Goal: Information Seeking & Learning: Check status

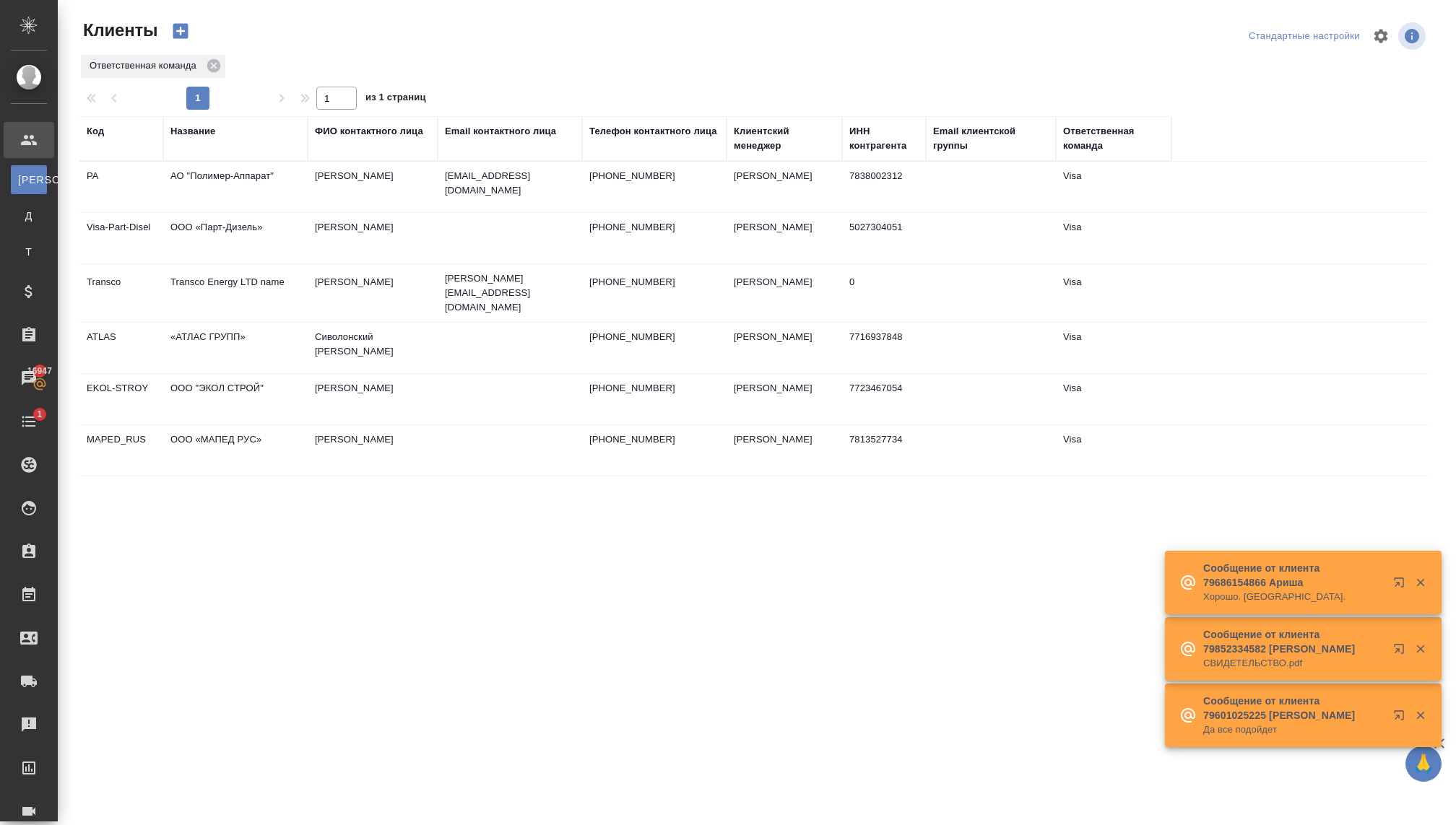
select select "RU"
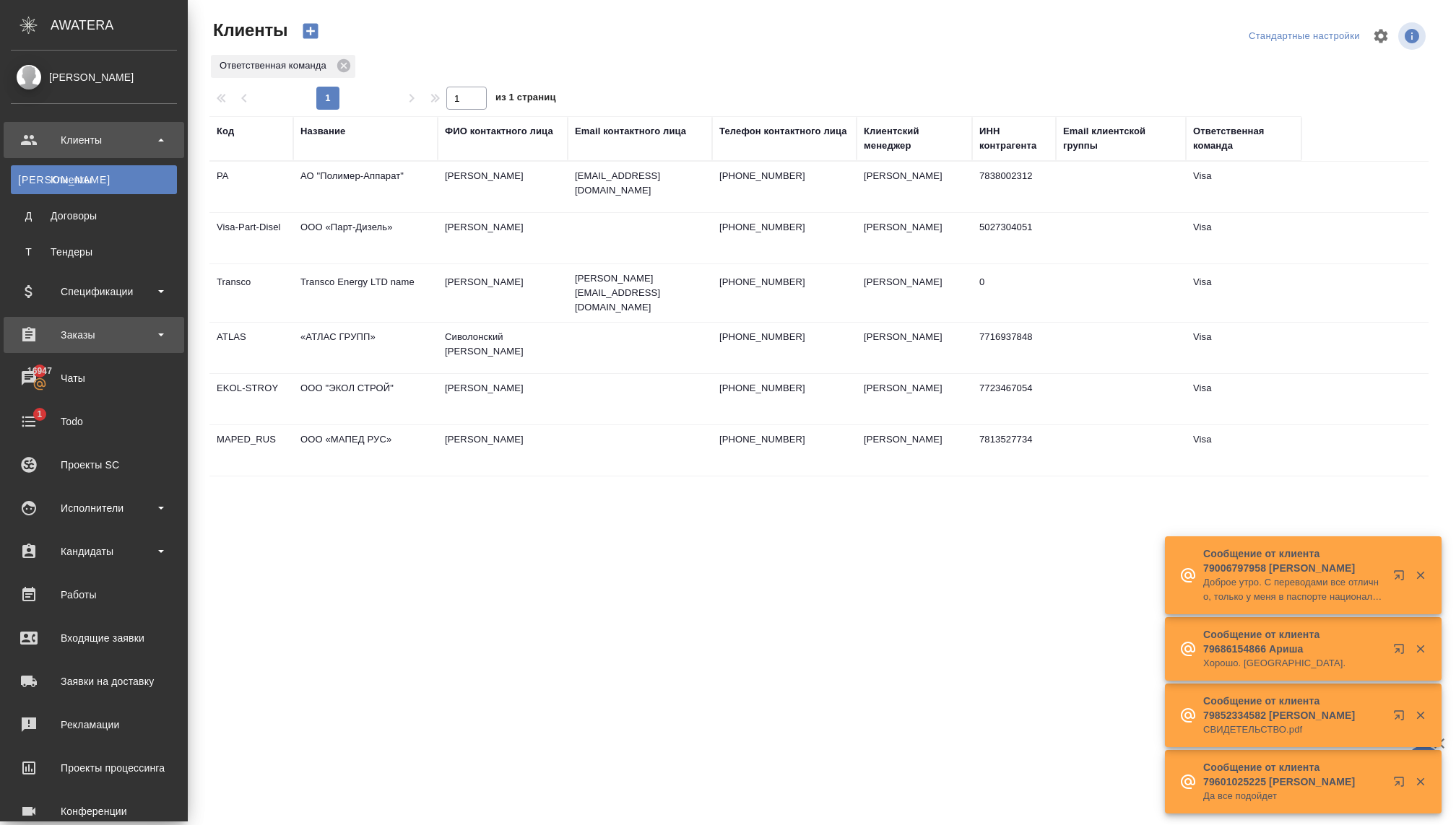
click at [99, 329] on div "Заказы" at bounding box center [94, 335] width 166 height 22
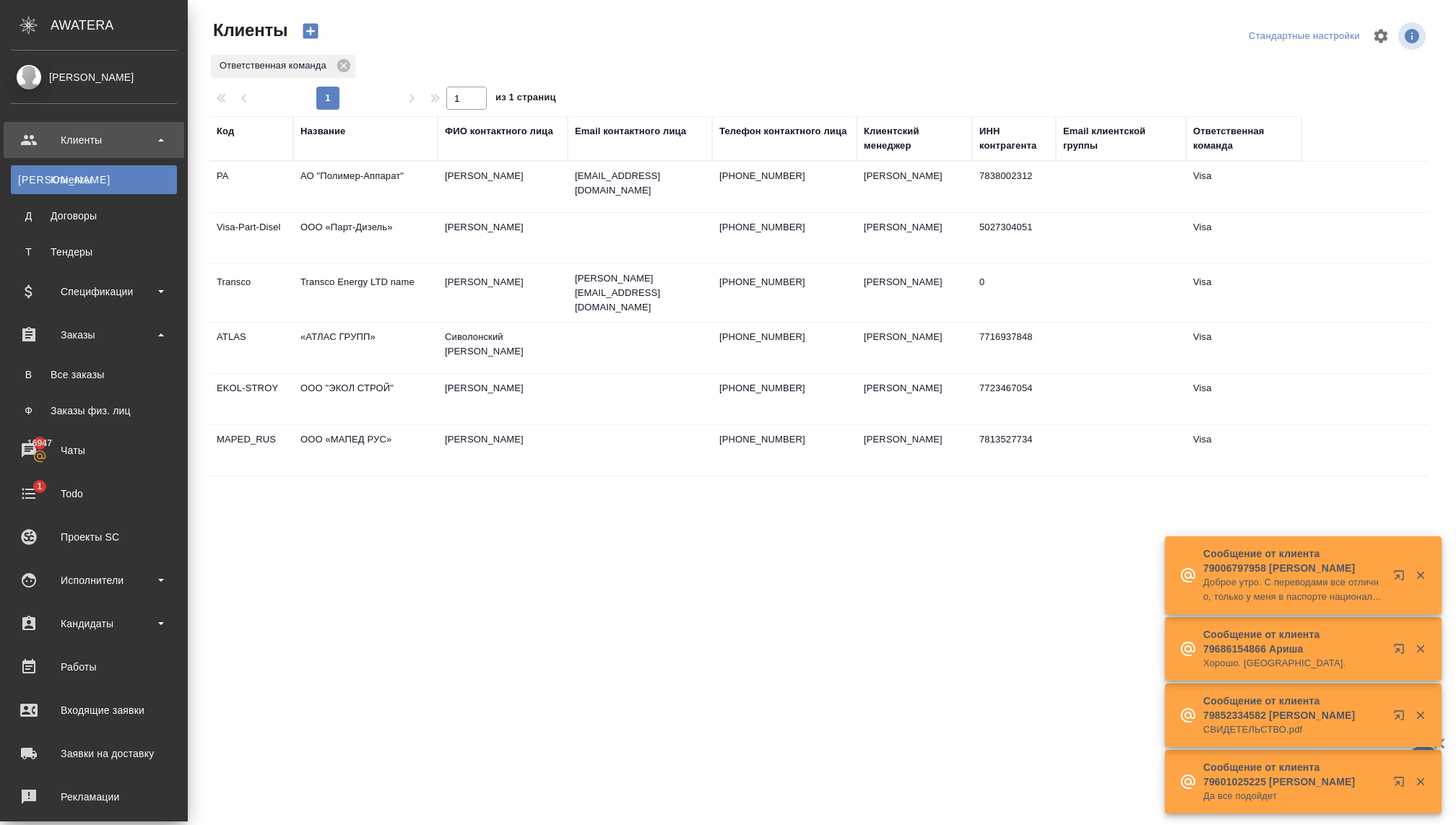
click at [97, 395] on ul "В Все заказы Ф Заказы физ. лиц" at bounding box center [93, 389] width 188 height 72
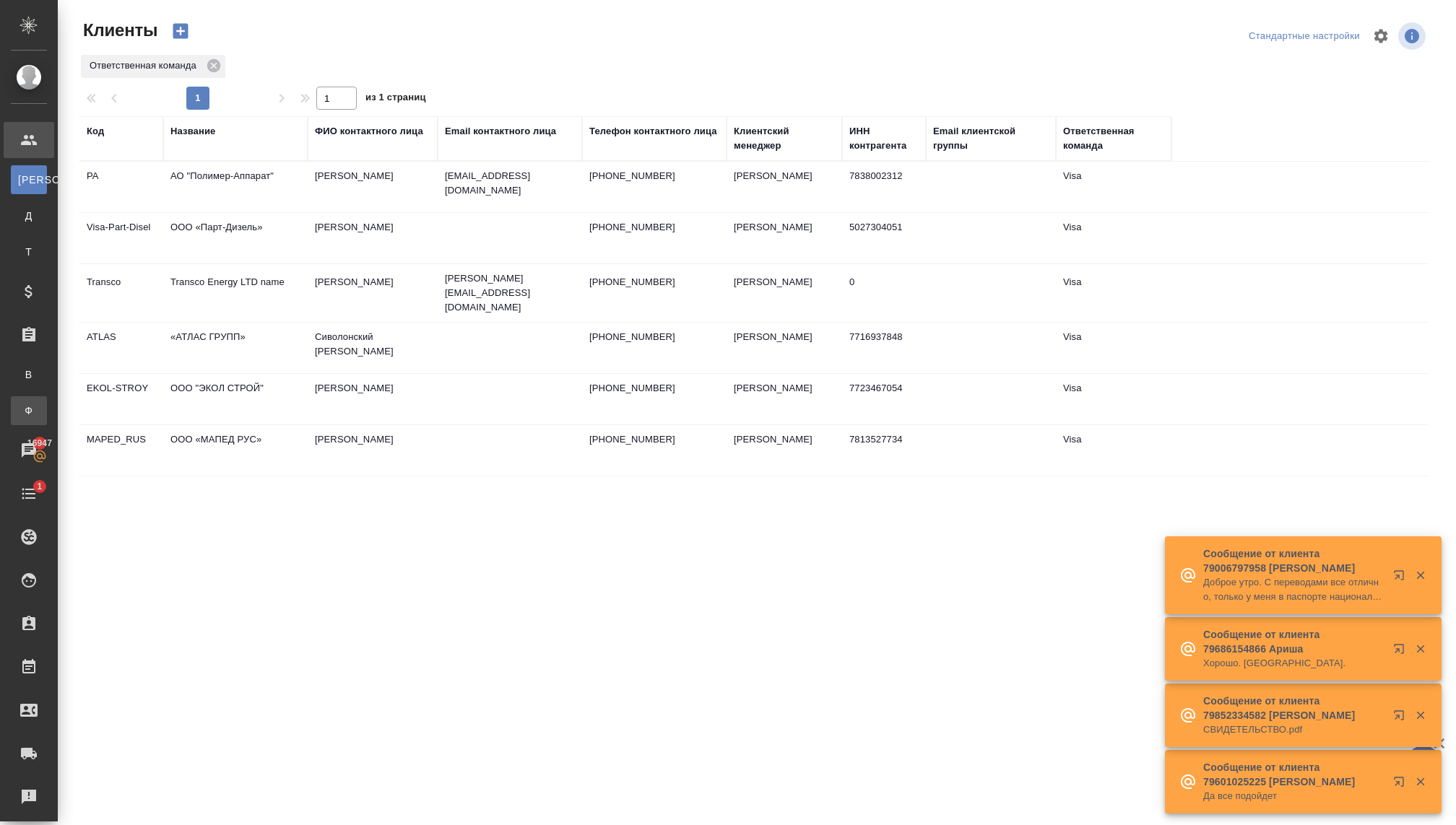
click at [47, 418] on link "Ф Заказы физ. лиц" at bounding box center [28, 411] width 36 height 29
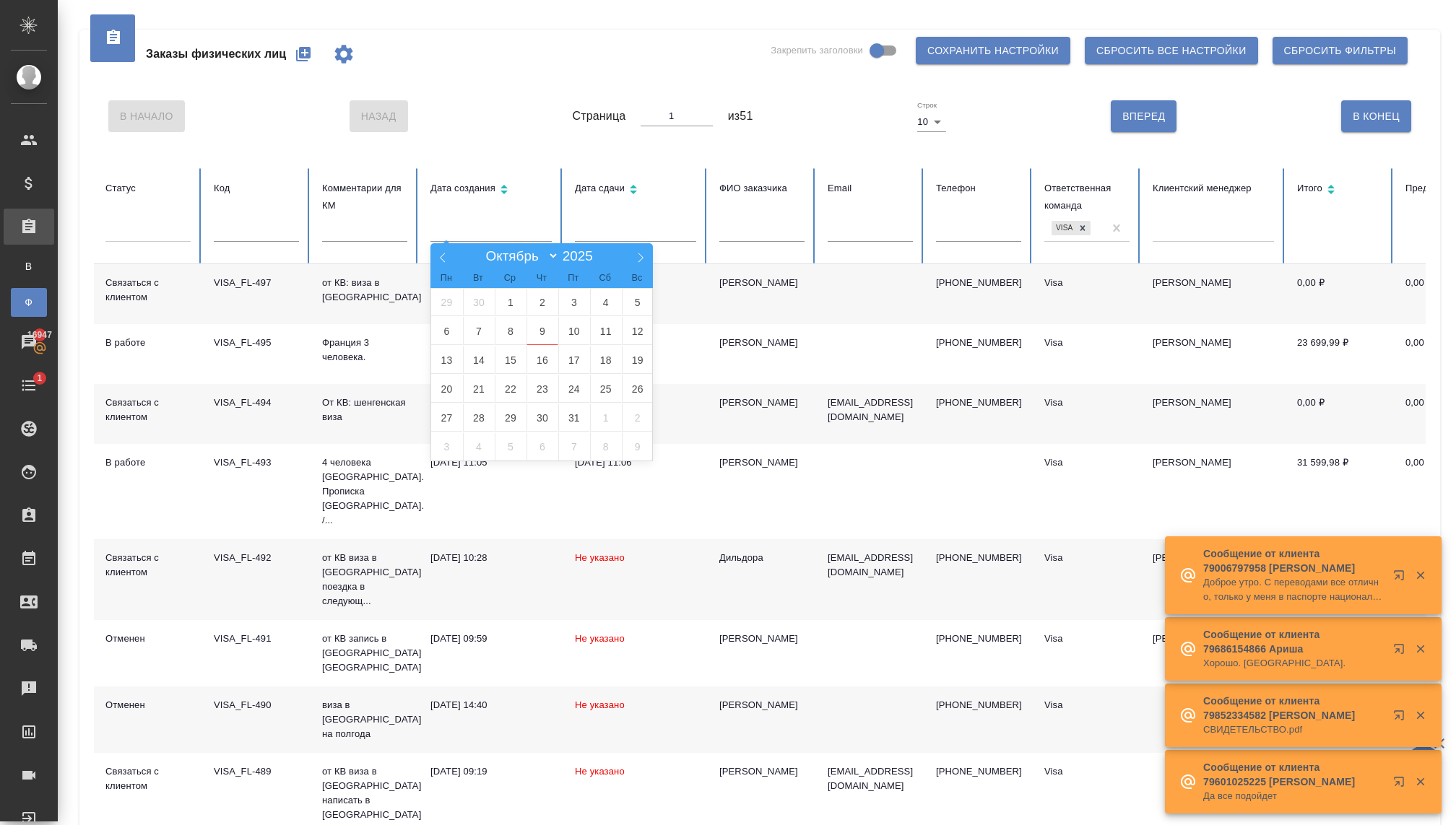
click at [470, 236] on input "text" at bounding box center [491, 232] width 121 height 20
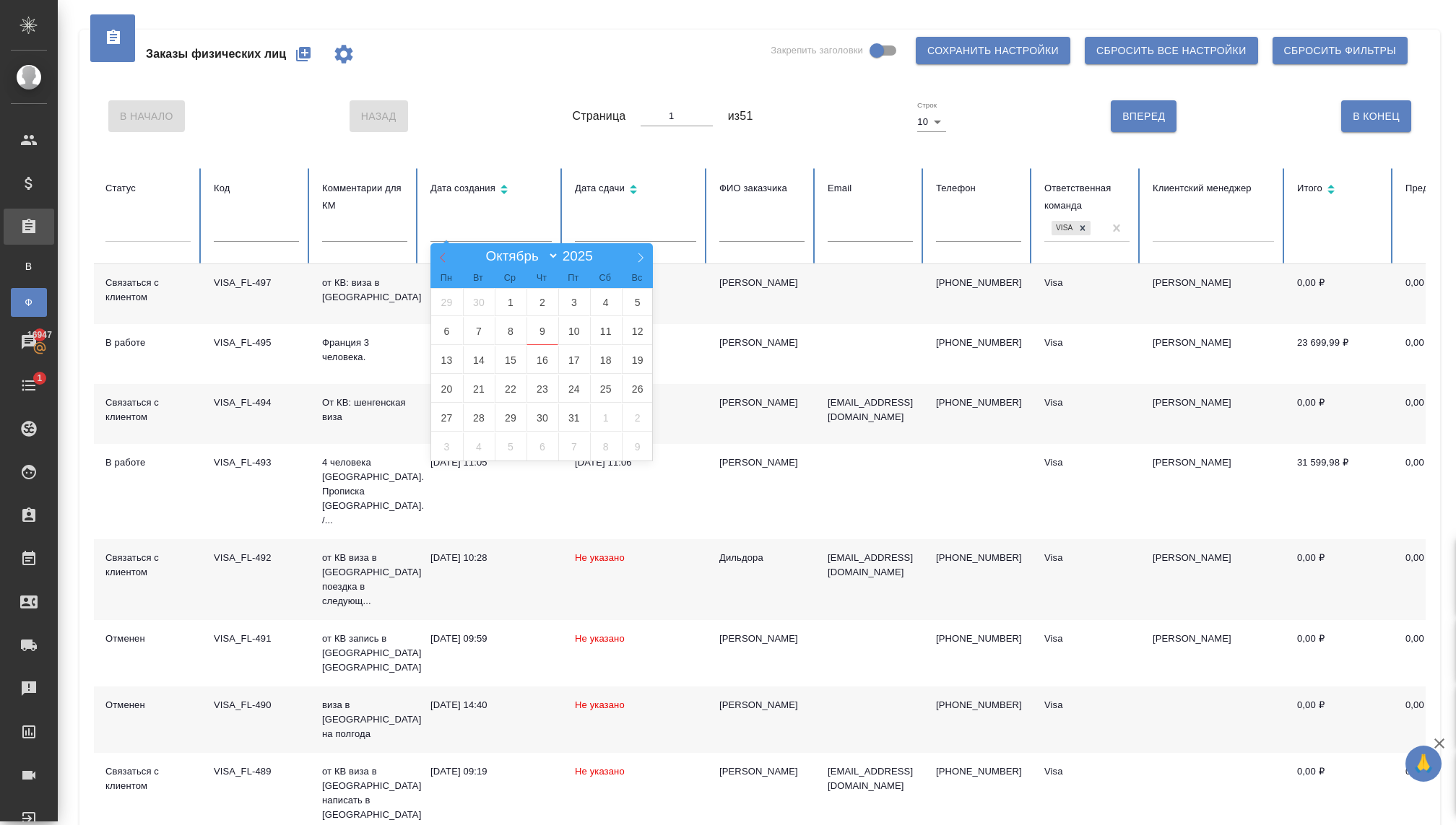
click at [444, 260] on icon at bounding box center [443, 257] width 10 height 10
click at [444, 260] on icon at bounding box center [443, 257] width 10 height 10
select select "6"
click at [489, 313] on span "1" at bounding box center [479, 302] width 32 height 28
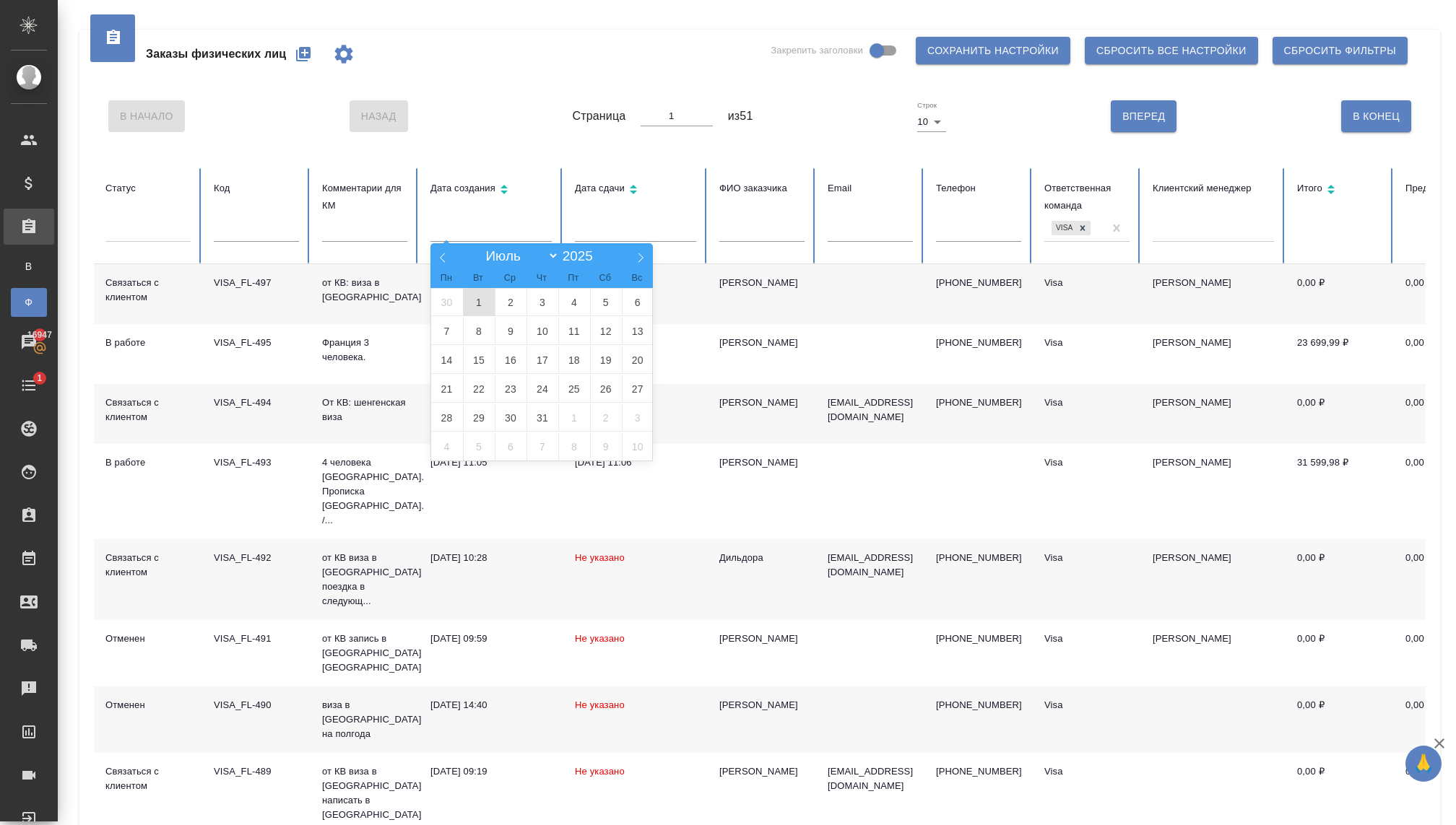
type input "01.07"
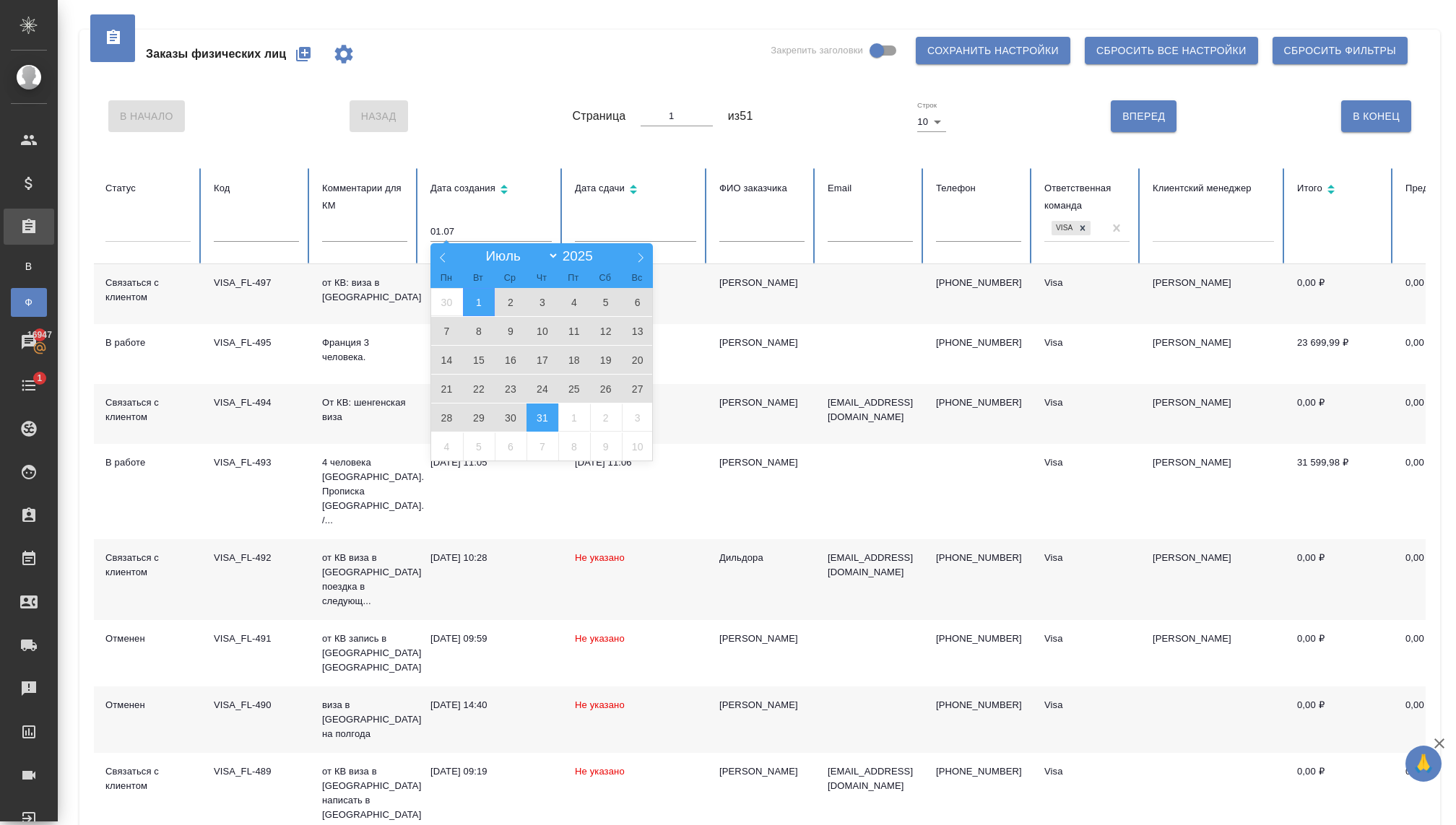
click at [541, 415] on span "31" at bounding box center [542, 417] width 32 height 28
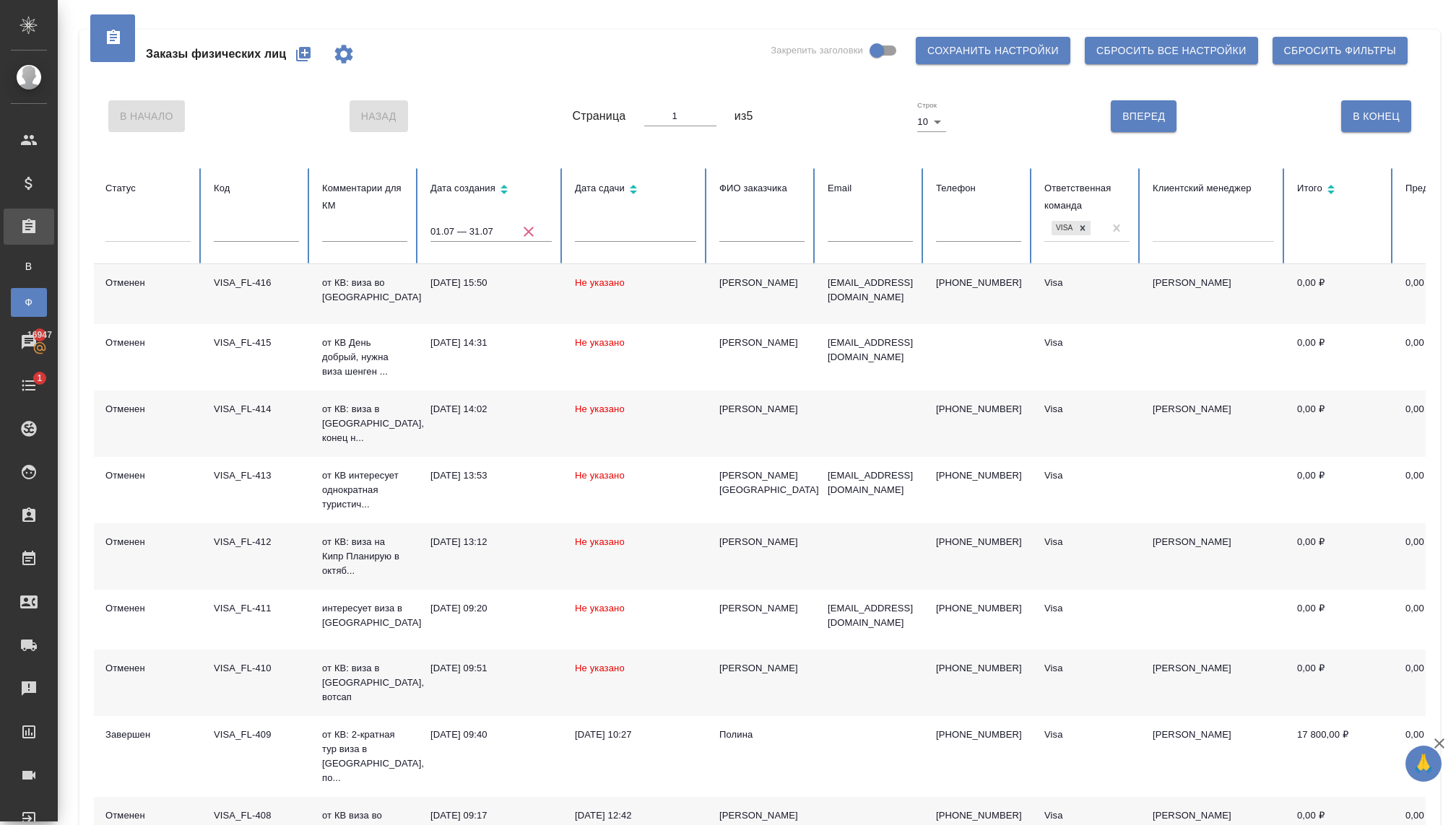
click at [166, 233] on div at bounding box center [147, 228] width 85 height 21
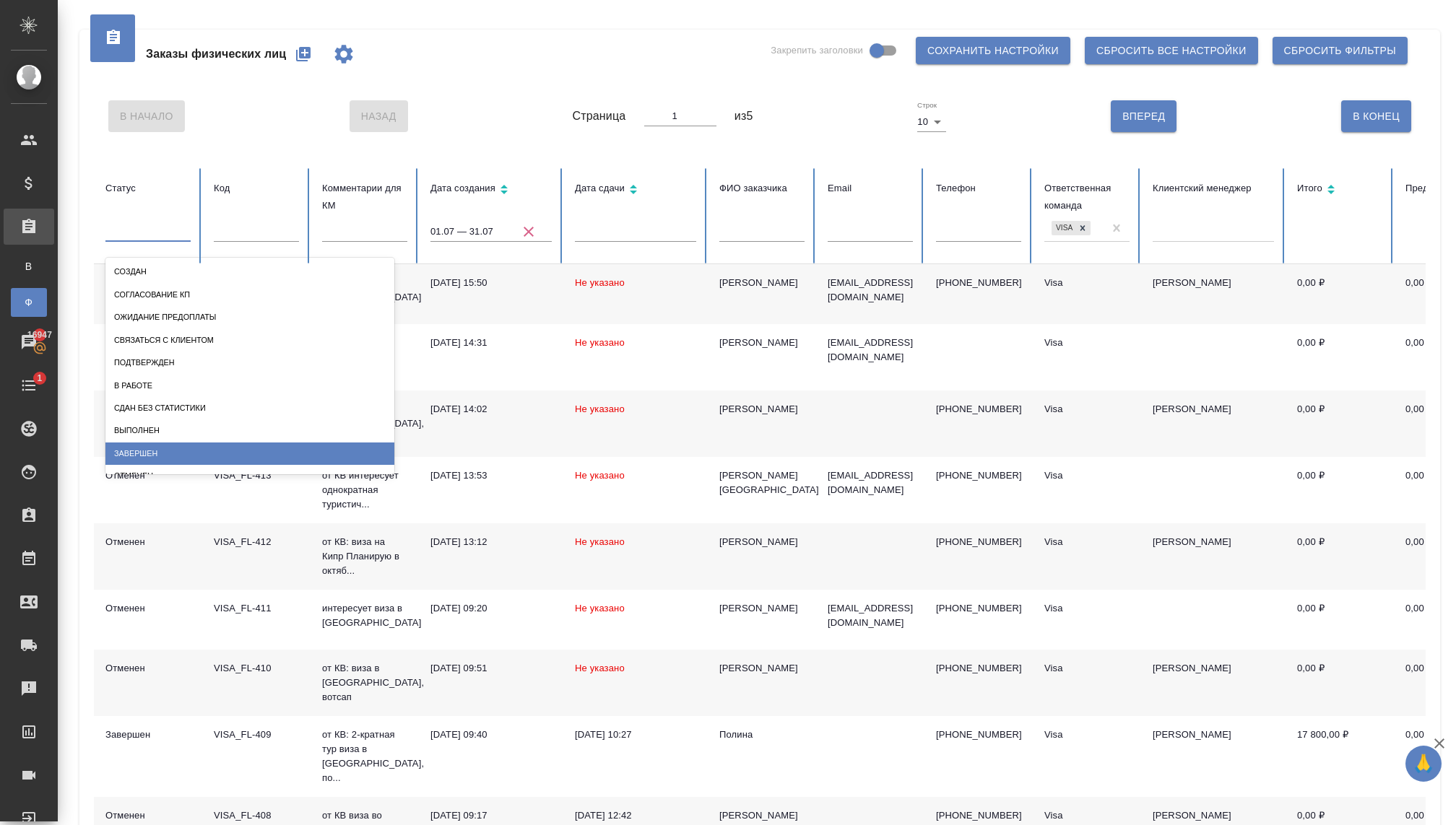
click at [117, 456] on div "Завершен" at bounding box center [250, 454] width 289 height 23
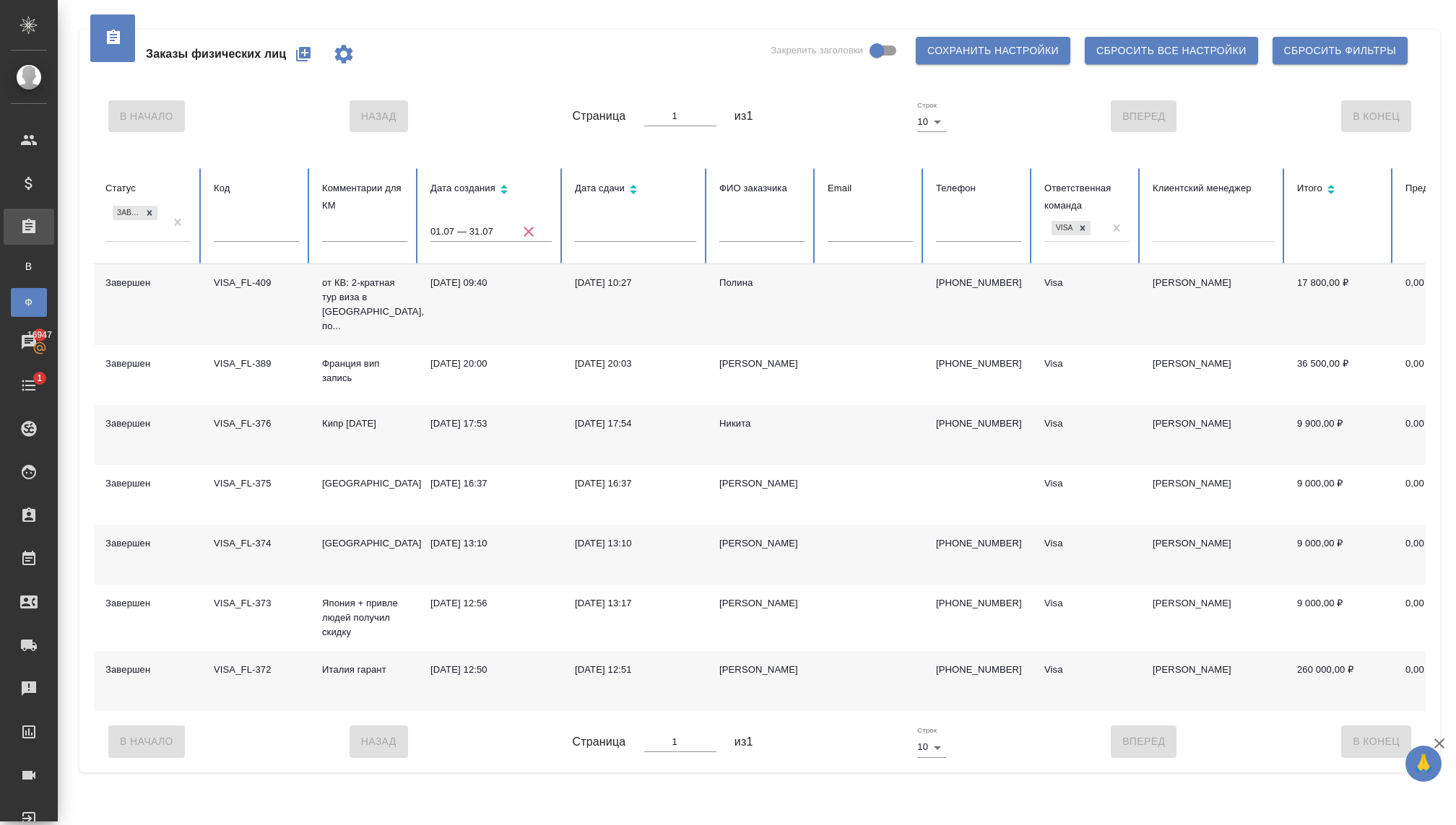
click at [144, 236] on div "Завершен" at bounding box center [134, 222] width 59 height 39
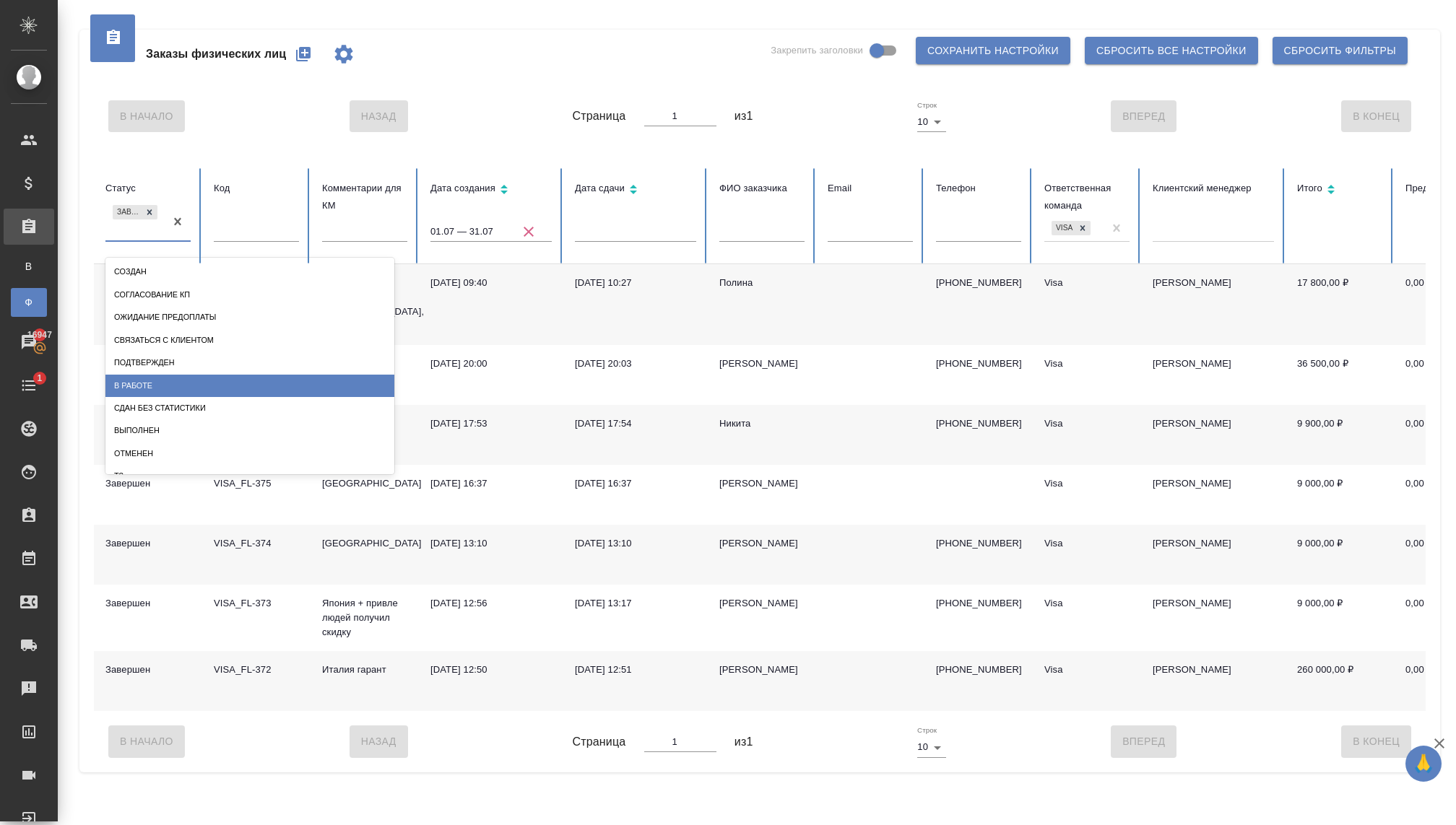
click at [131, 392] on div "В работе" at bounding box center [250, 386] width 289 height 23
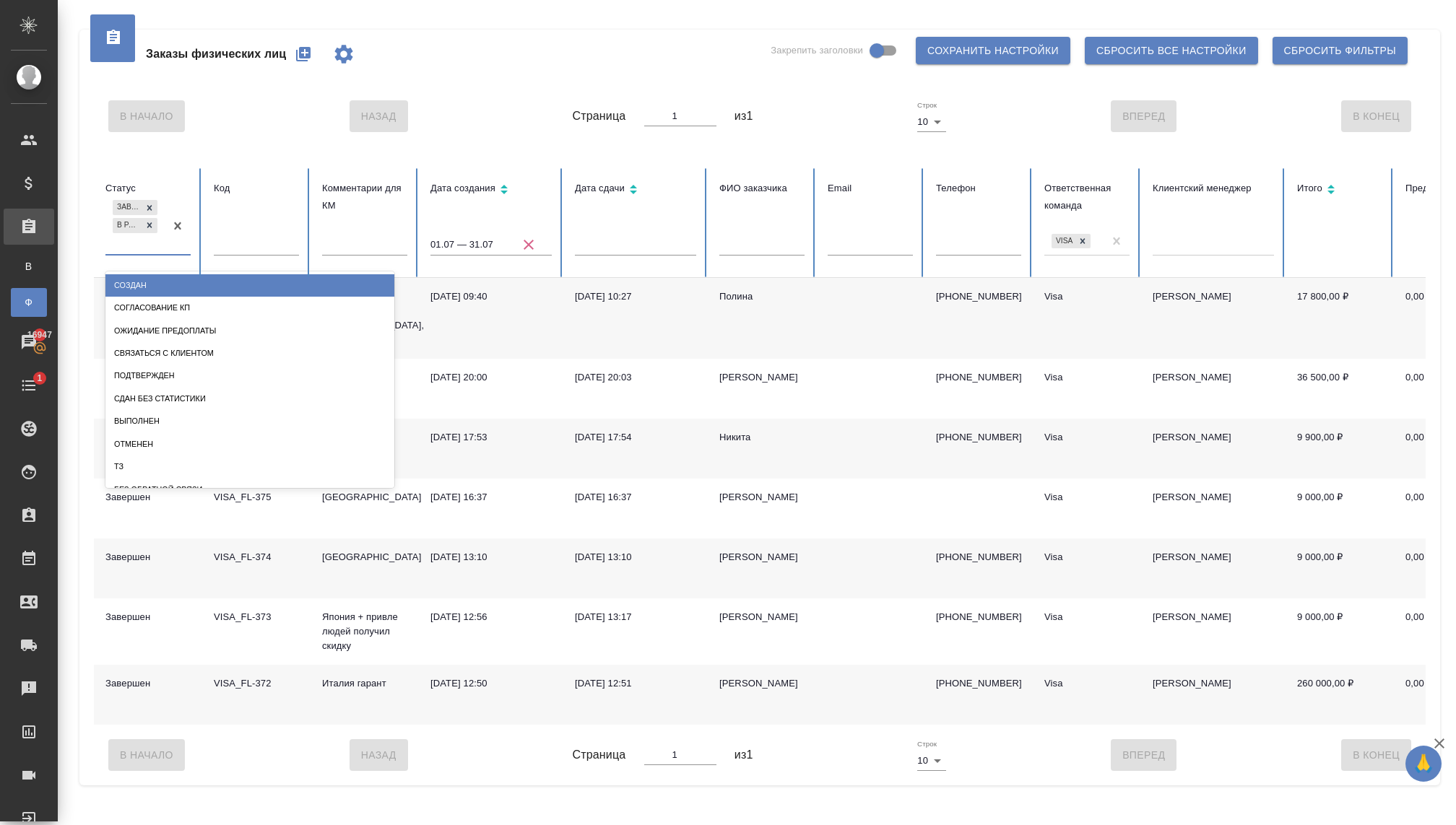
click at [145, 244] on div "Завершен В работе" at bounding box center [134, 225] width 59 height 56
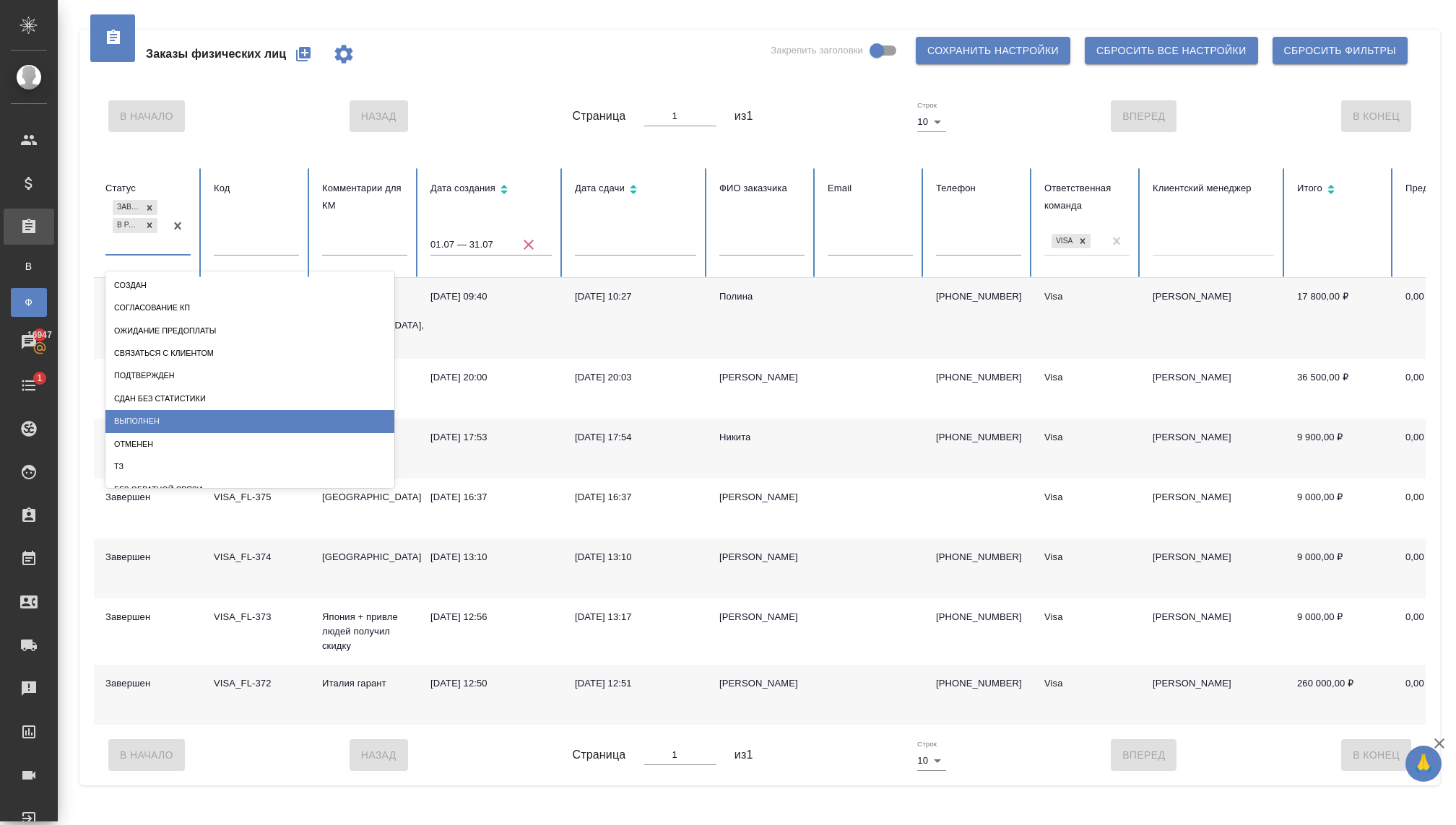
click at [142, 421] on div "Выполнен" at bounding box center [250, 421] width 289 height 23
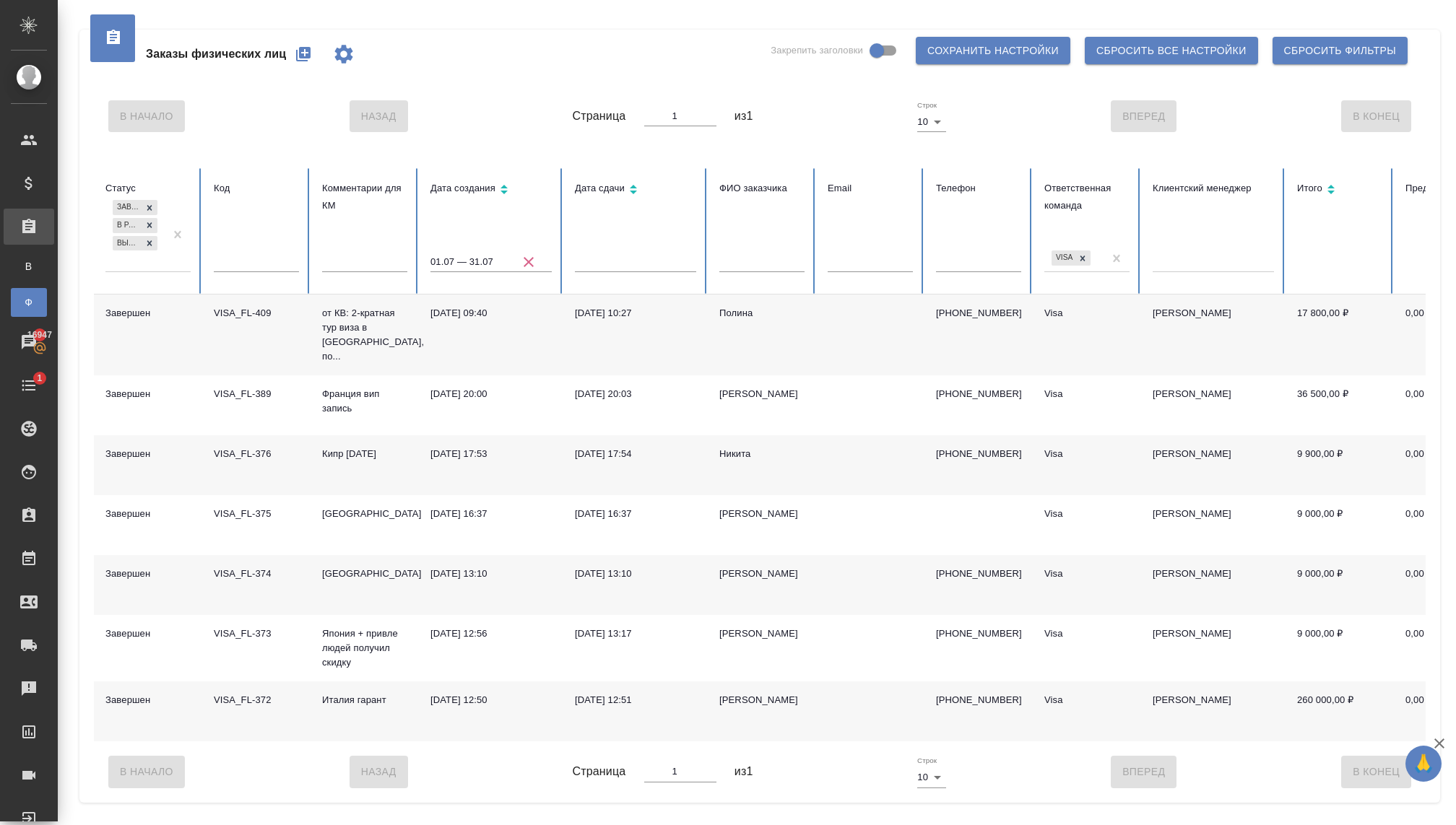
click at [524, 257] on icon "button" at bounding box center [529, 262] width 18 height 18
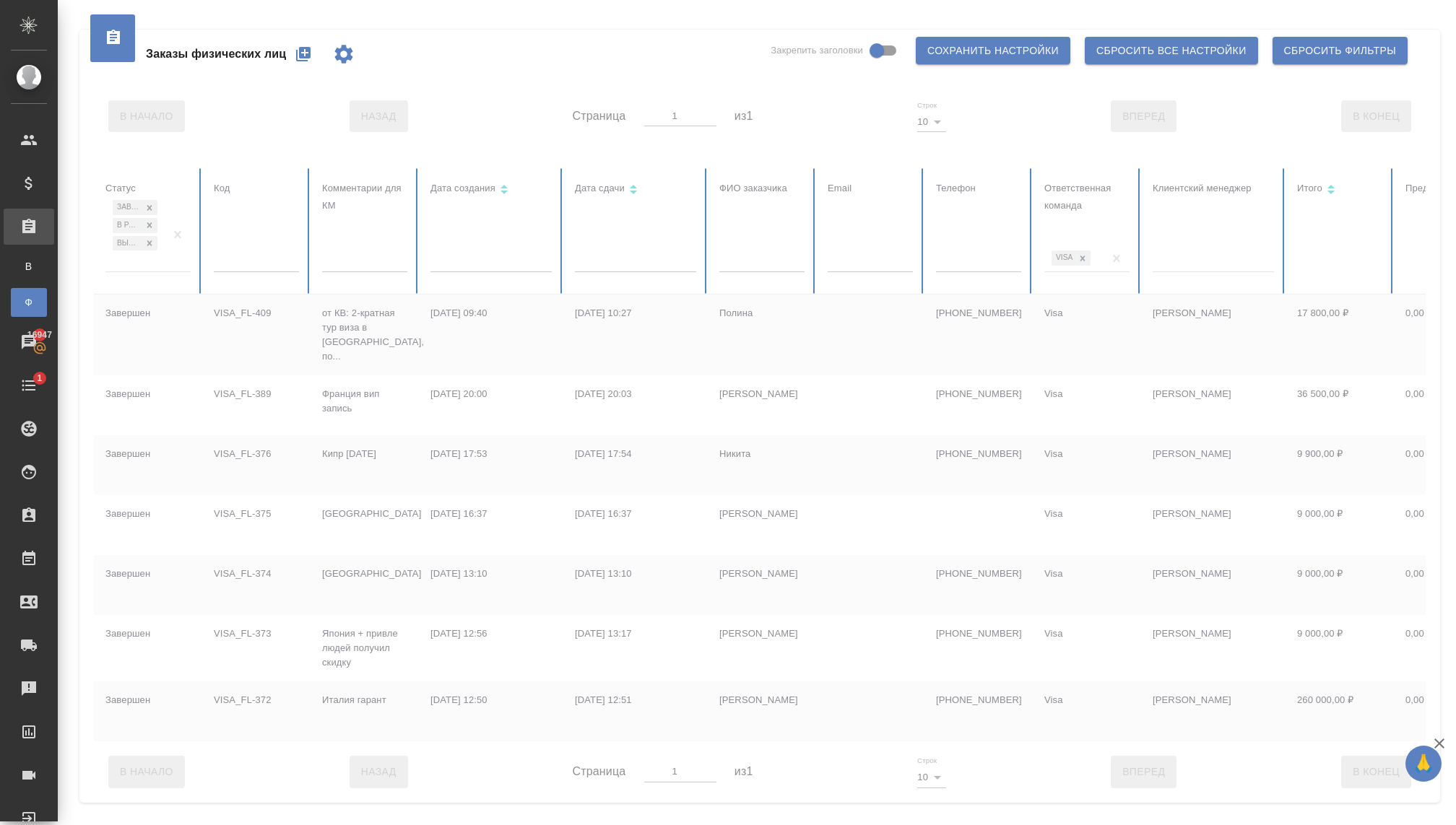
click at [490, 257] on input "text" at bounding box center [491, 262] width 121 height 20
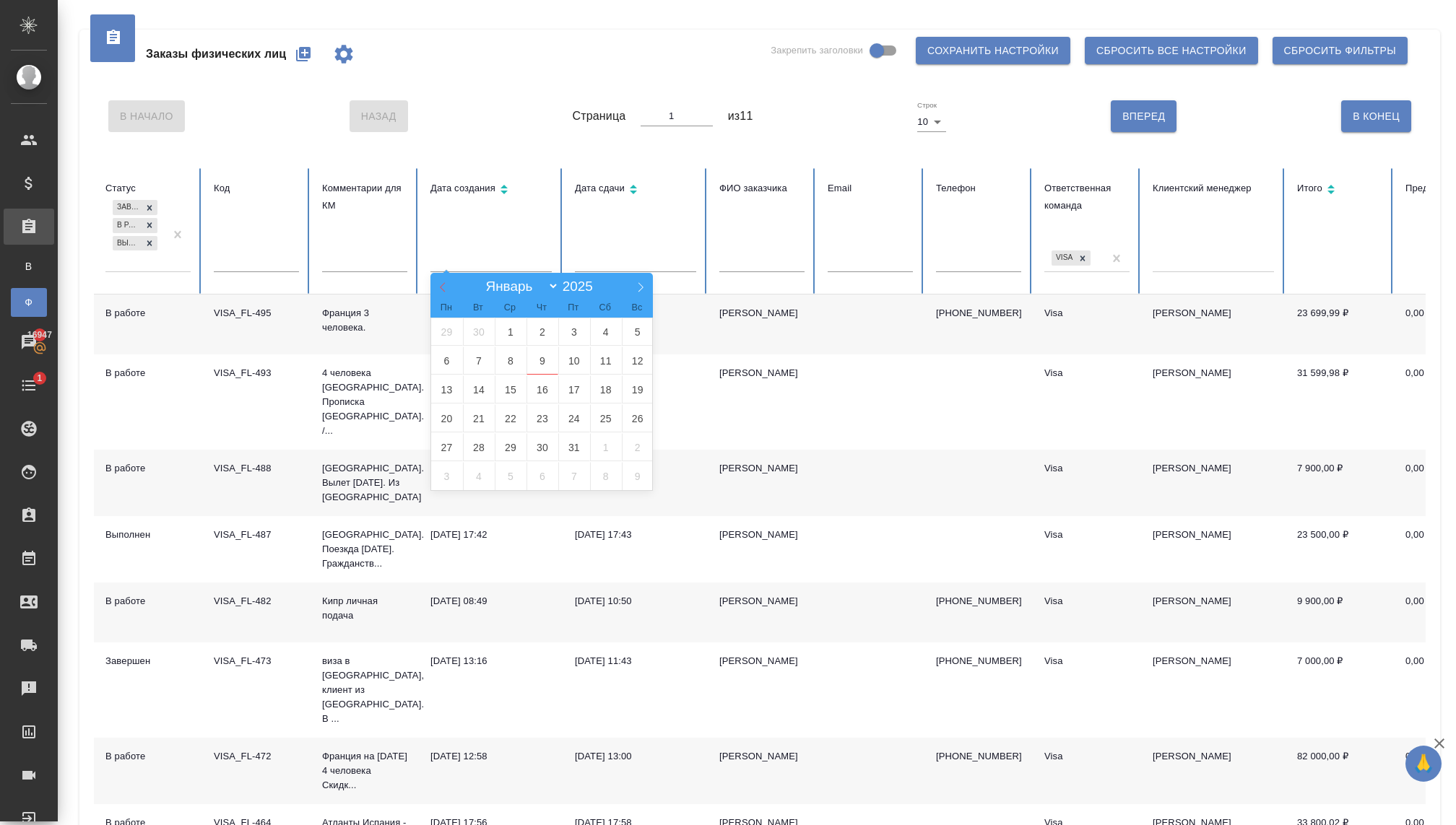
click at [441, 279] on span at bounding box center [443, 285] width 25 height 25
select select "7"
click at [557, 335] on span "31" at bounding box center [542, 331] width 32 height 28
type input "31.07"
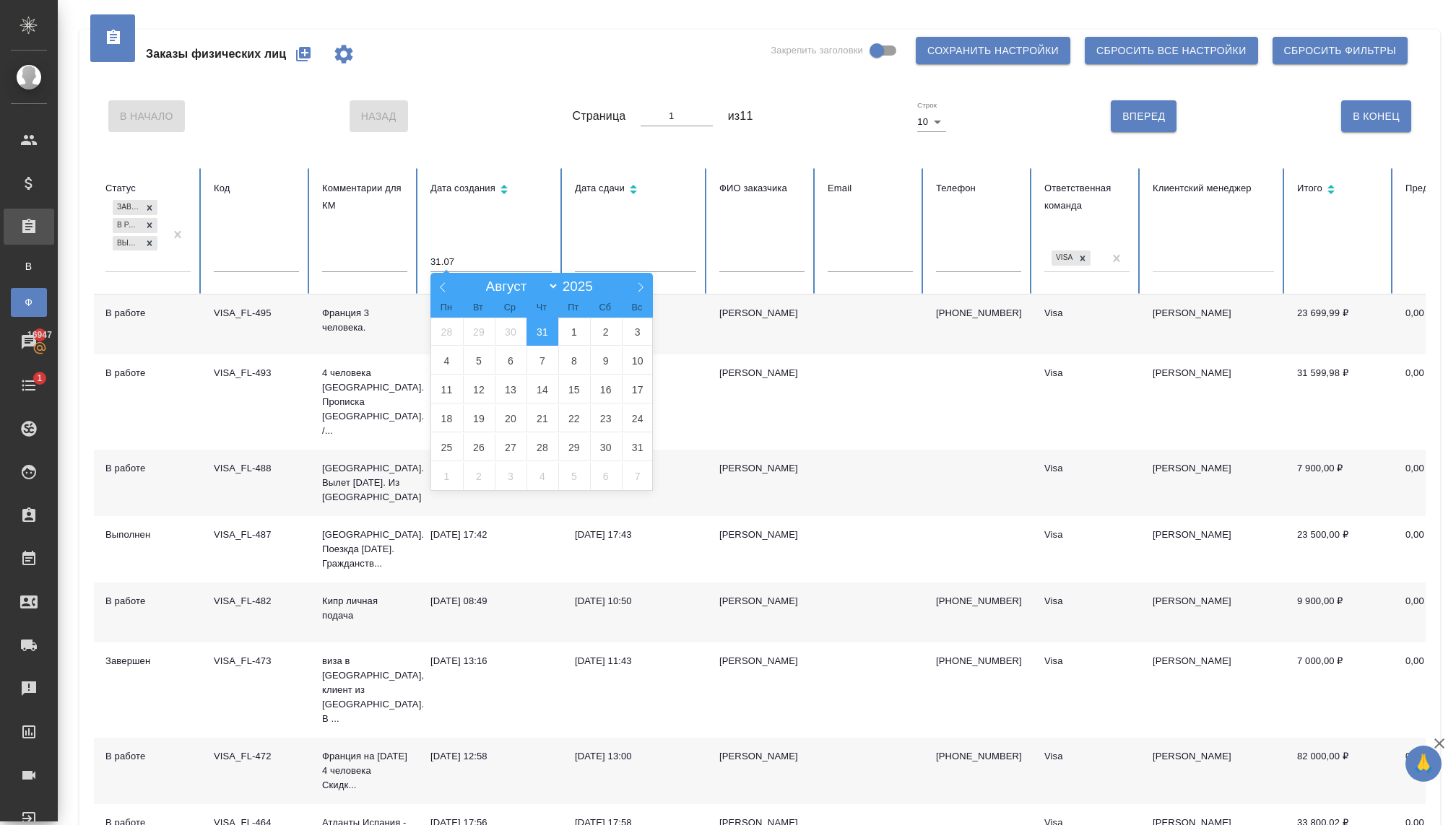
click at [541, 333] on span "31" at bounding box center [542, 331] width 32 height 28
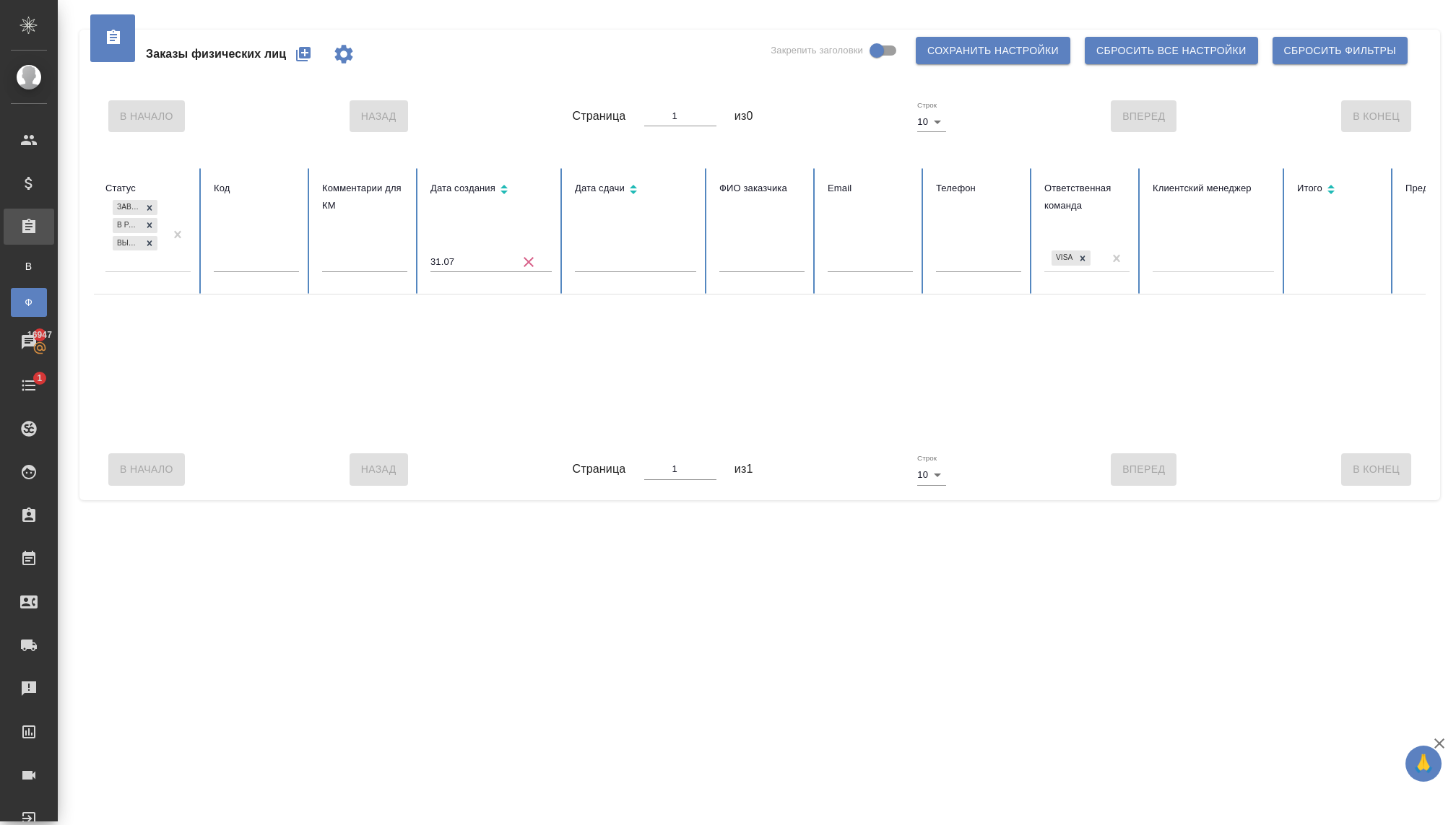
click at [470, 258] on input "31.07" at bounding box center [491, 262] width 121 height 20
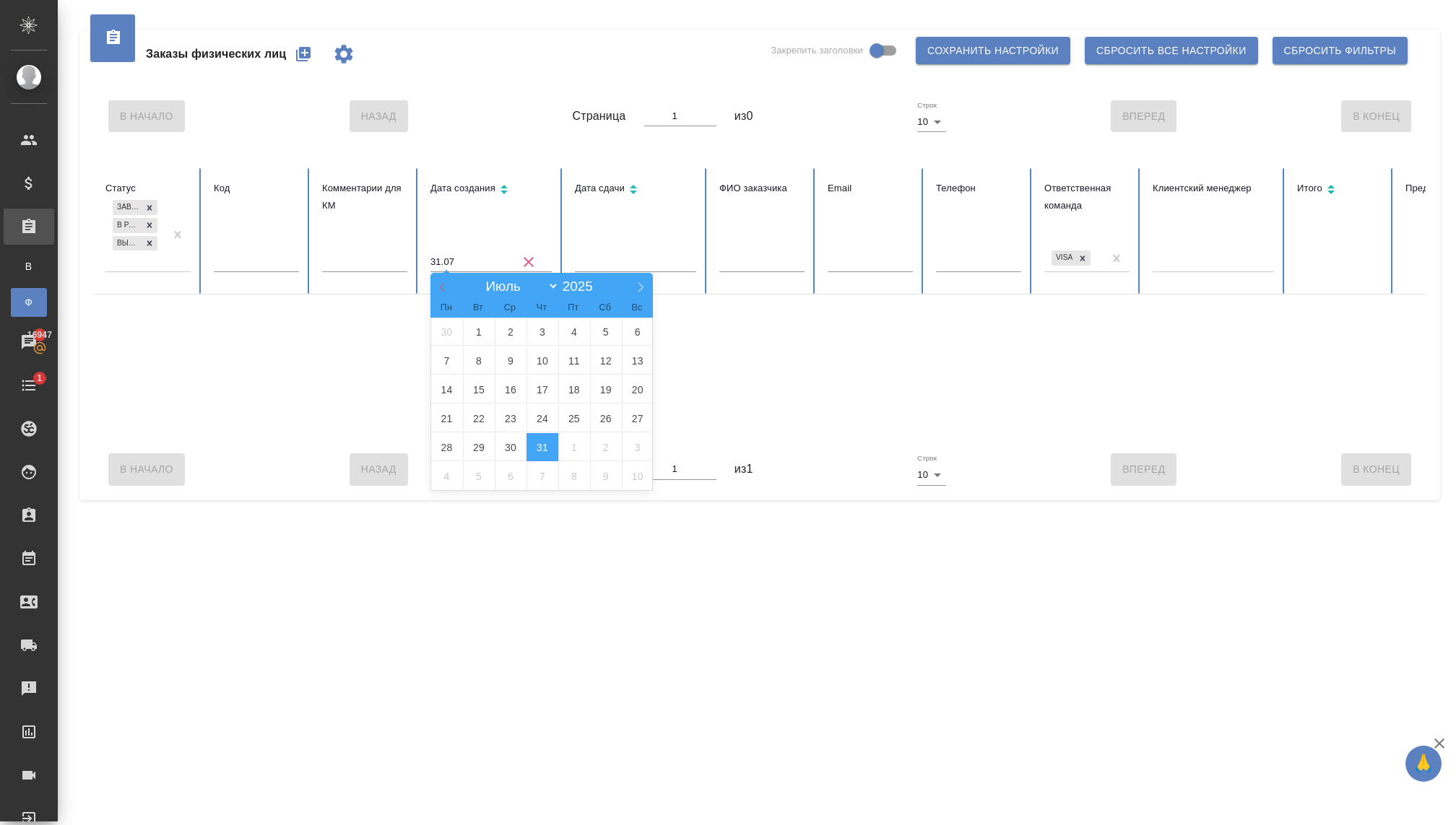
click at [436, 279] on span at bounding box center [443, 285] width 25 height 25
click at [640, 286] on icon at bounding box center [641, 287] width 10 height 10
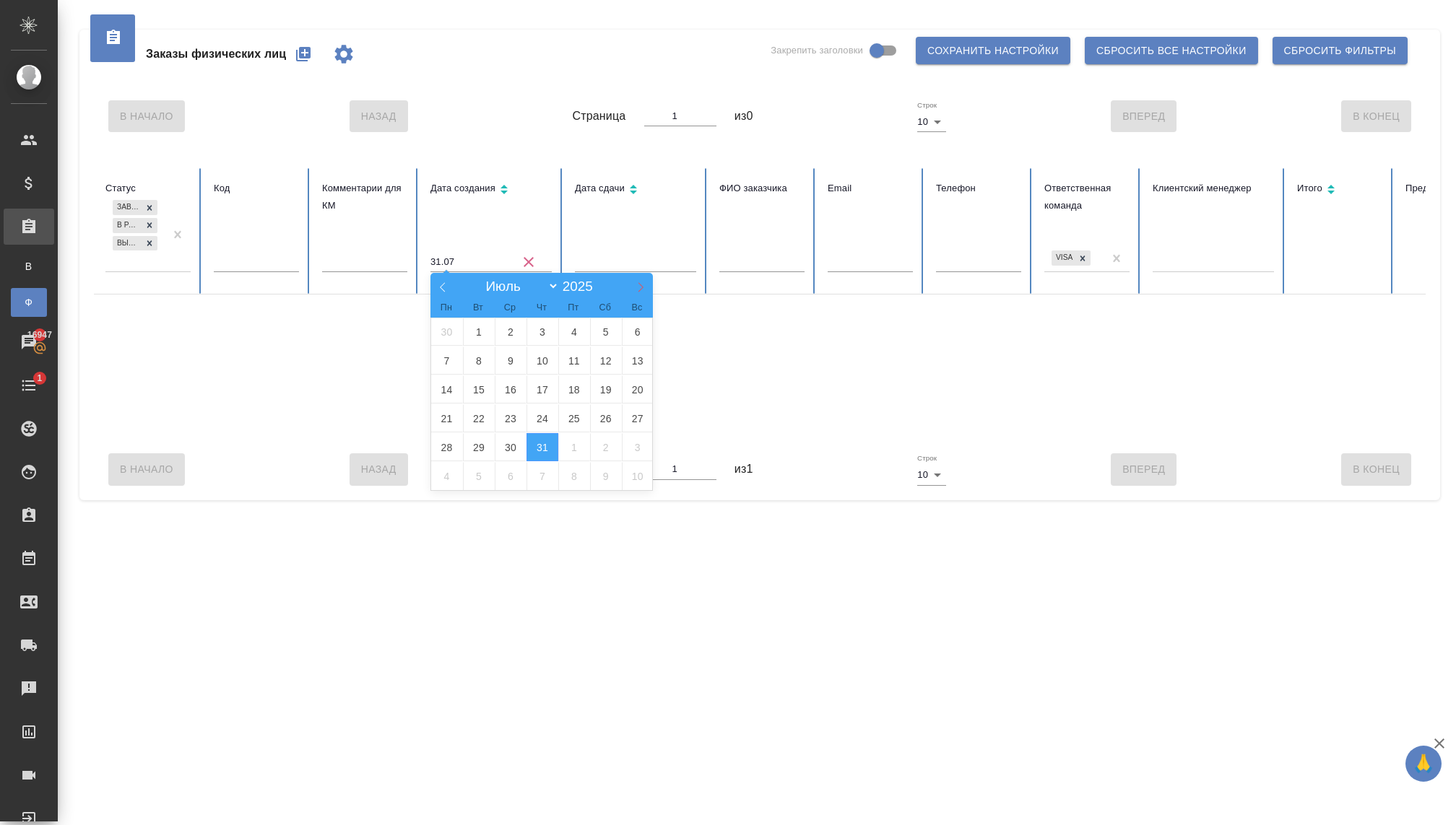
select select "7"
click at [577, 330] on span "1" at bounding box center [574, 331] width 32 height 28
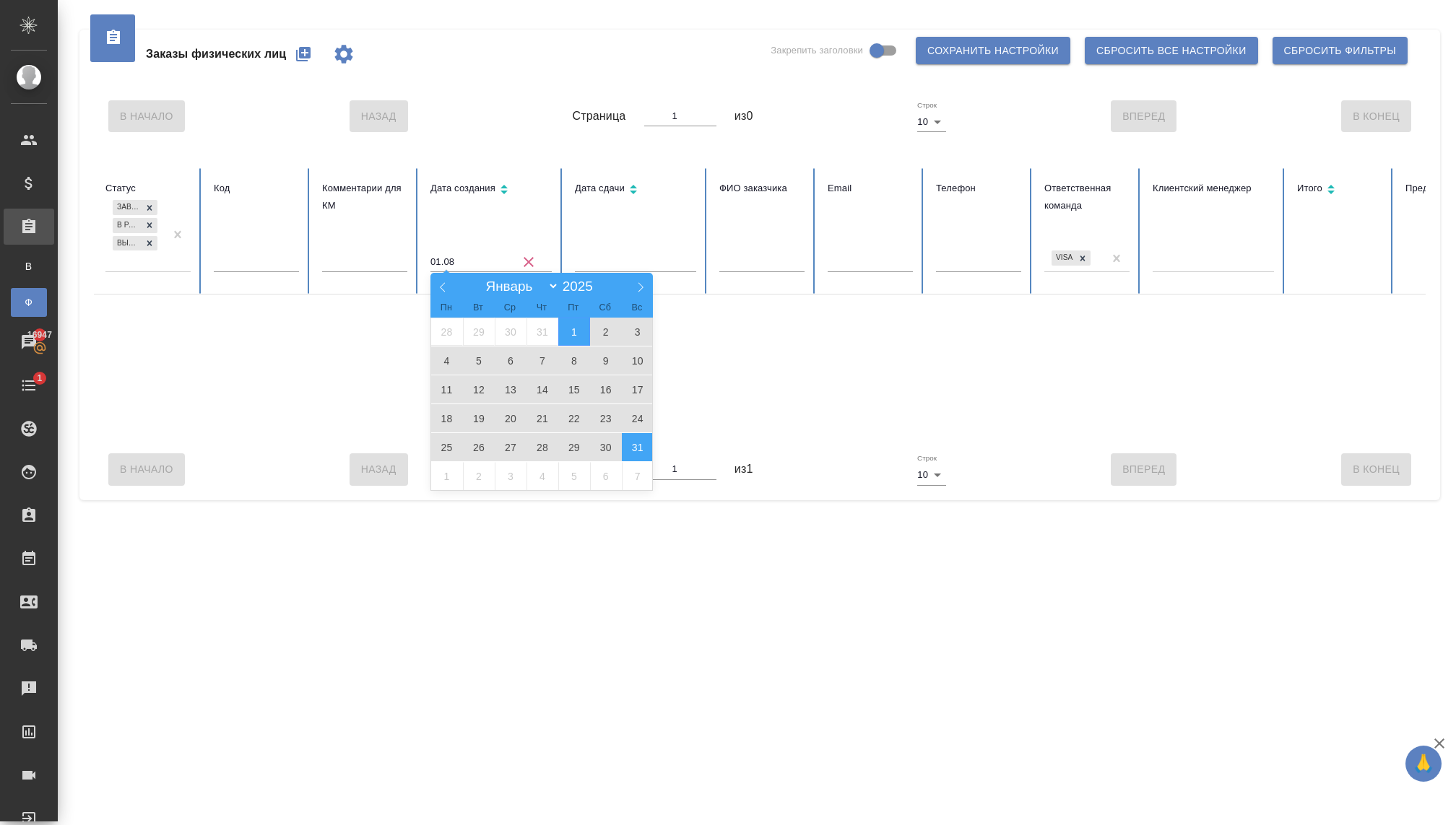
click at [627, 444] on span "31" at bounding box center [638, 447] width 32 height 28
type input "01.08 — 31.08"
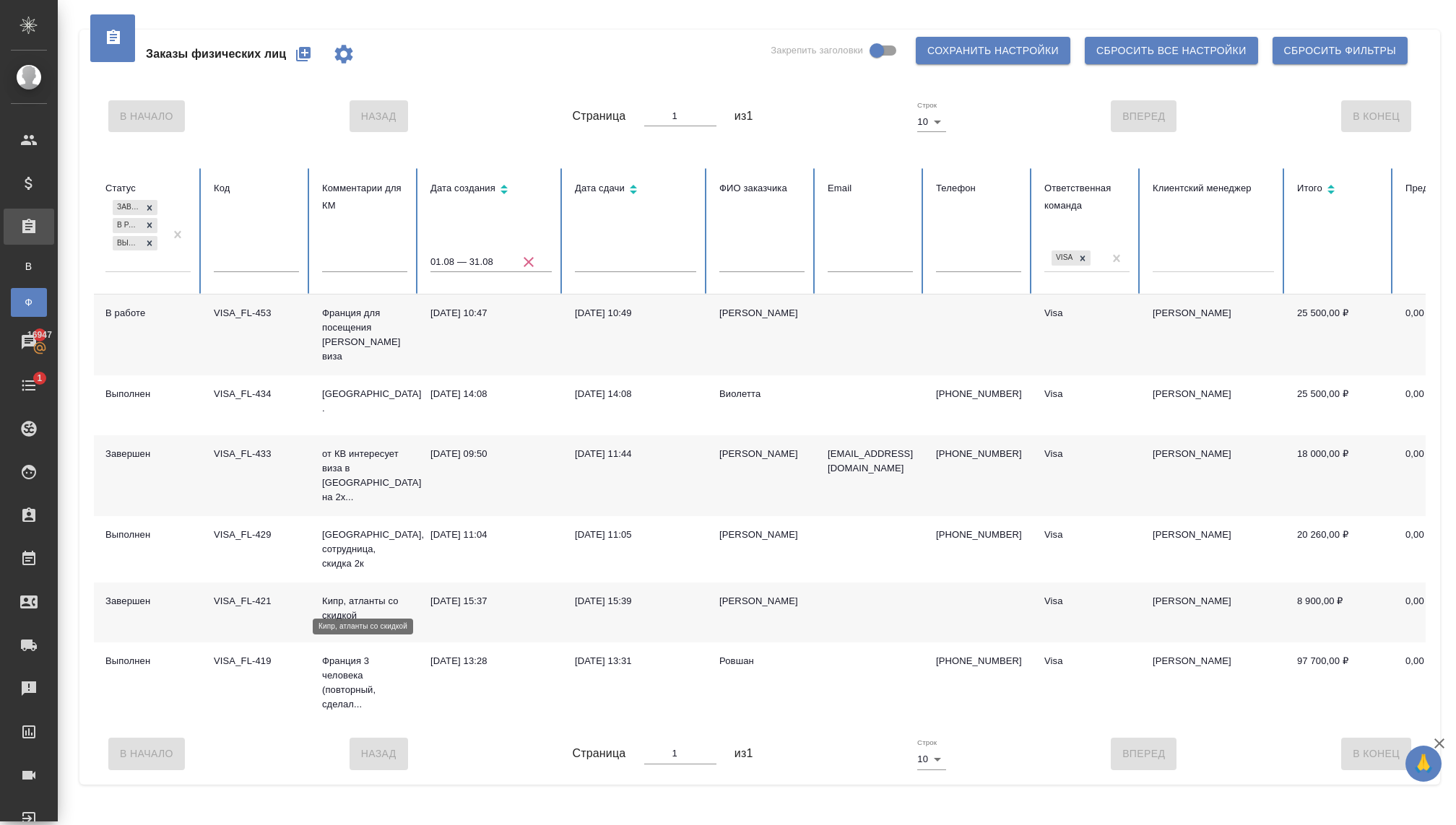
click at [394, 602] on p "Кипр, атланты со скидкой" at bounding box center [364, 608] width 85 height 29
click at [530, 263] on icon "button" at bounding box center [528, 262] width 10 height 10
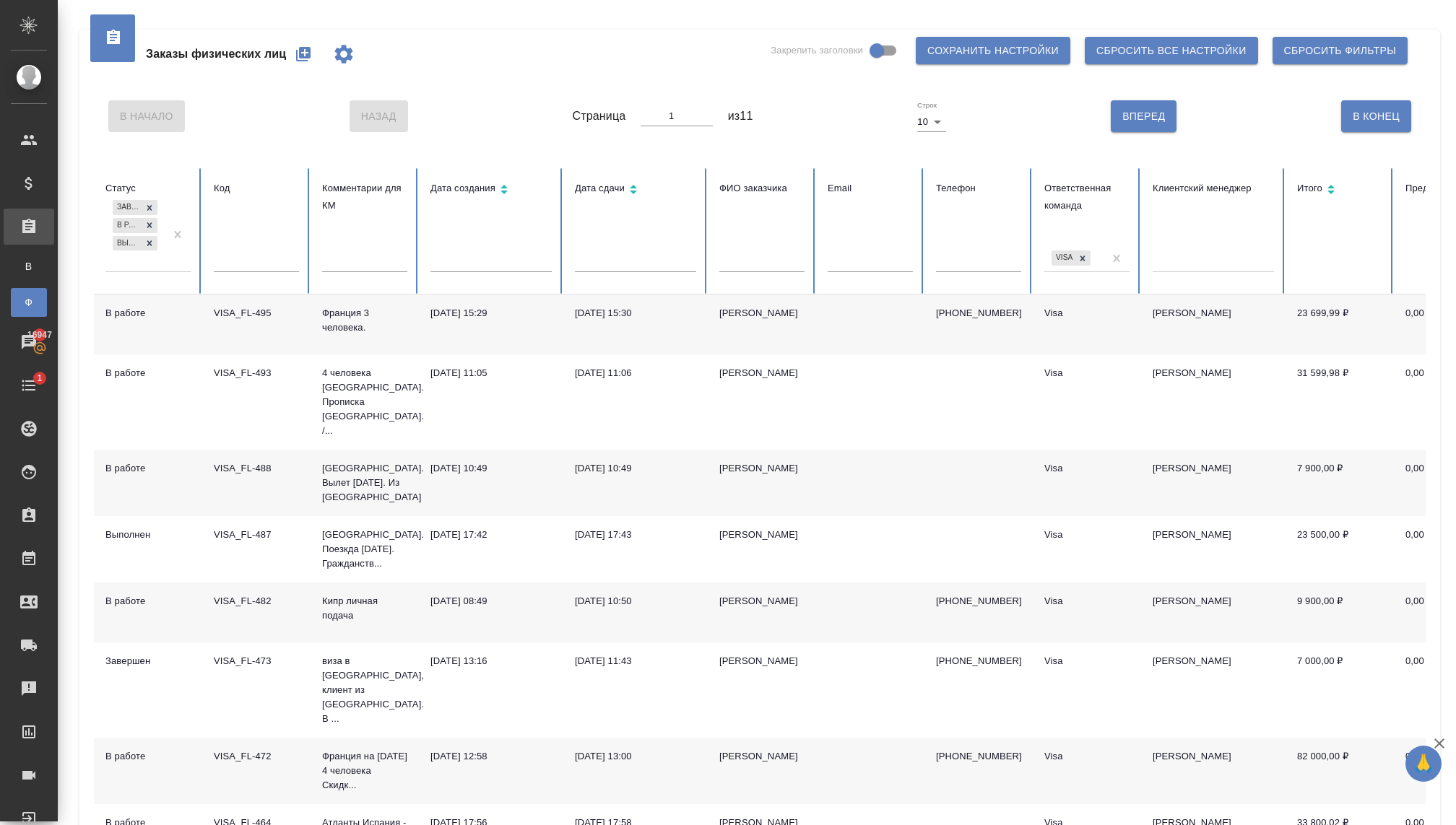
click at [477, 263] on input "text" at bounding box center [491, 262] width 121 height 20
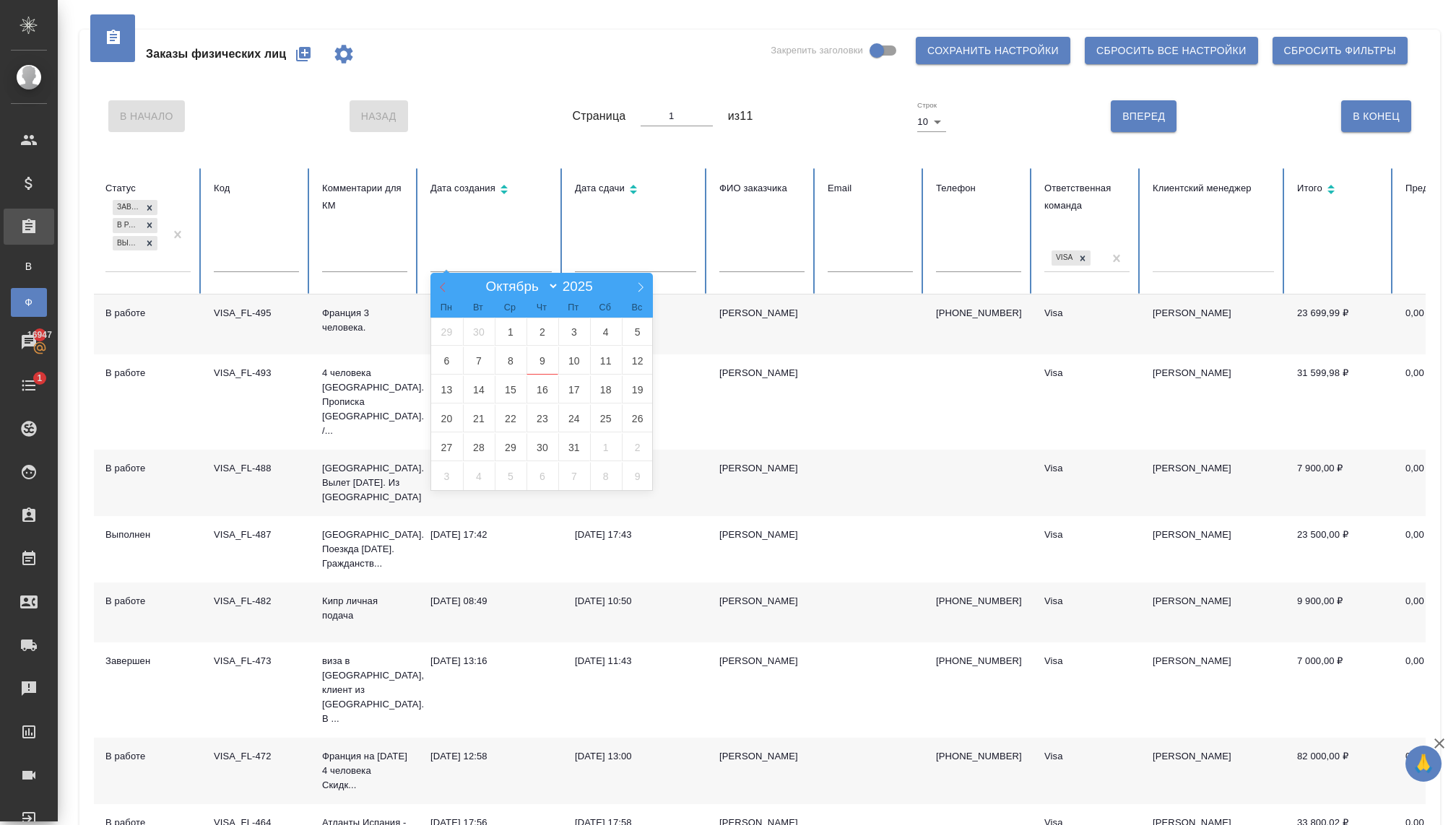
click at [447, 283] on icon at bounding box center [443, 287] width 10 height 10
select select "8"
click at [443, 334] on span "1" at bounding box center [447, 331] width 32 height 28
type input "01.09"
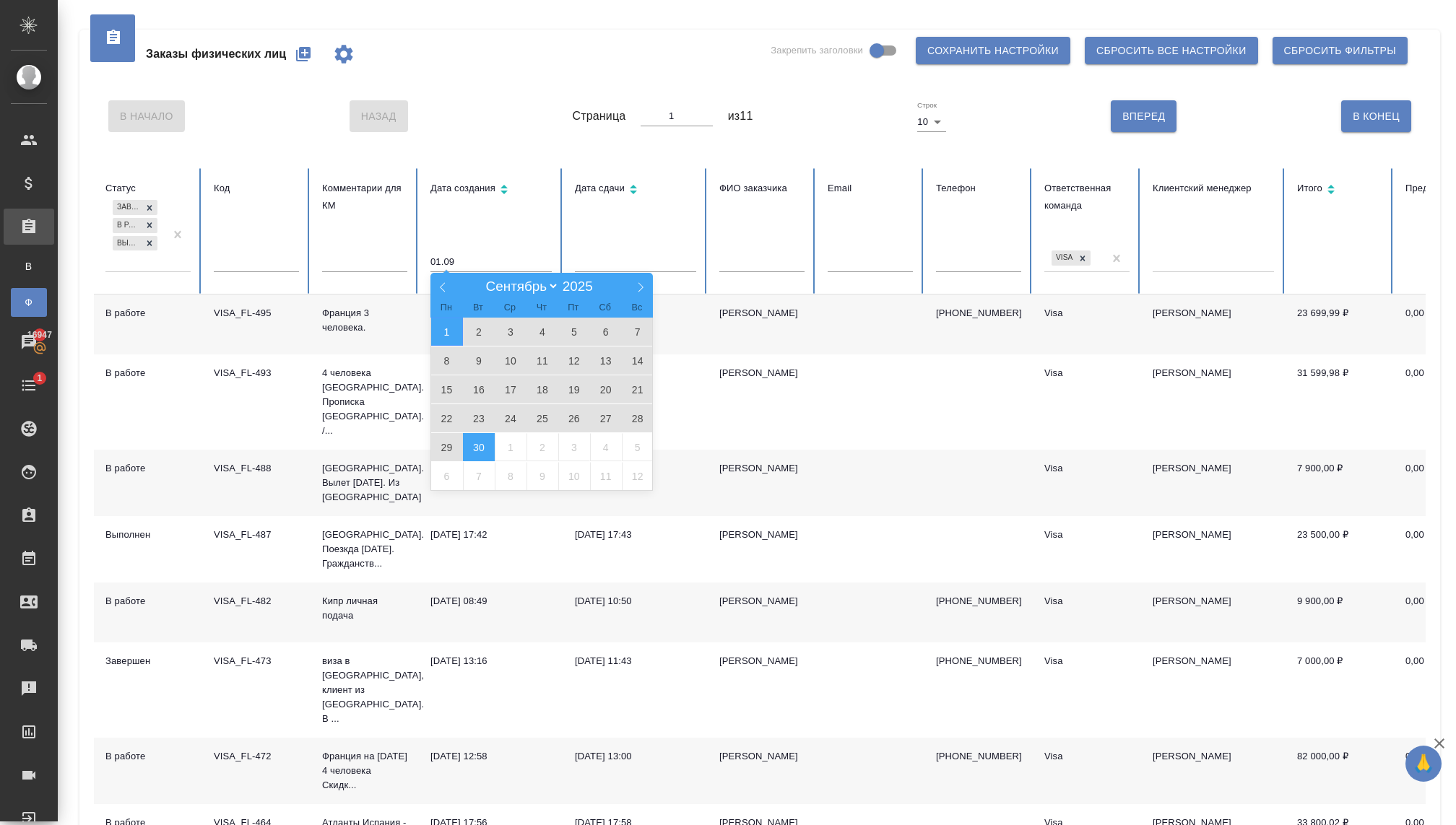
click at [480, 451] on span "30" at bounding box center [479, 447] width 32 height 28
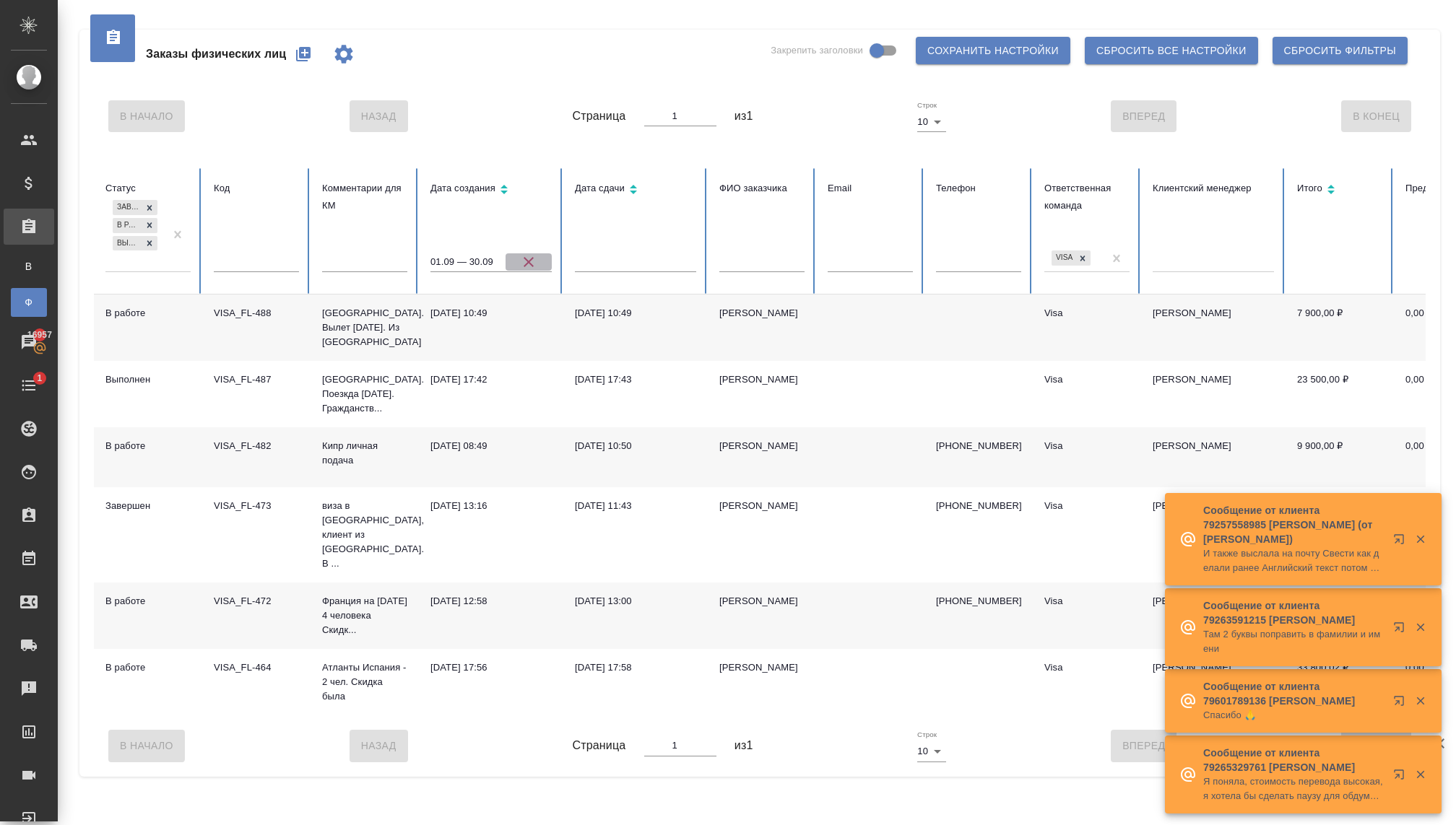
click at [530, 260] on icon "button" at bounding box center [528, 262] width 10 height 10
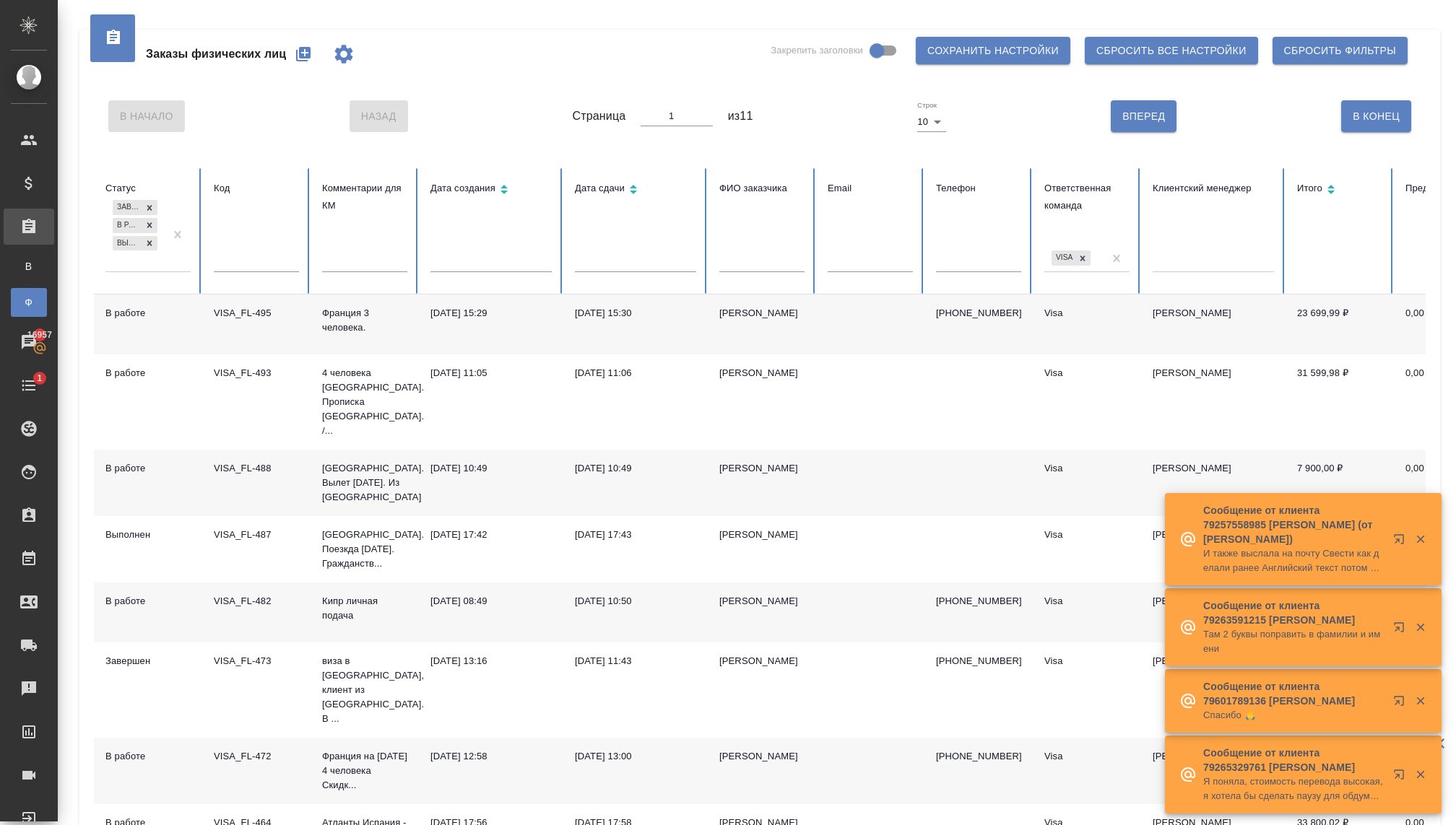
click at [492, 258] on input "text" at bounding box center [491, 262] width 121 height 20
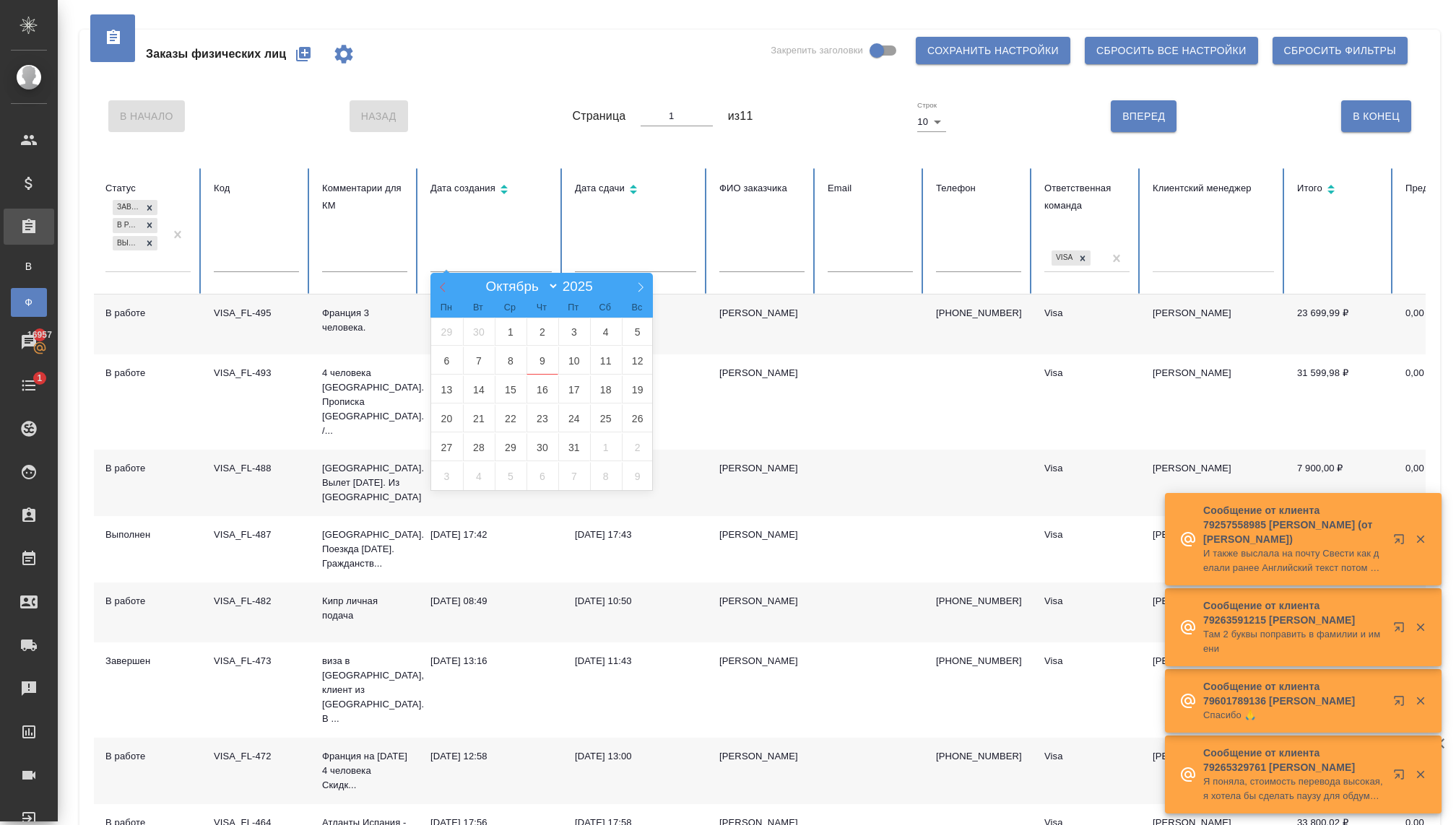
click at [447, 292] on icon at bounding box center [443, 287] width 10 height 10
select select "7"
click at [579, 331] on span "1" at bounding box center [574, 331] width 32 height 28
type input "01.08"
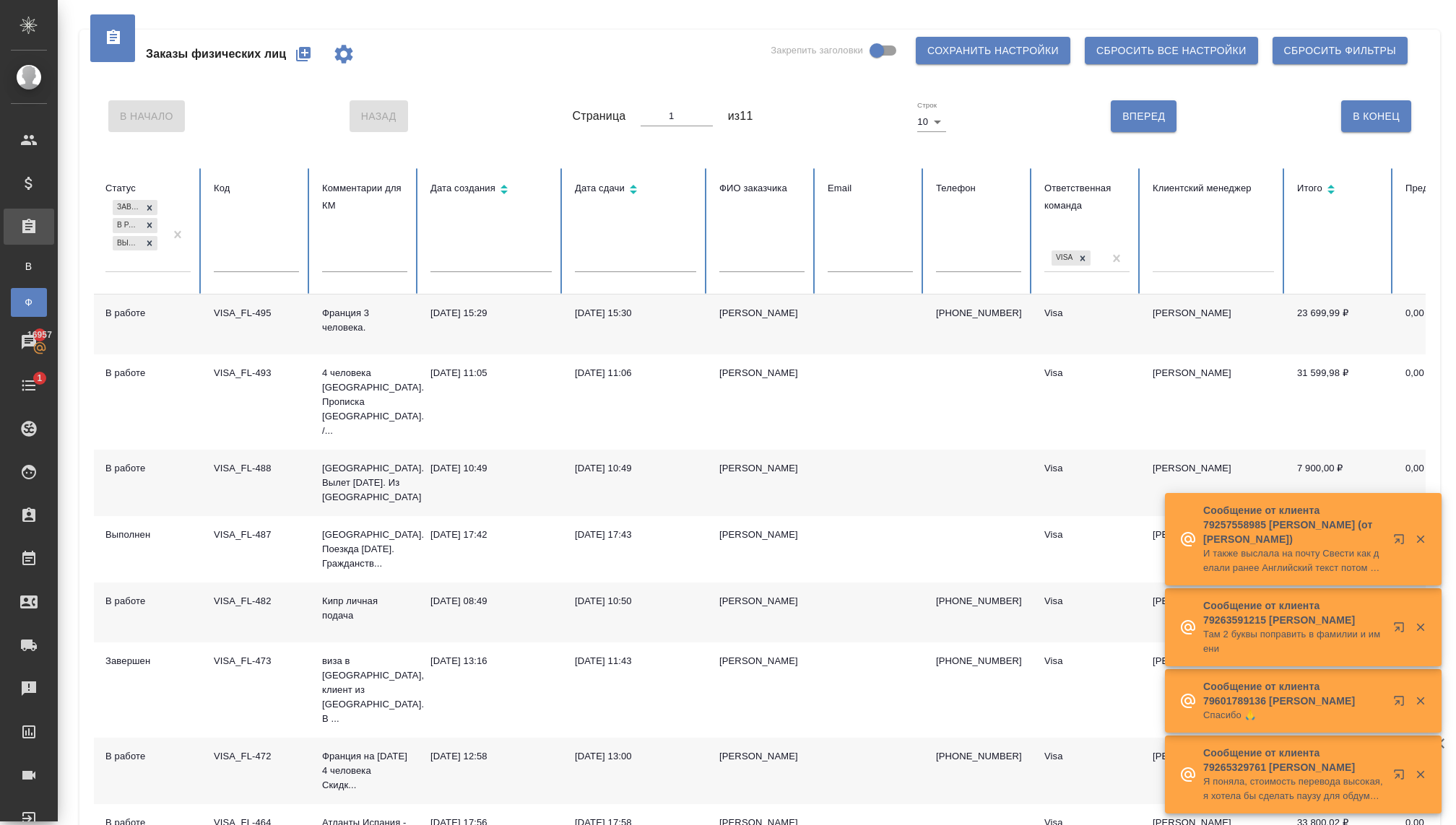
click at [659, 450] on td "[DATE] 10:49" at bounding box center [636, 483] width 145 height 66
click at [485, 262] on input "text" at bounding box center [491, 262] width 121 height 20
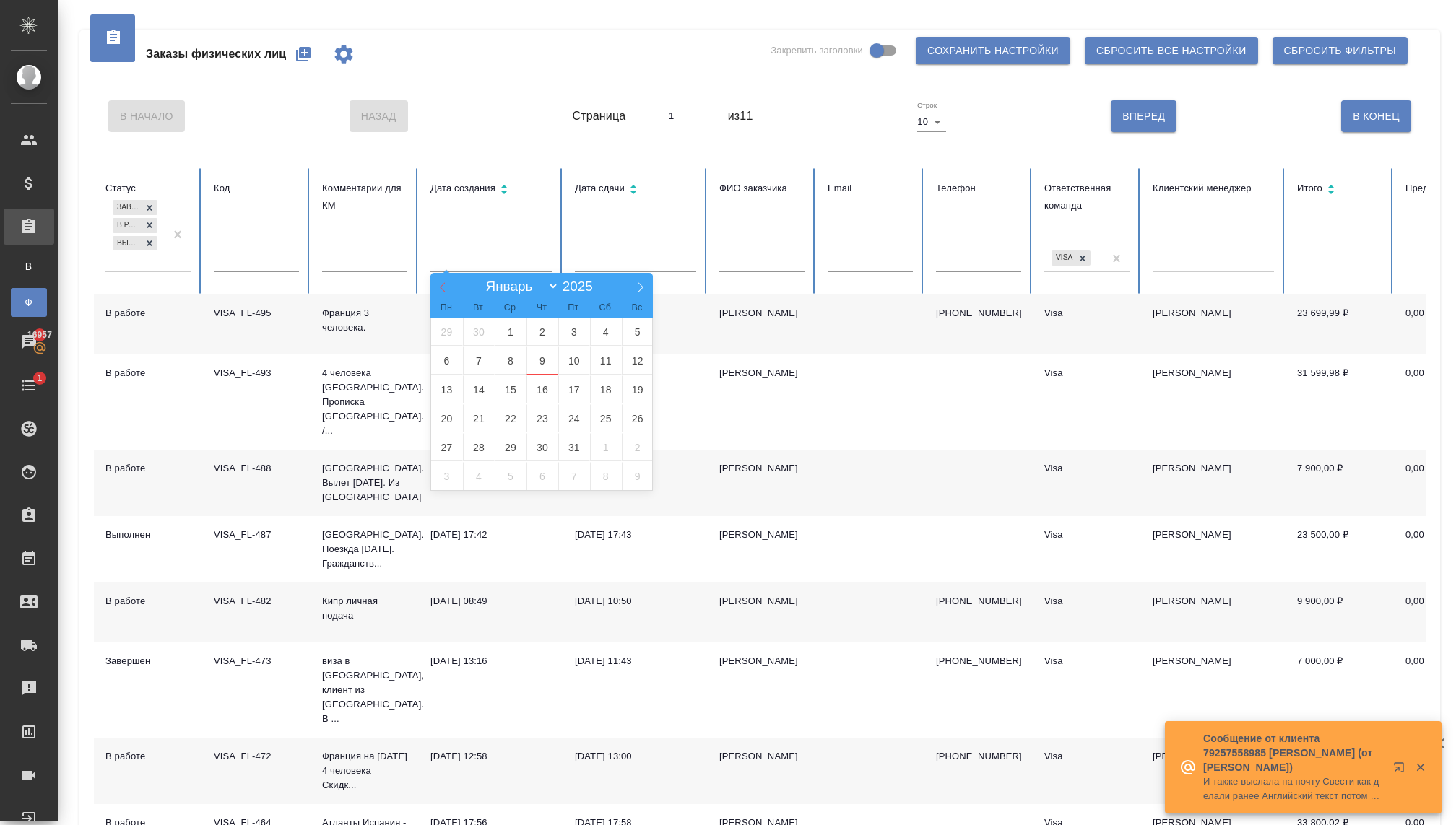
click at [438, 288] on icon at bounding box center [443, 287] width 10 height 10
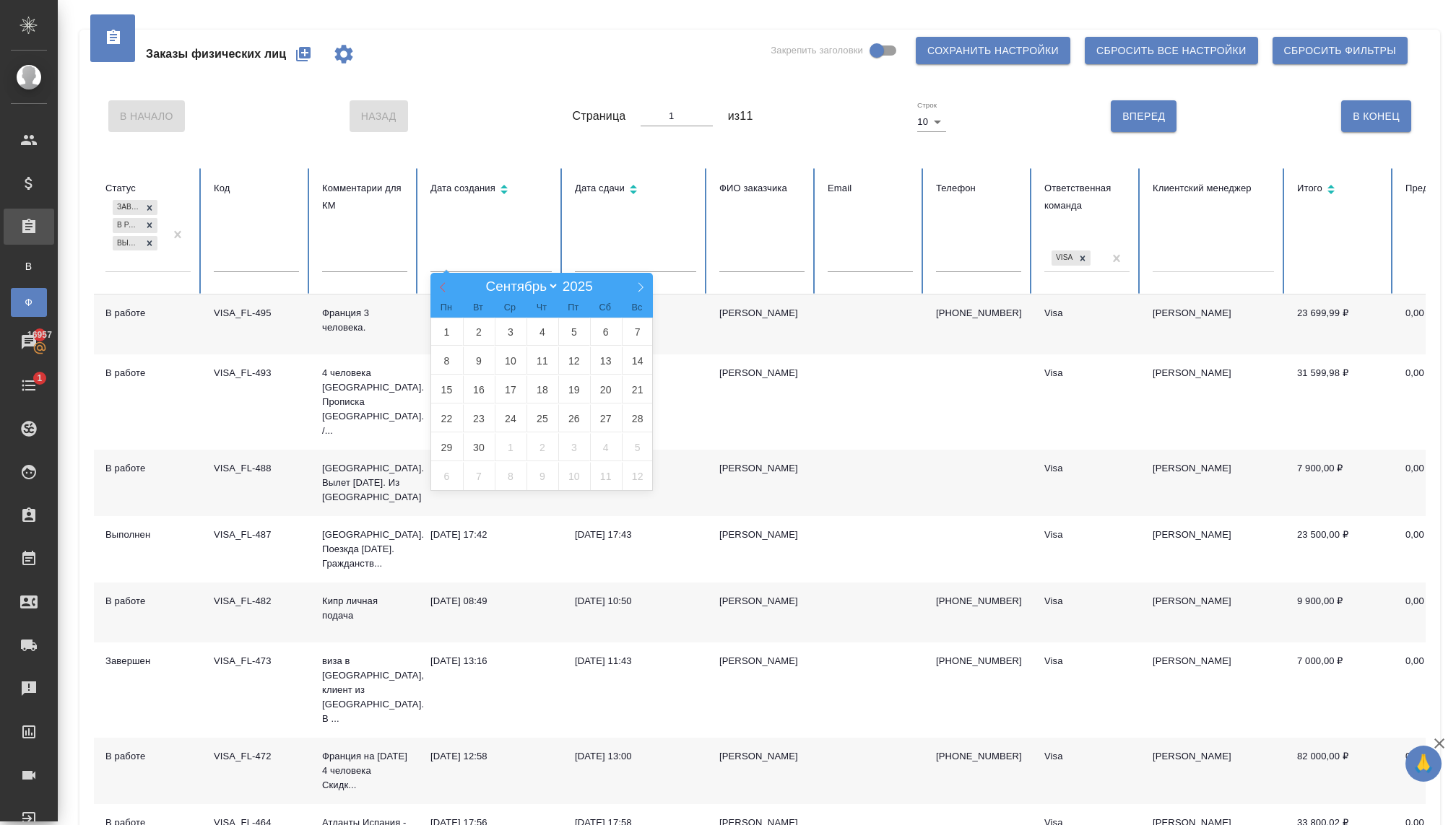
click at [438, 288] on icon at bounding box center [443, 287] width 10 height 10
select select "7"
click at [569, 338] on span "1" at bounding box center [574, 331] width 32 height 28
type input "01.08"
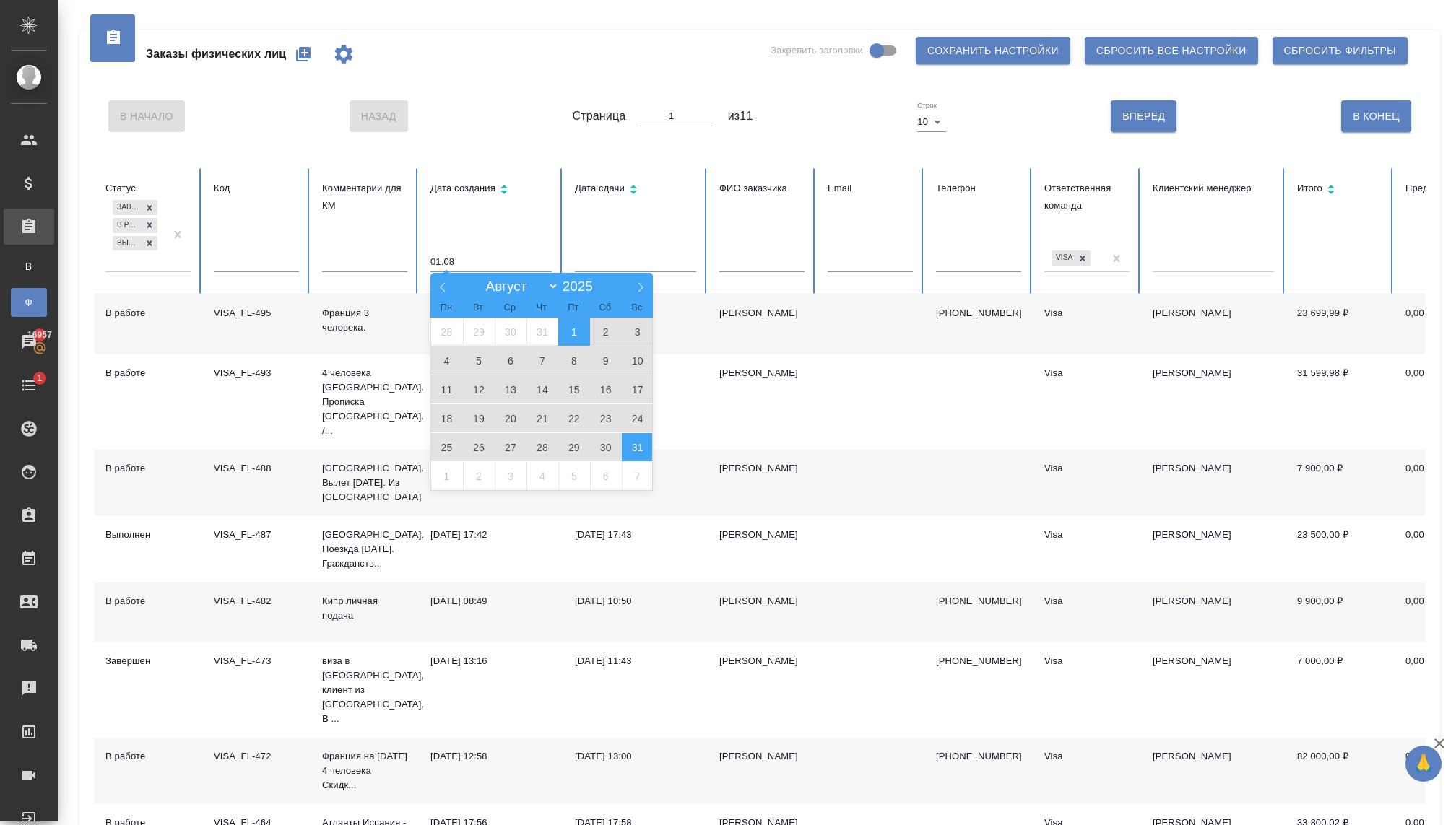
click at [638, 449] on span "31" at bounding box center [638, 447] width 32 height 28
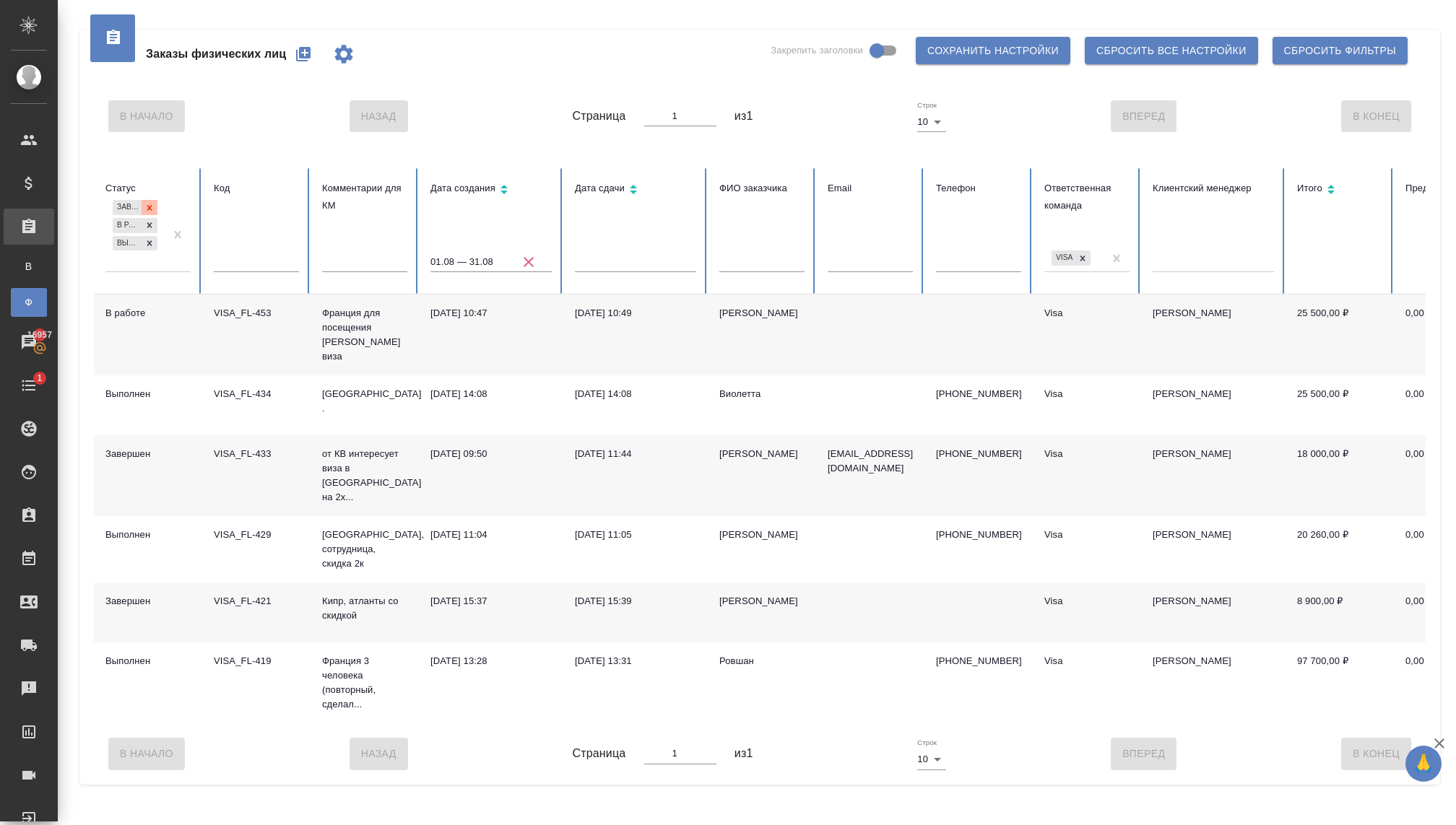
click at [151, 210] on icon at bounding box center [150, 207] width 5 height 5
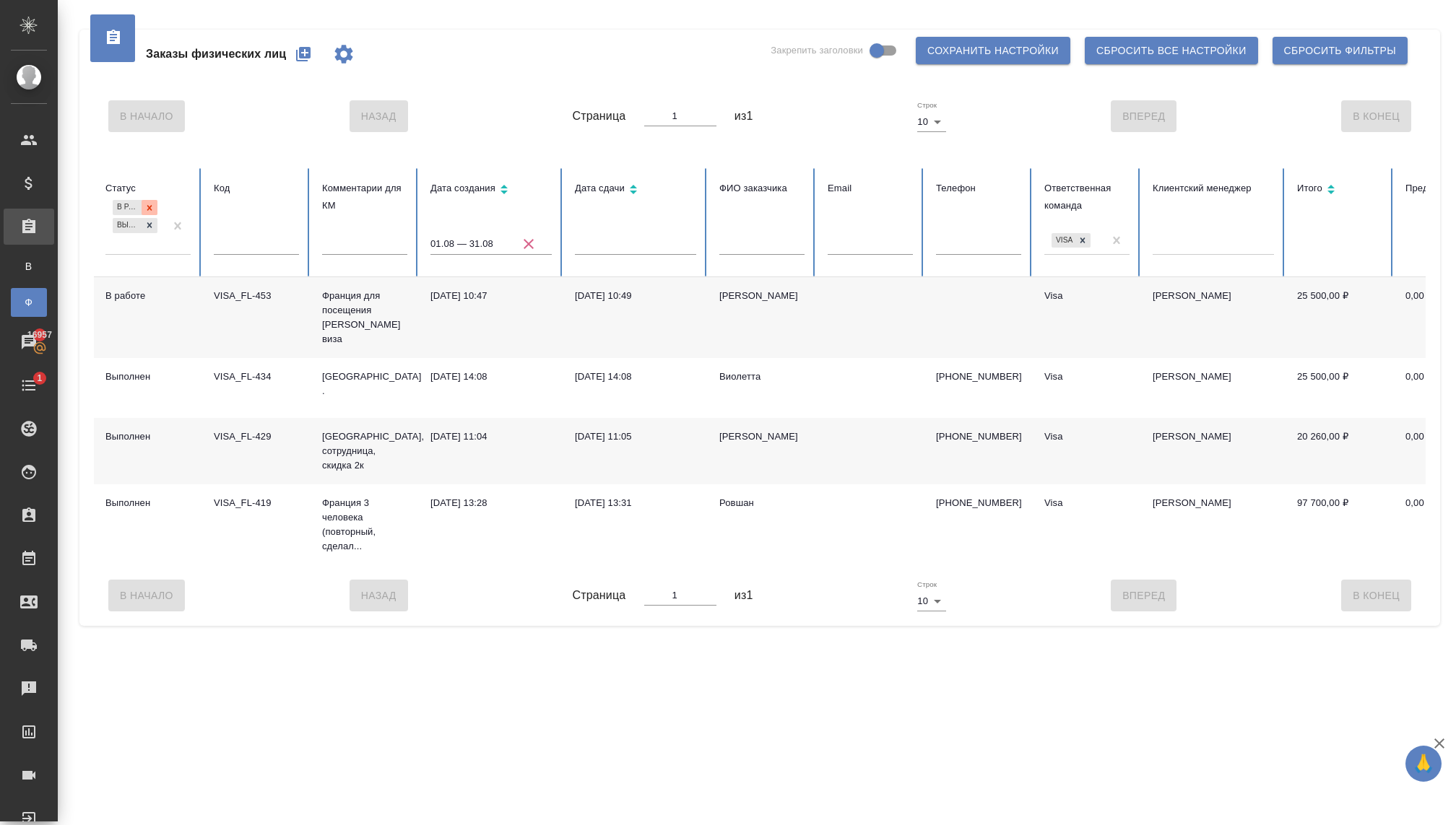
click at [150, 213] on div at bounding box center [150, 207] width 16 height 15
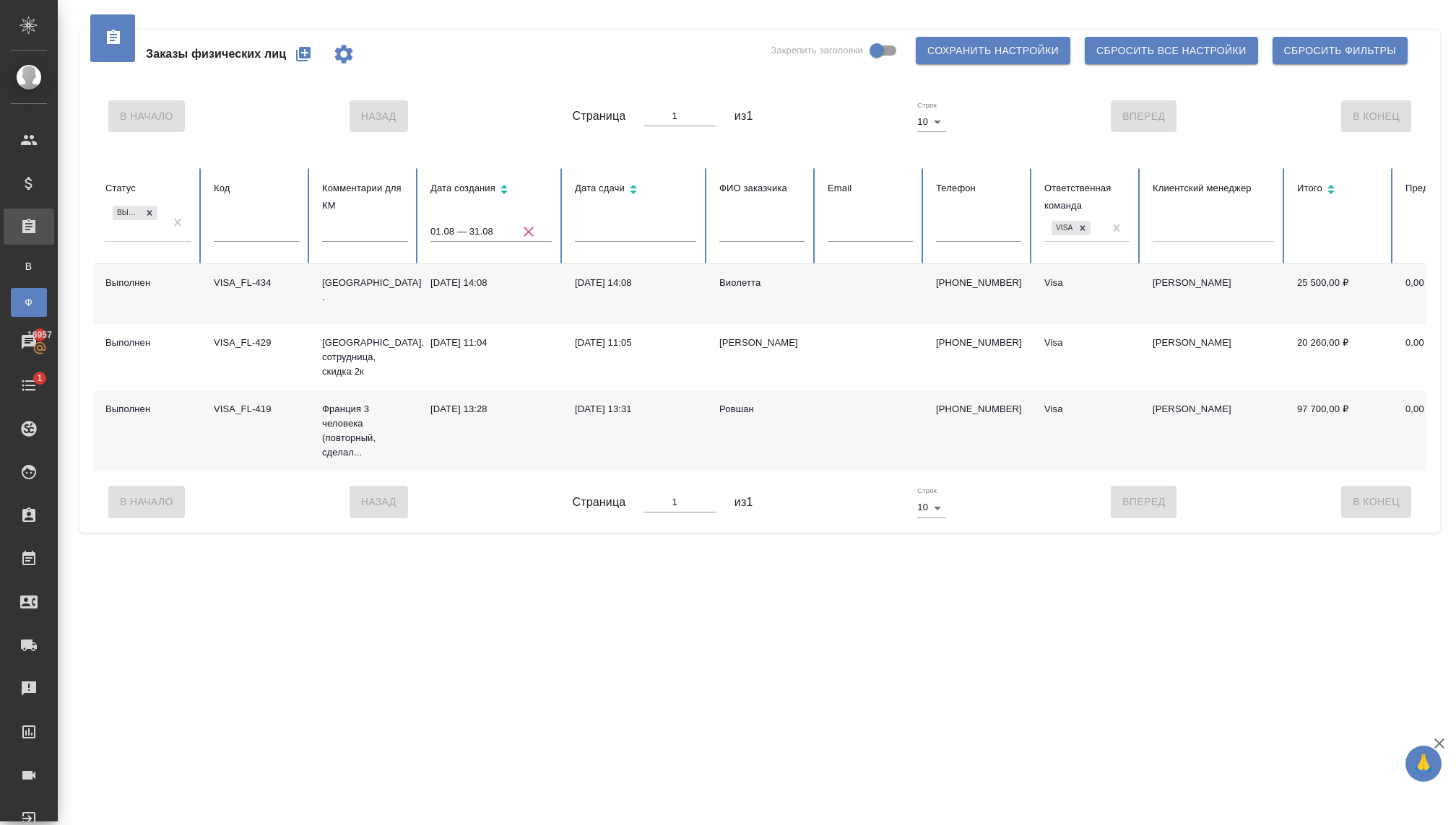
click at [150, 214] on icon at bounding box center [150, 212] width 5 height 5
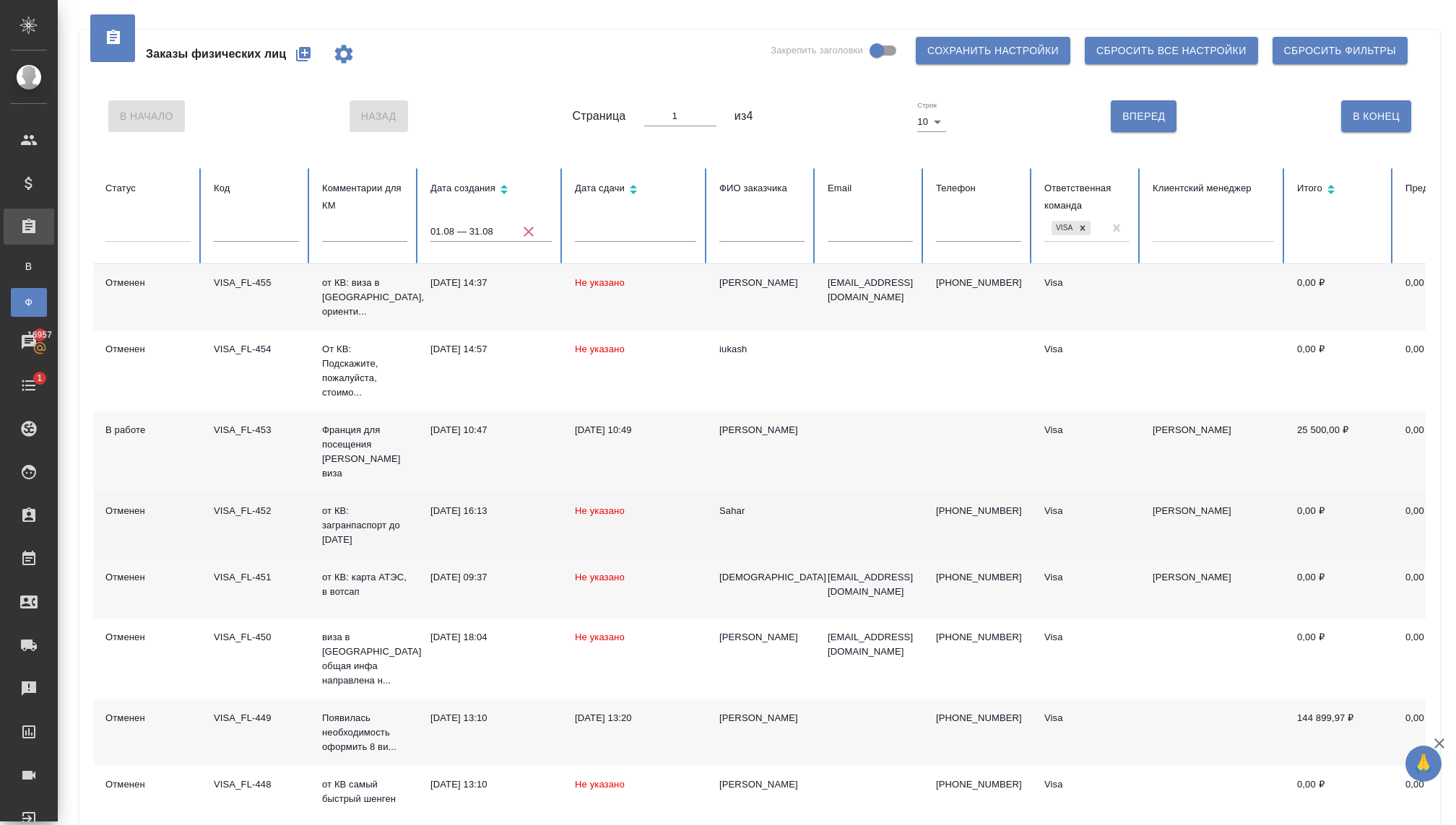
scroll to position [182, 0]
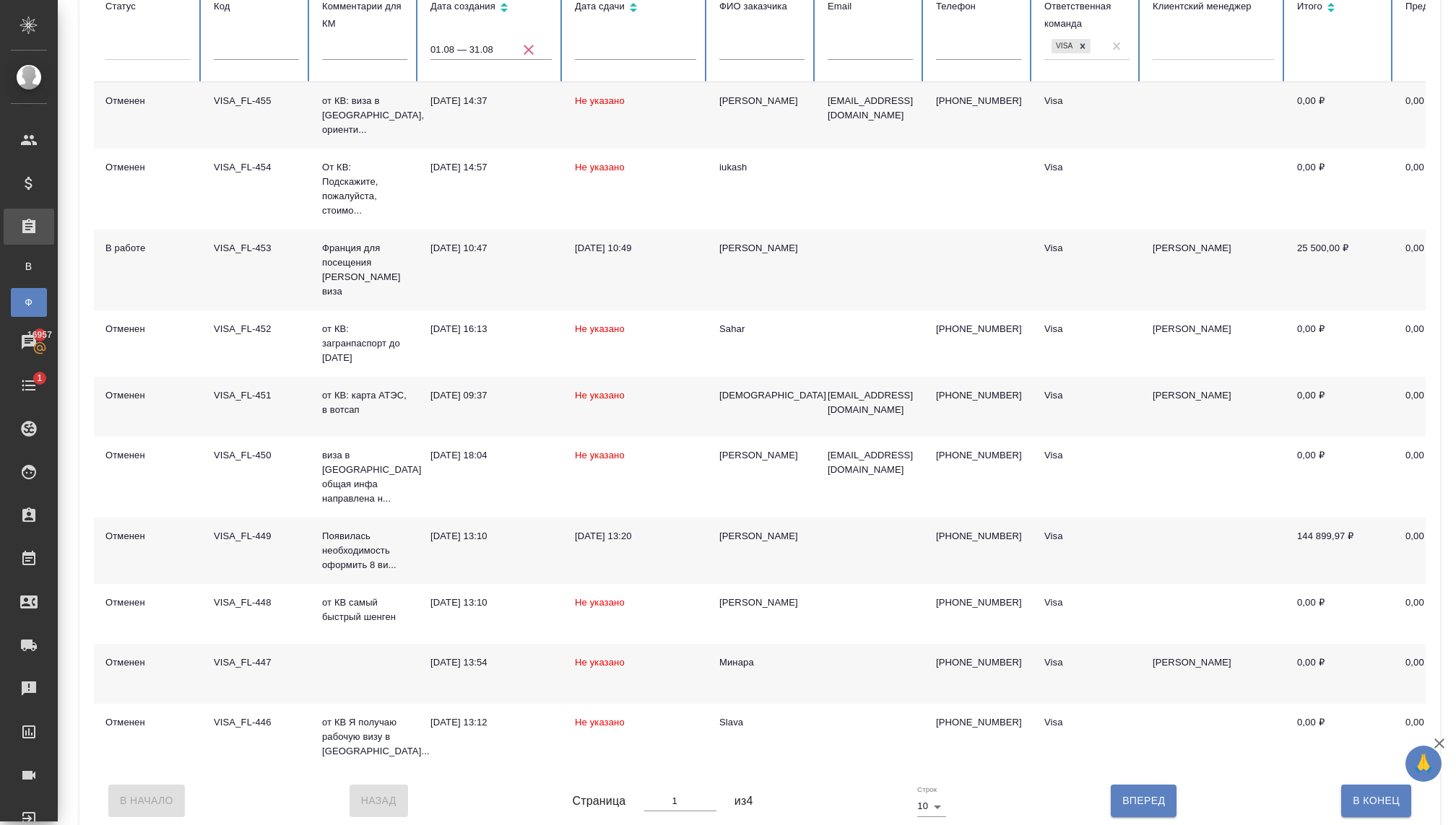
click at [1143, 792] on span "Вперед" at bounding box center [1144, 801] width 42 height 18
type input "2"
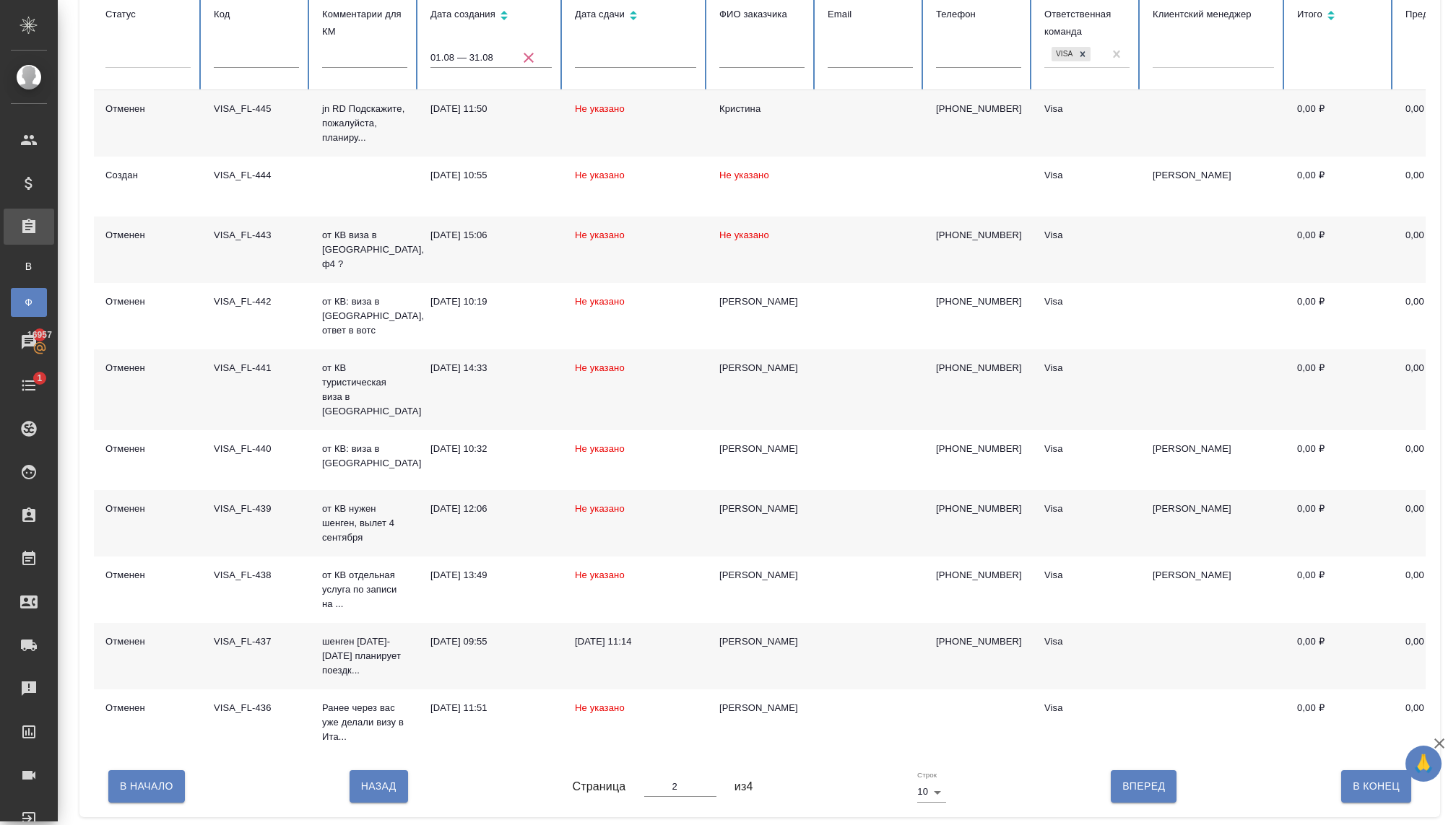
click at [1143, 785] on span "Вперед" at bounding box center [1144, 786] width 42 height 18
type input "3"
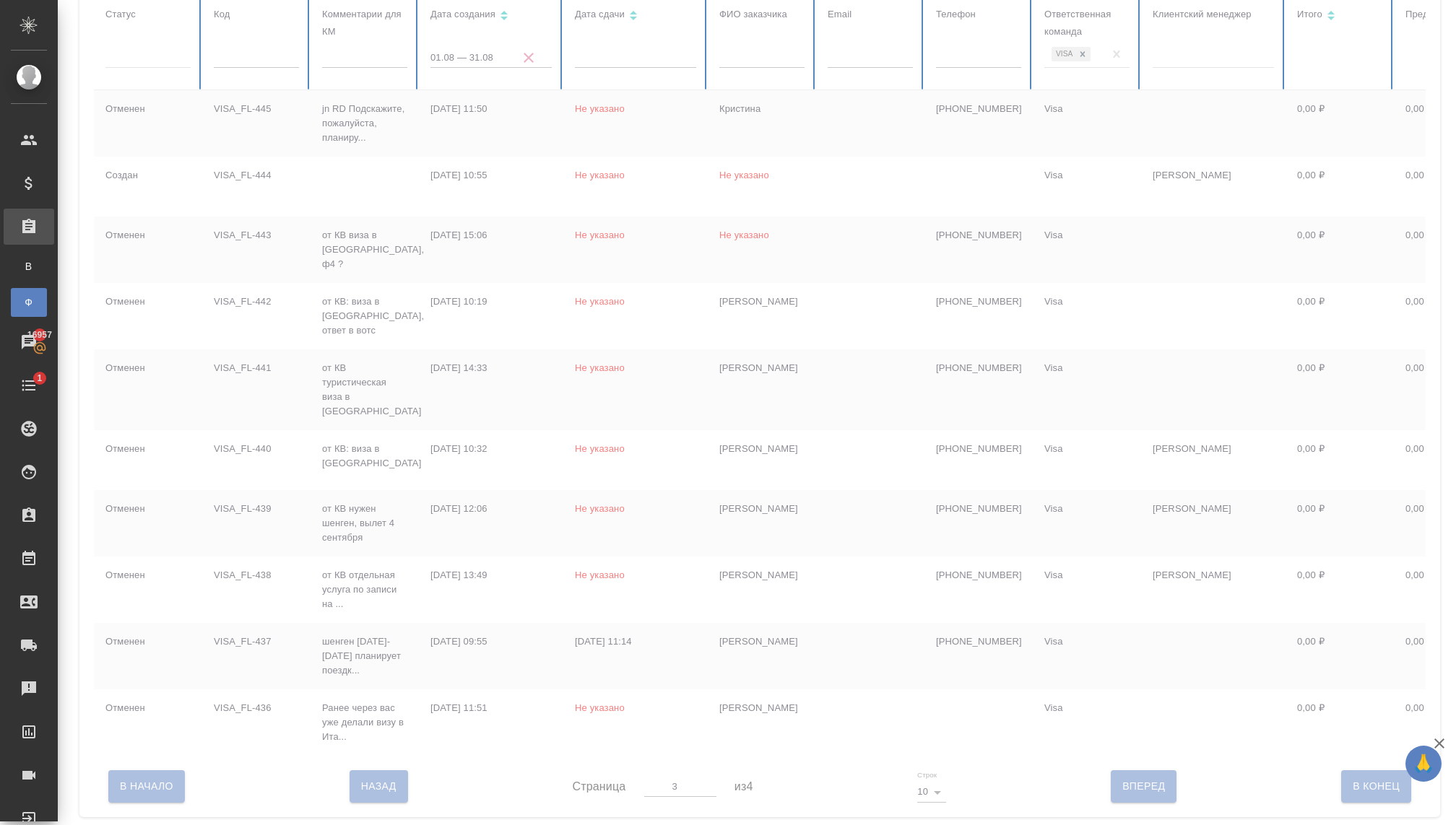
scroll to position [159, 0]
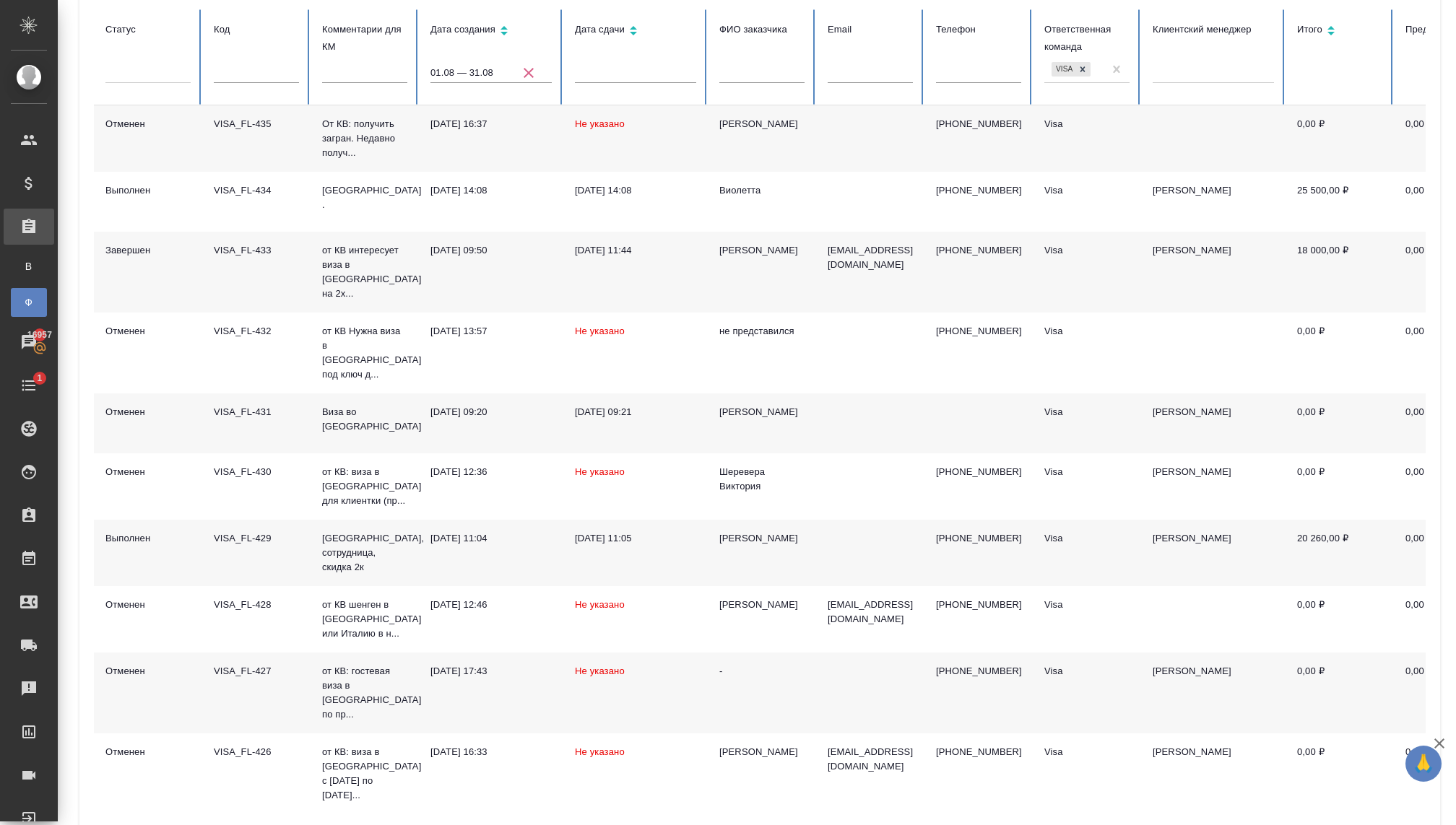
type input "4"
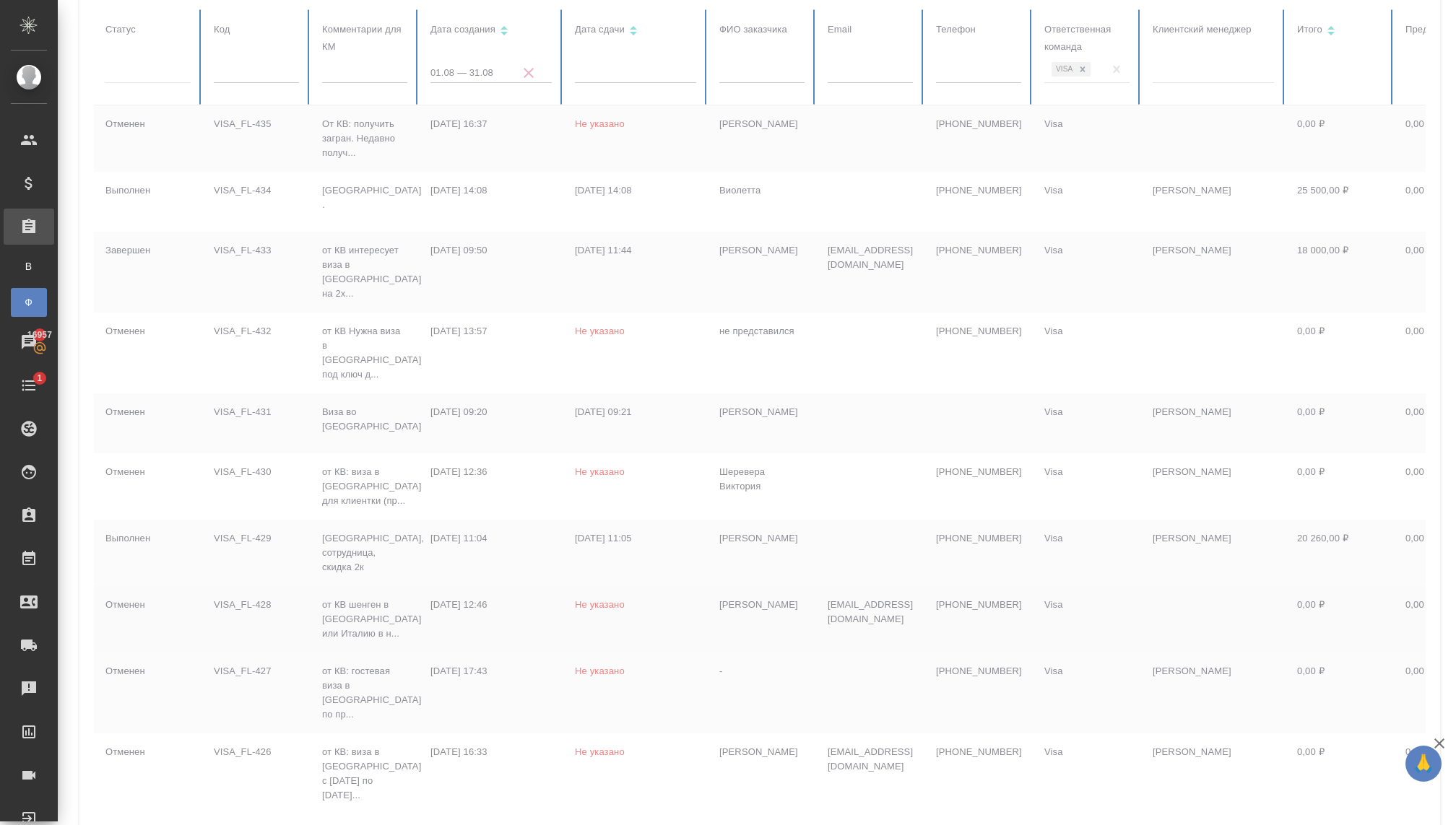
scroll to position [94, 0]
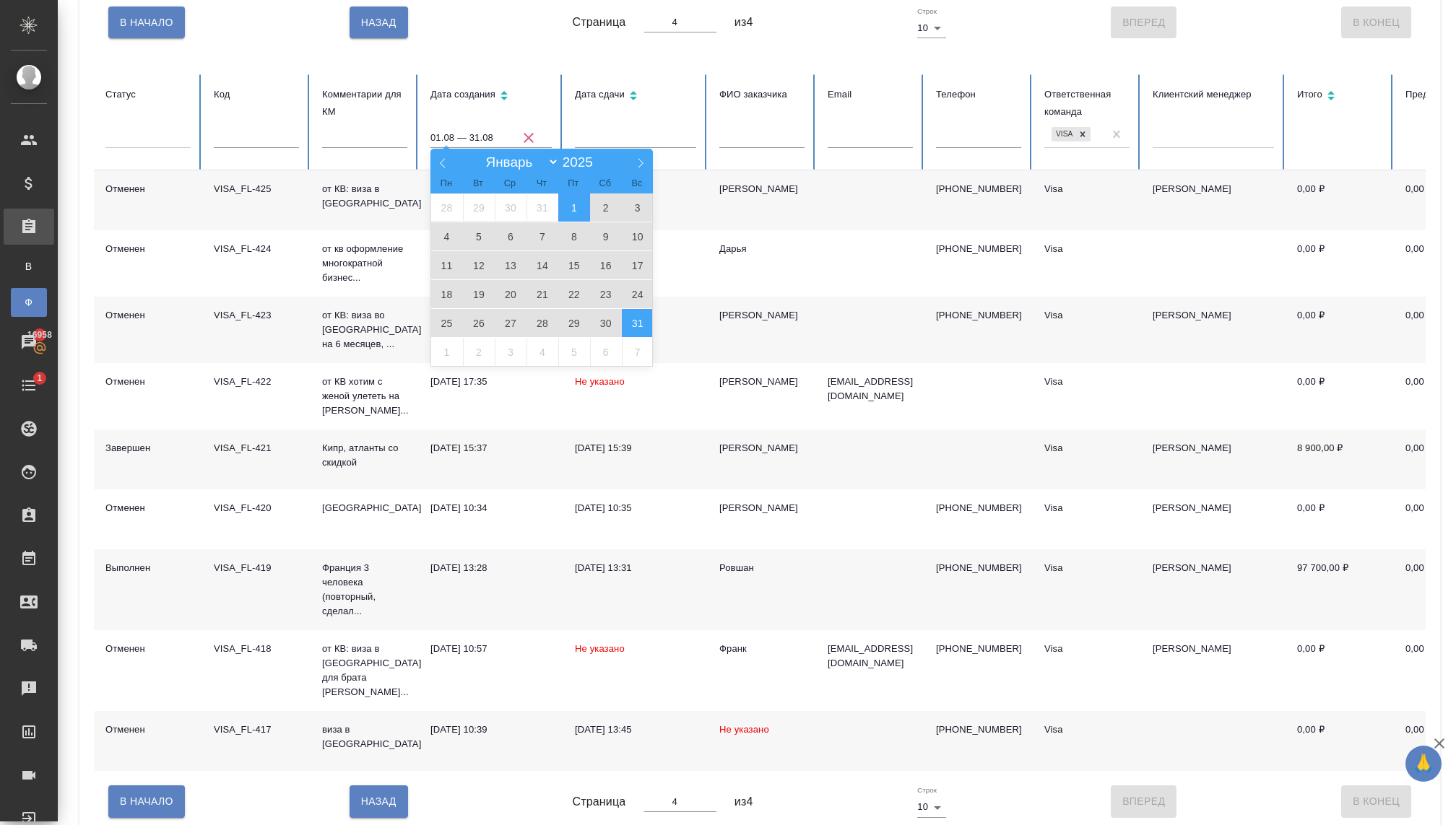
click at [476, 135] on input "01.08 — 31.08" at bounding box center [491, 138] width 121 height 20
click at [552, 164] on select "Январь Февраль Март Апрель Май Июнь Июль Август Сентябрь Октябрь Ноябрь Декабрь" at bounding box center [518, 162] width 80 height 17
select select "8"
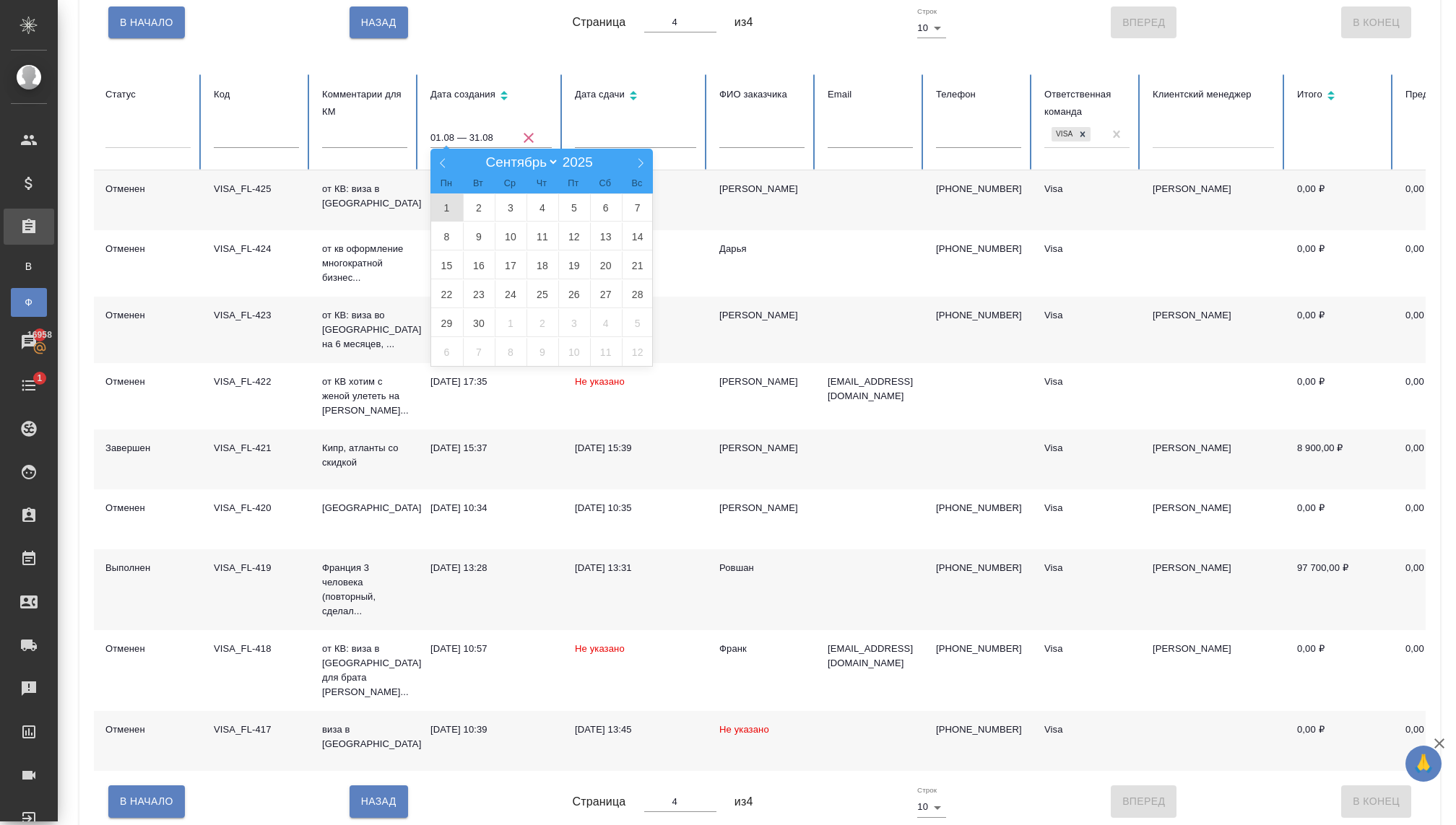
click at [435, 209] on span "1" at bounding box center [447, 207] width 32 height 28
type input "01.09"
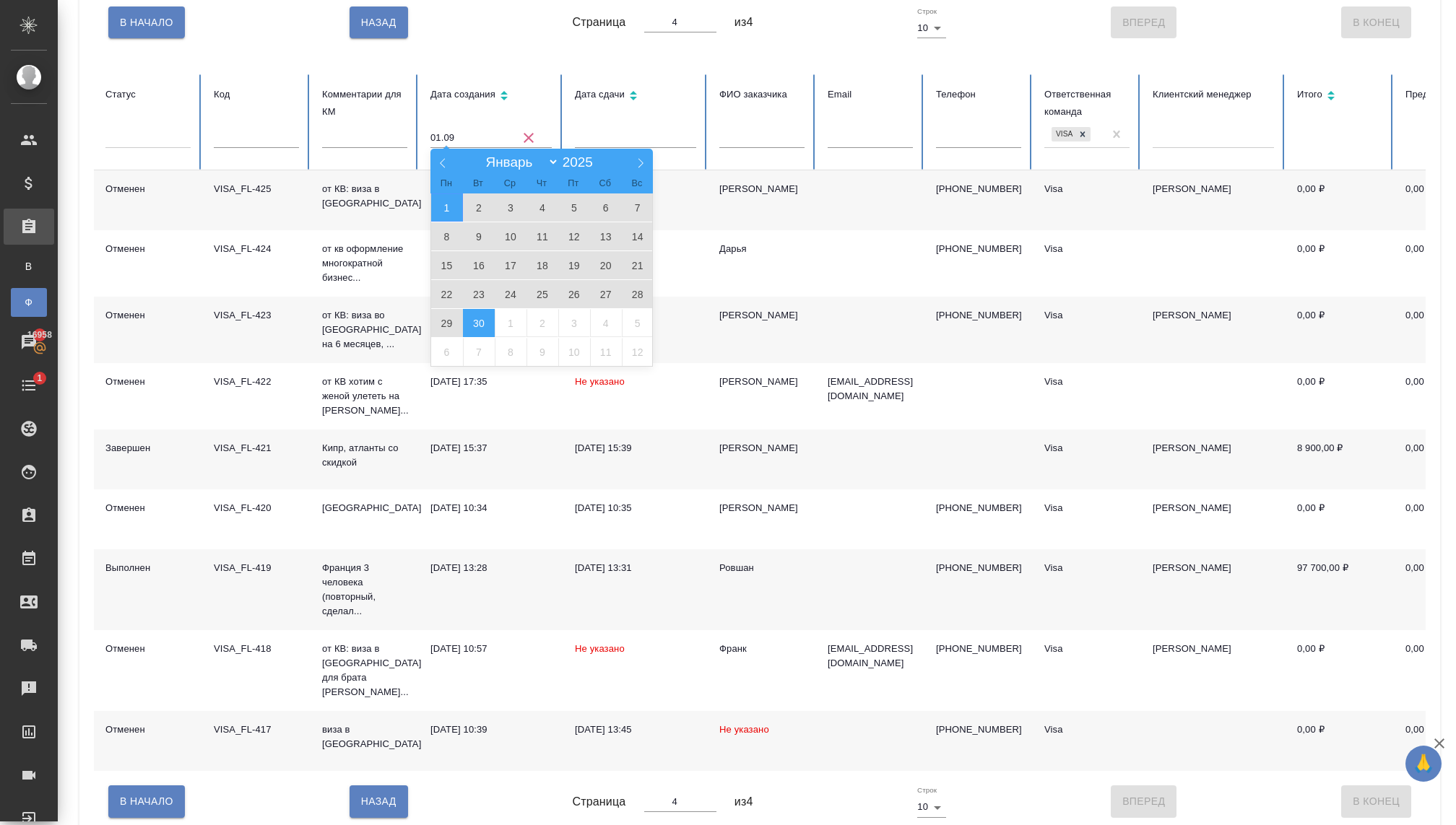
click at [485, 316] on span "30" at bounding box center [479, 323] width 32 height 28
type input "1"
type input "01.09 — 30.09"
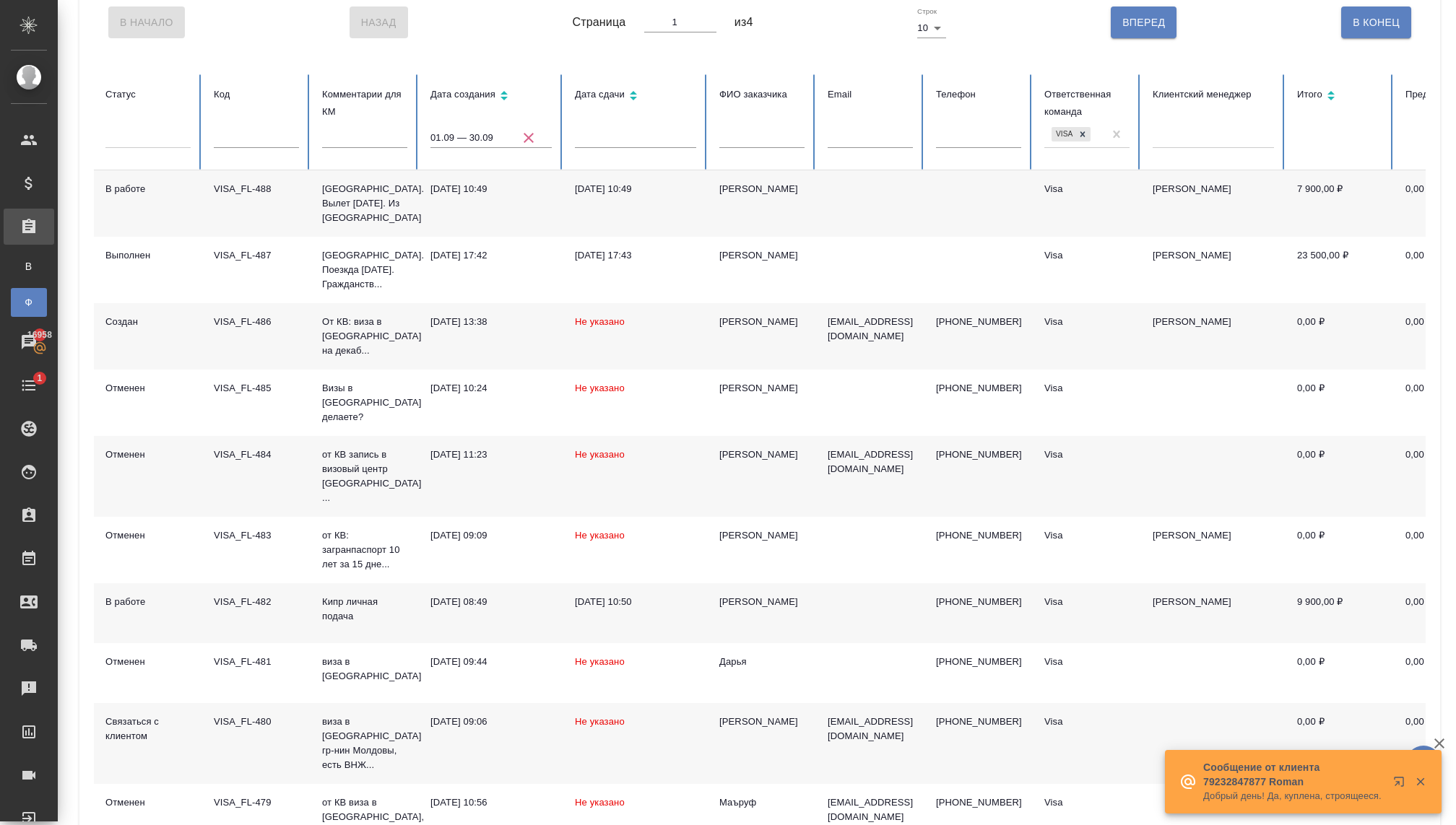
scroll to position [168, 0]
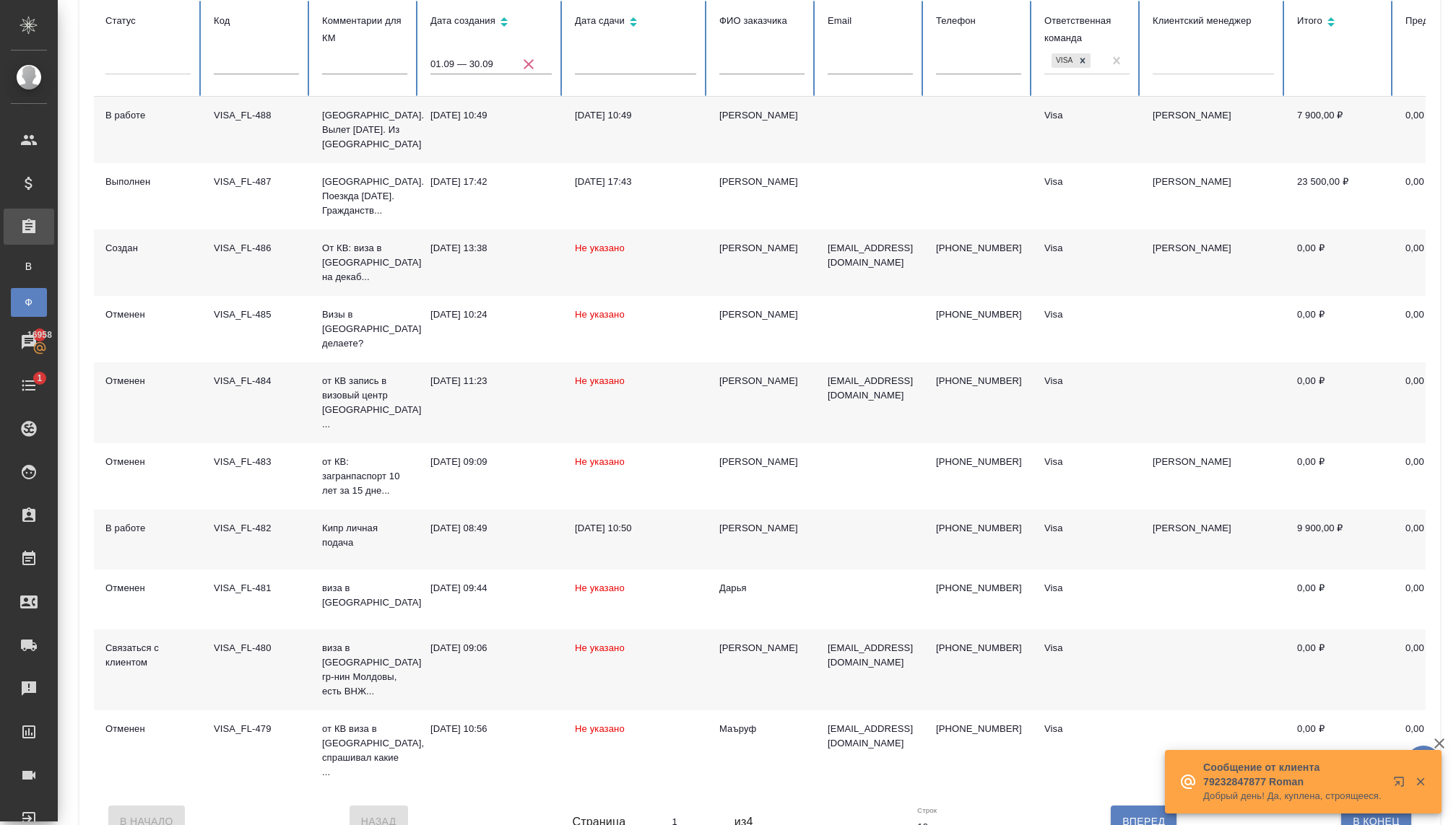
click at [1125, 813] on span "Вперед" at bounding box center [1144, 821] width 42 height 18
type input "2"
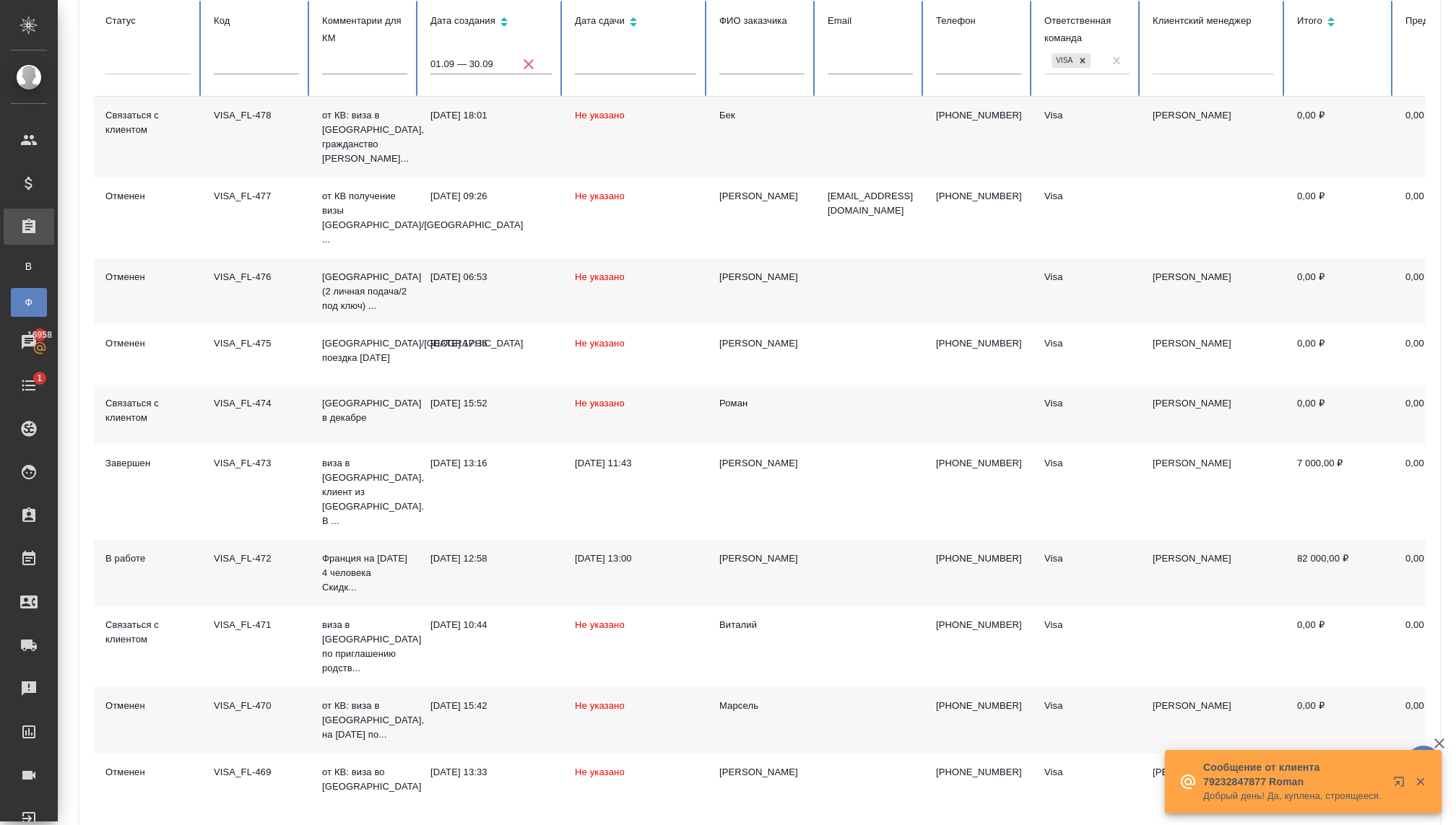
type input "3"
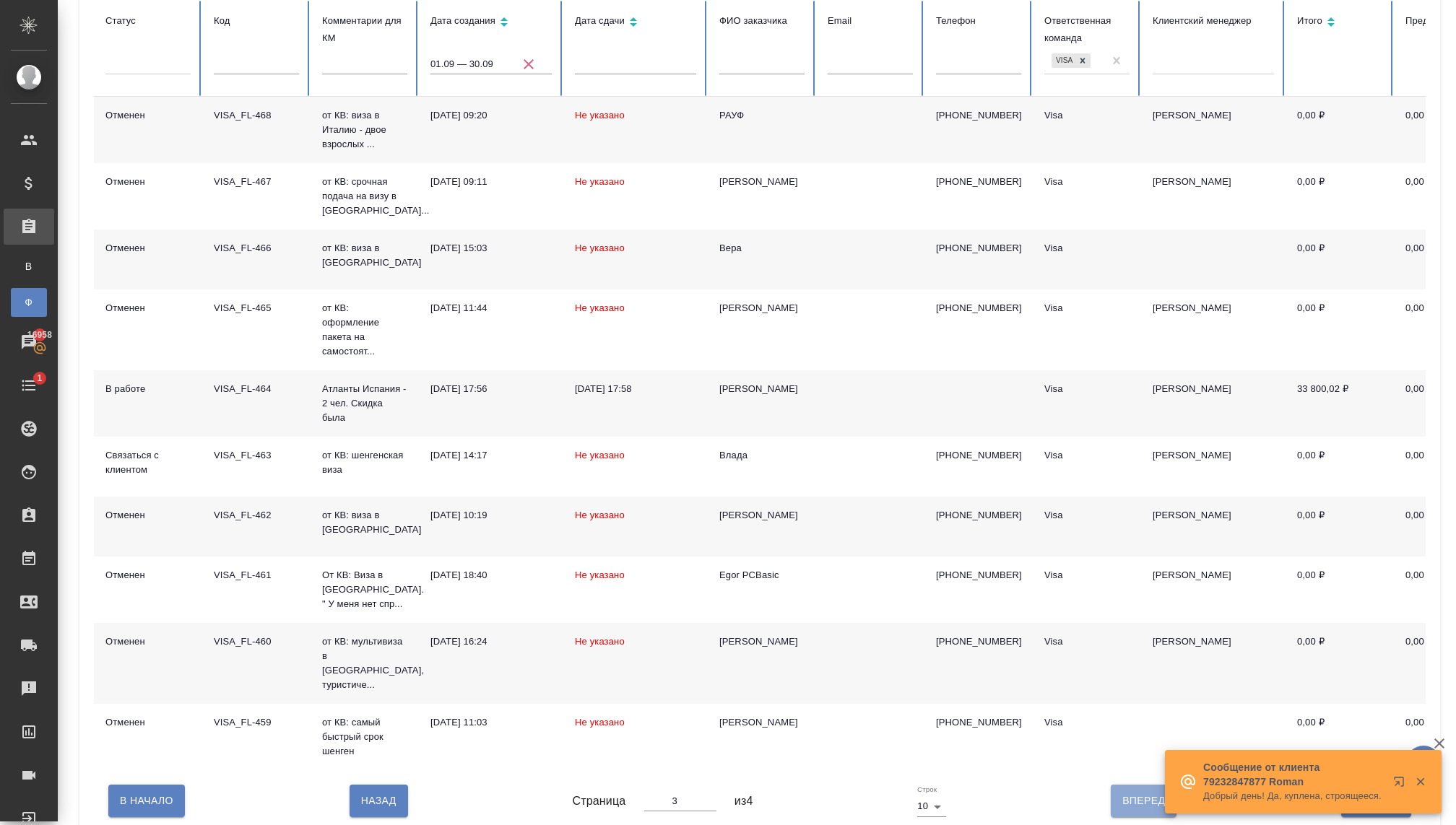
click at [1126, 792] on span "Вперед" at bounding box center [1144, 801] width 42 height 18
type input "4"
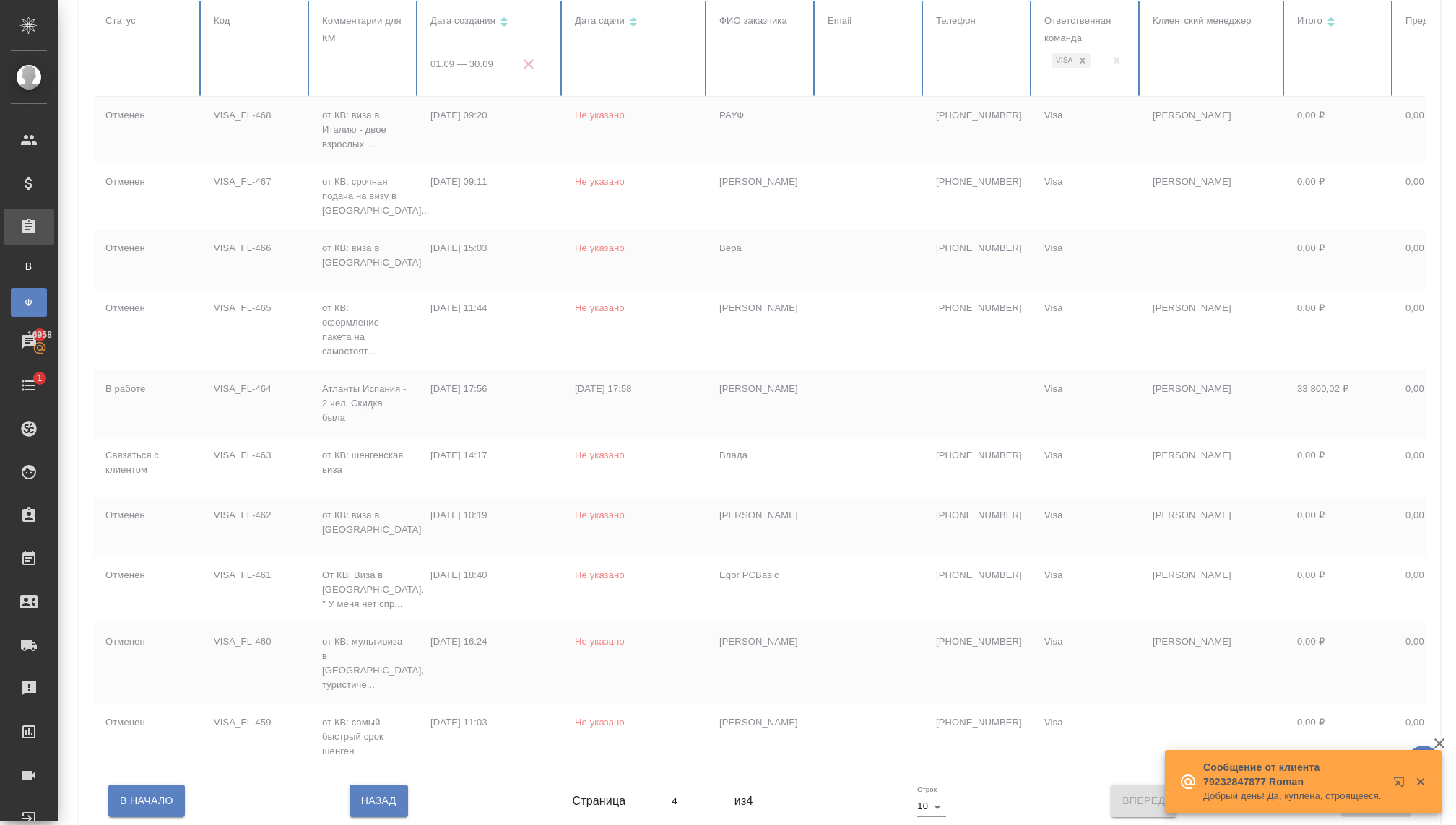
scroll to position [0, 0]
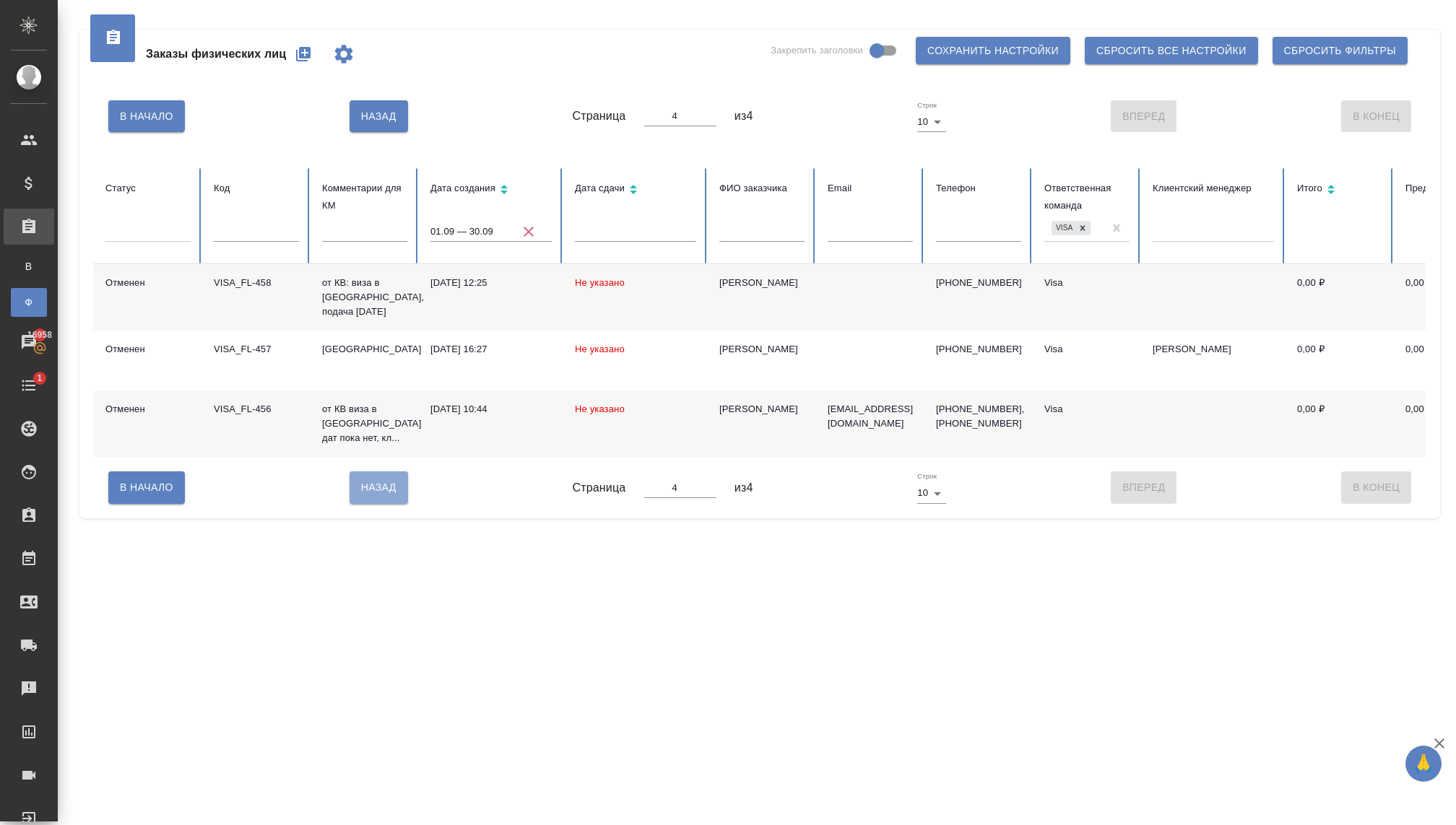
click at [397, 486] on button "Назад" at bounding box center [379, 487] width 58 height 32
type input "3"
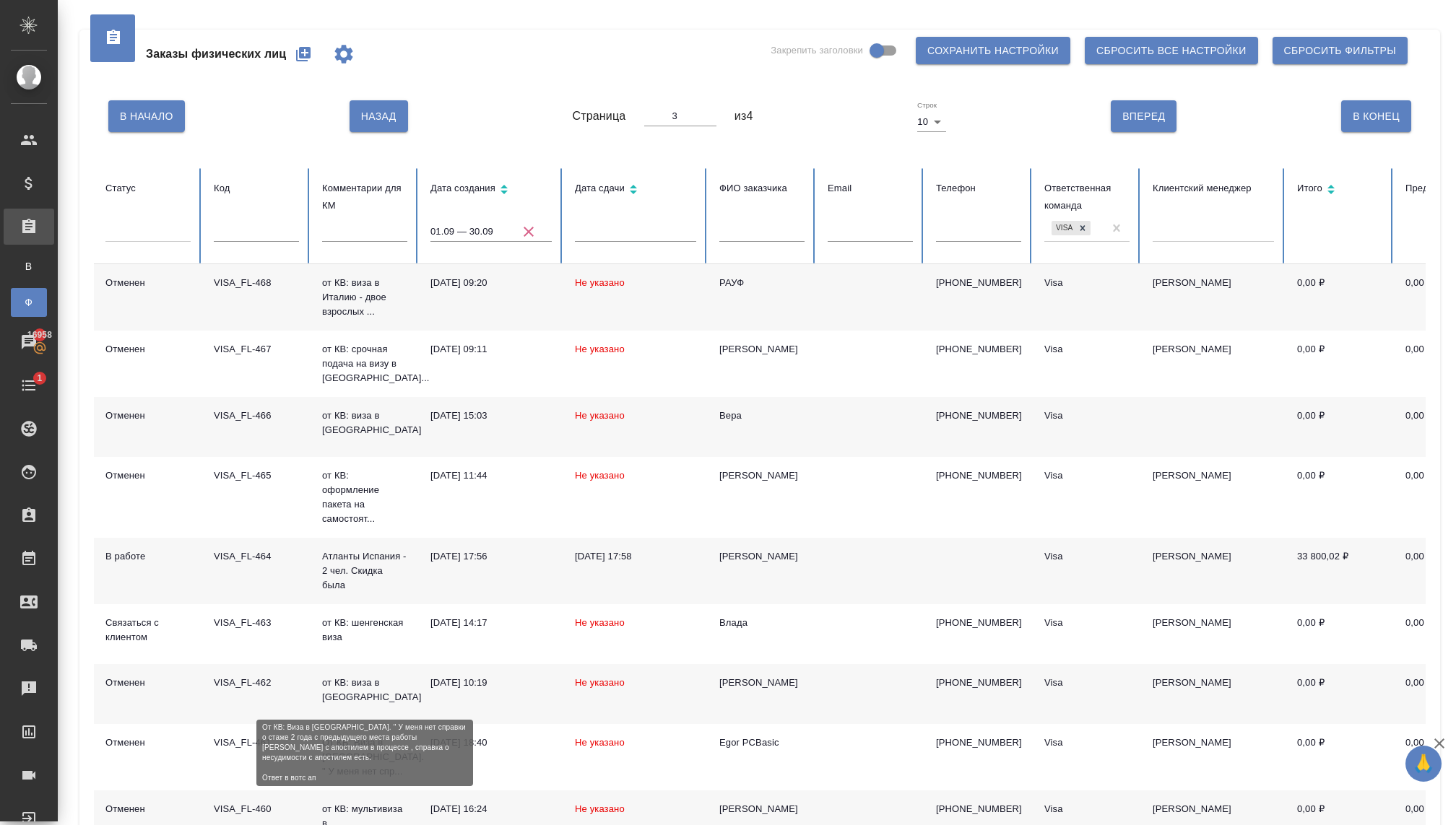
scroll to position [168, 0]
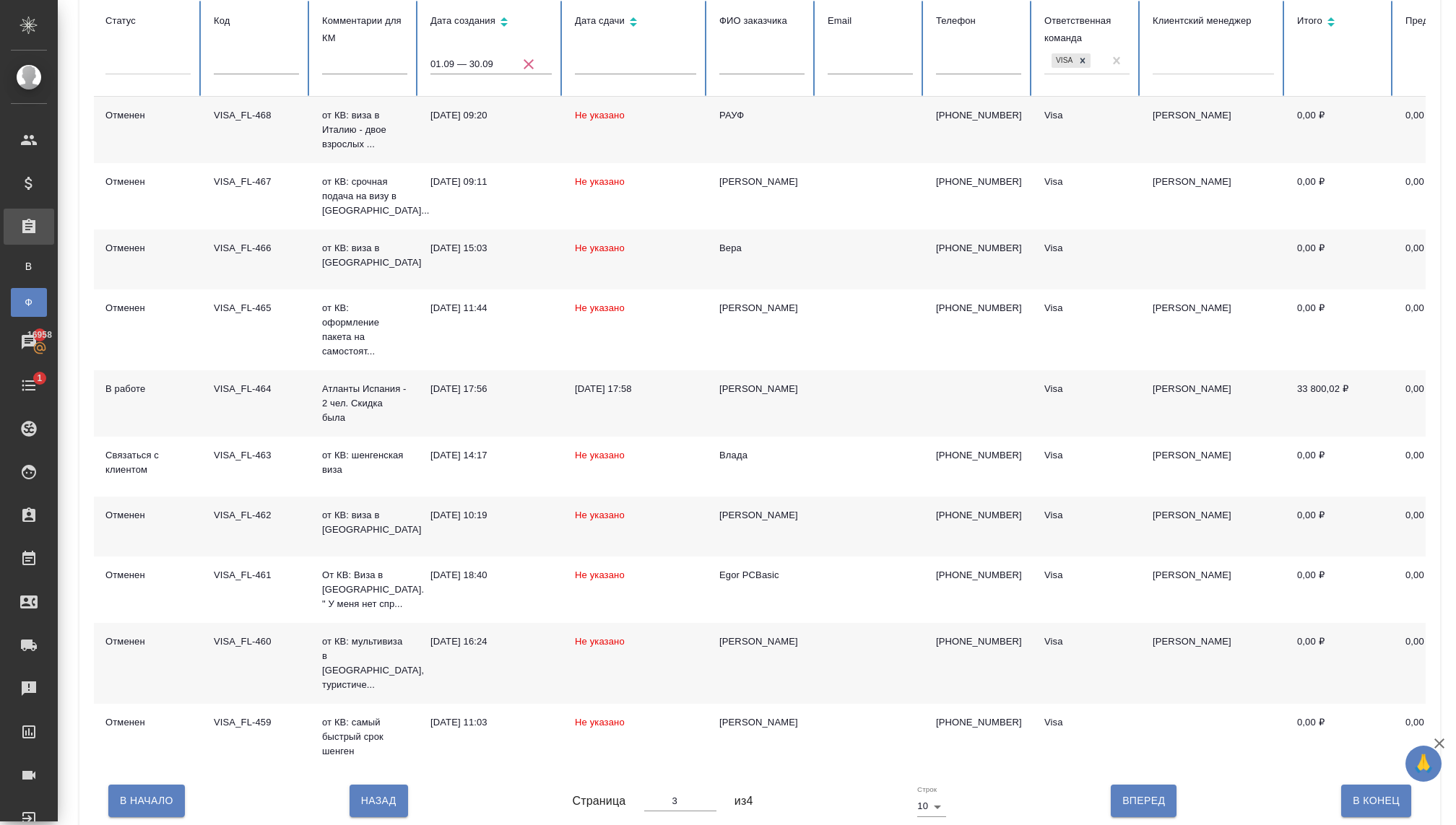
click at [377, 794] on span "Назад" at bounding box center [379, 801] width 35 height 18
type input "2"
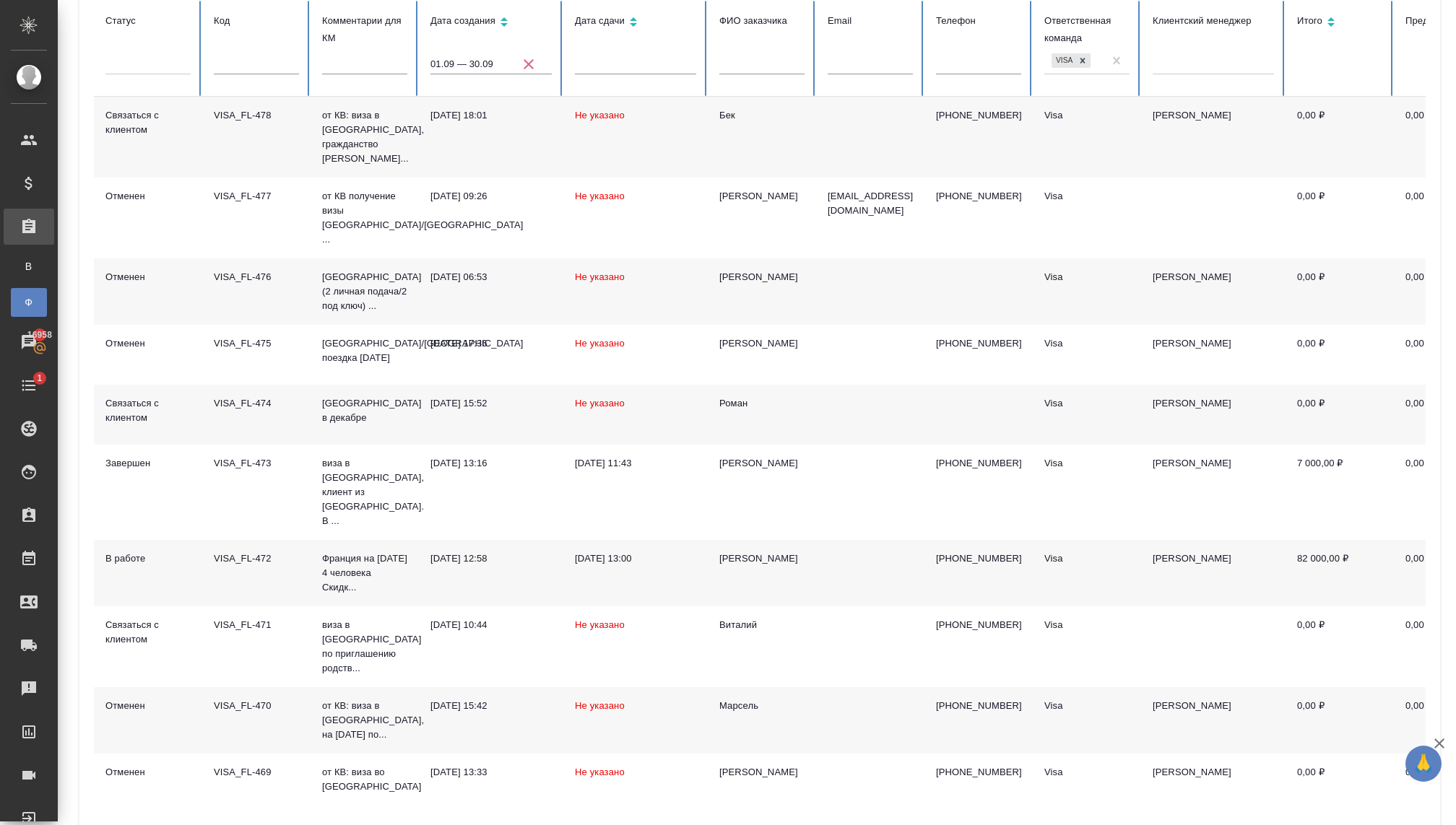
type input "1"
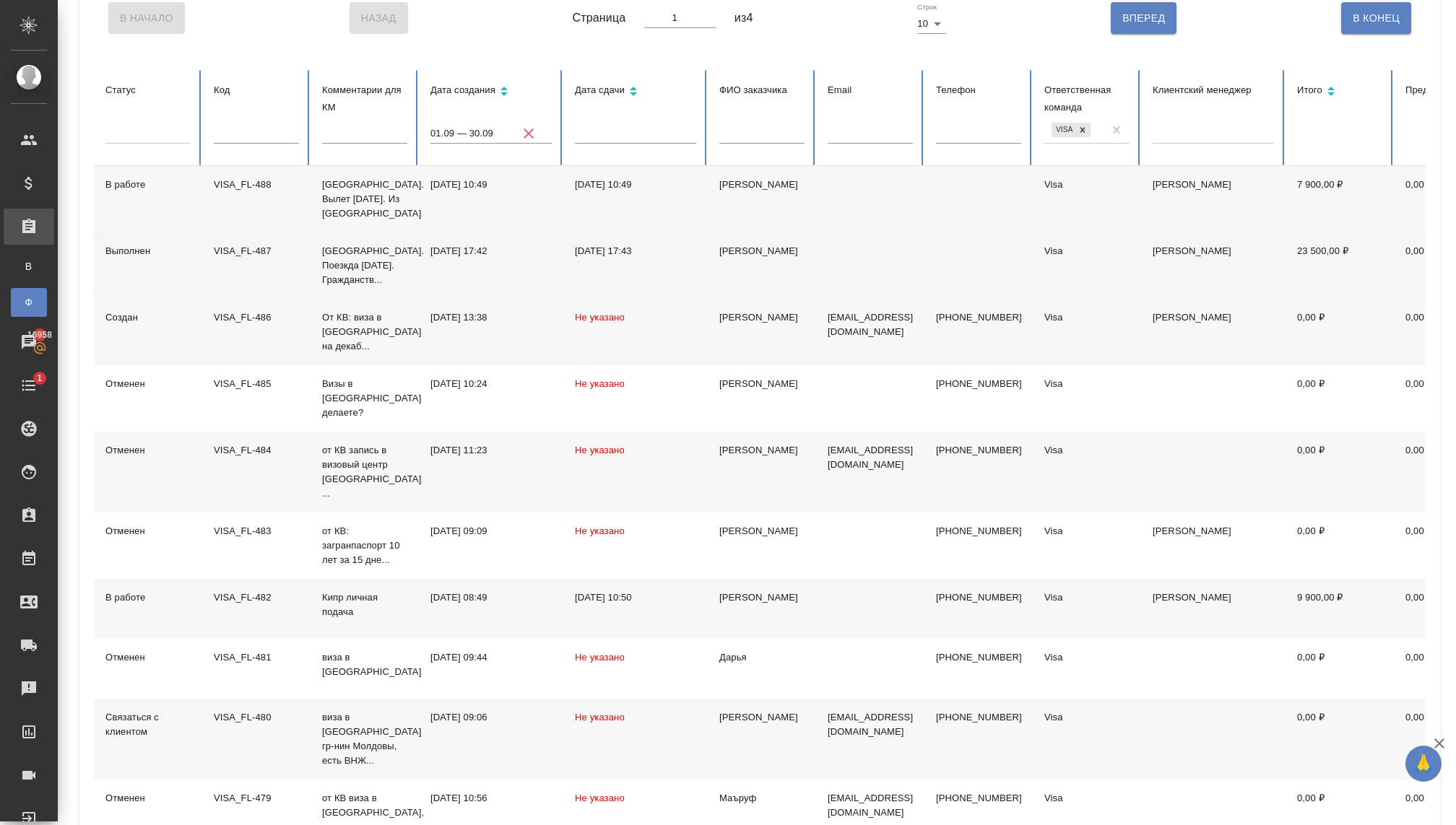
scroll to position [61, 0]
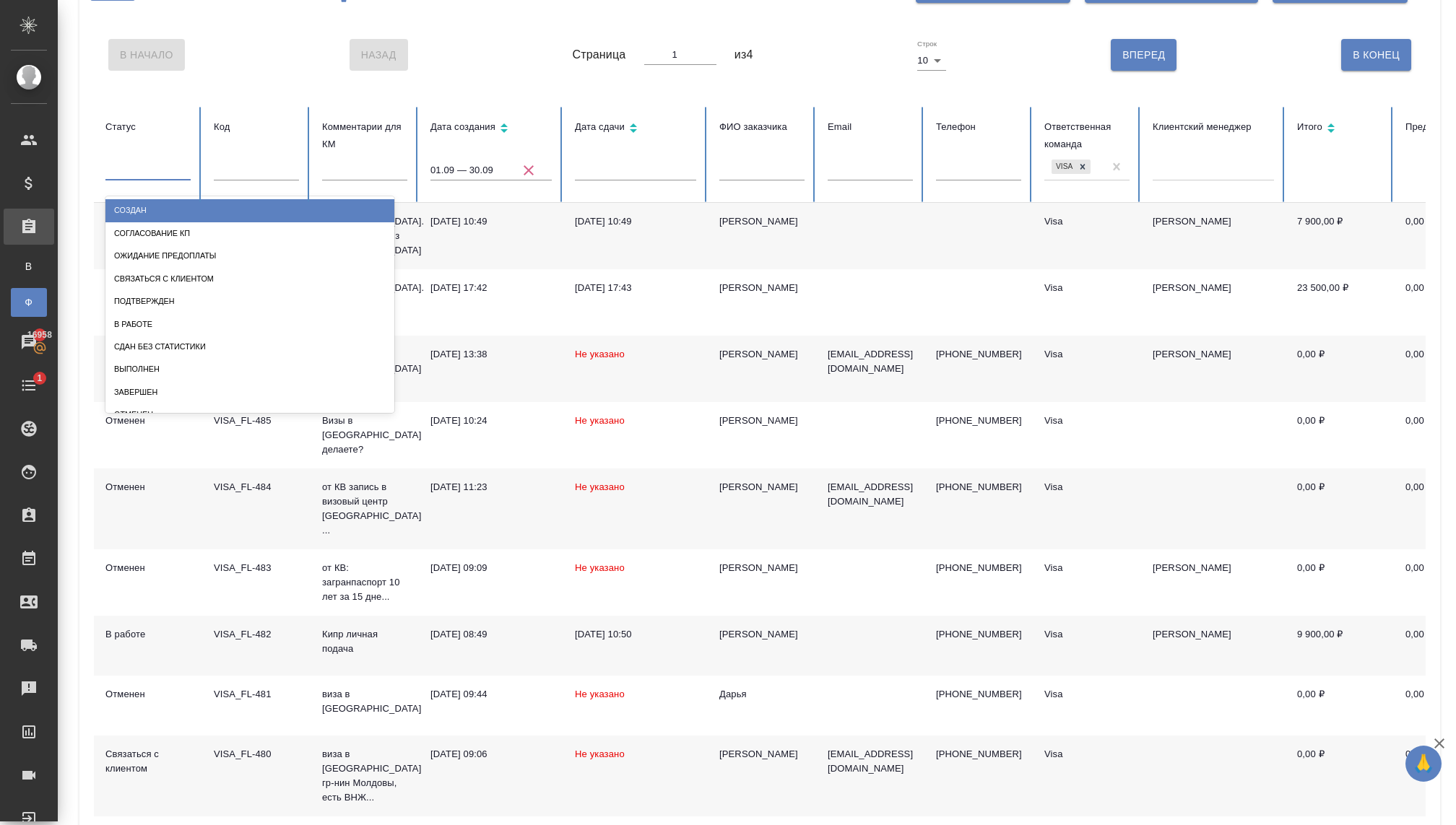
click at [161, 174] on div at bounding box center [147, 166] width 85 height 21
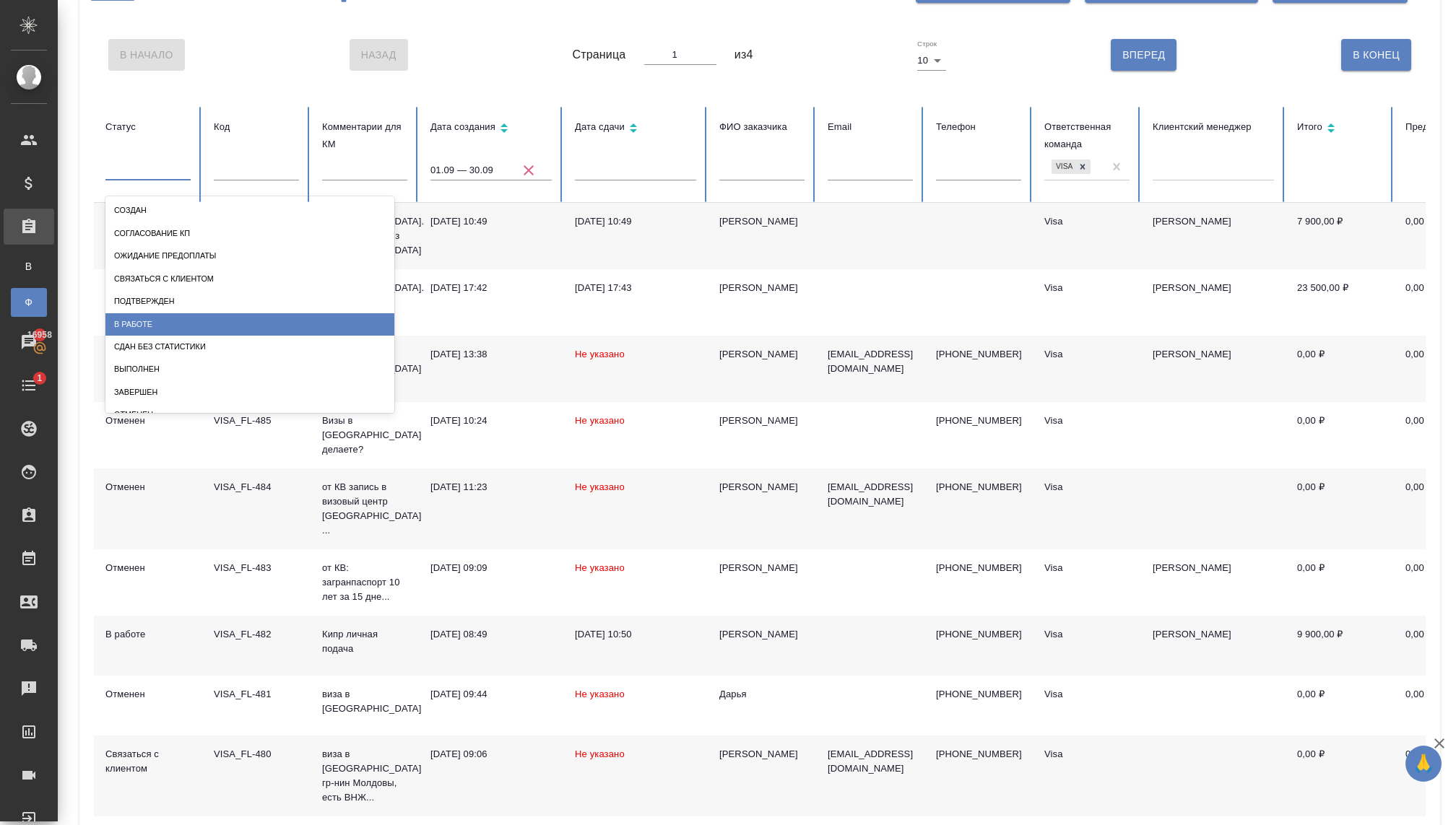
click at [143, 325] on div "В работе" at bounding box center [250, 324] width 289 height 23
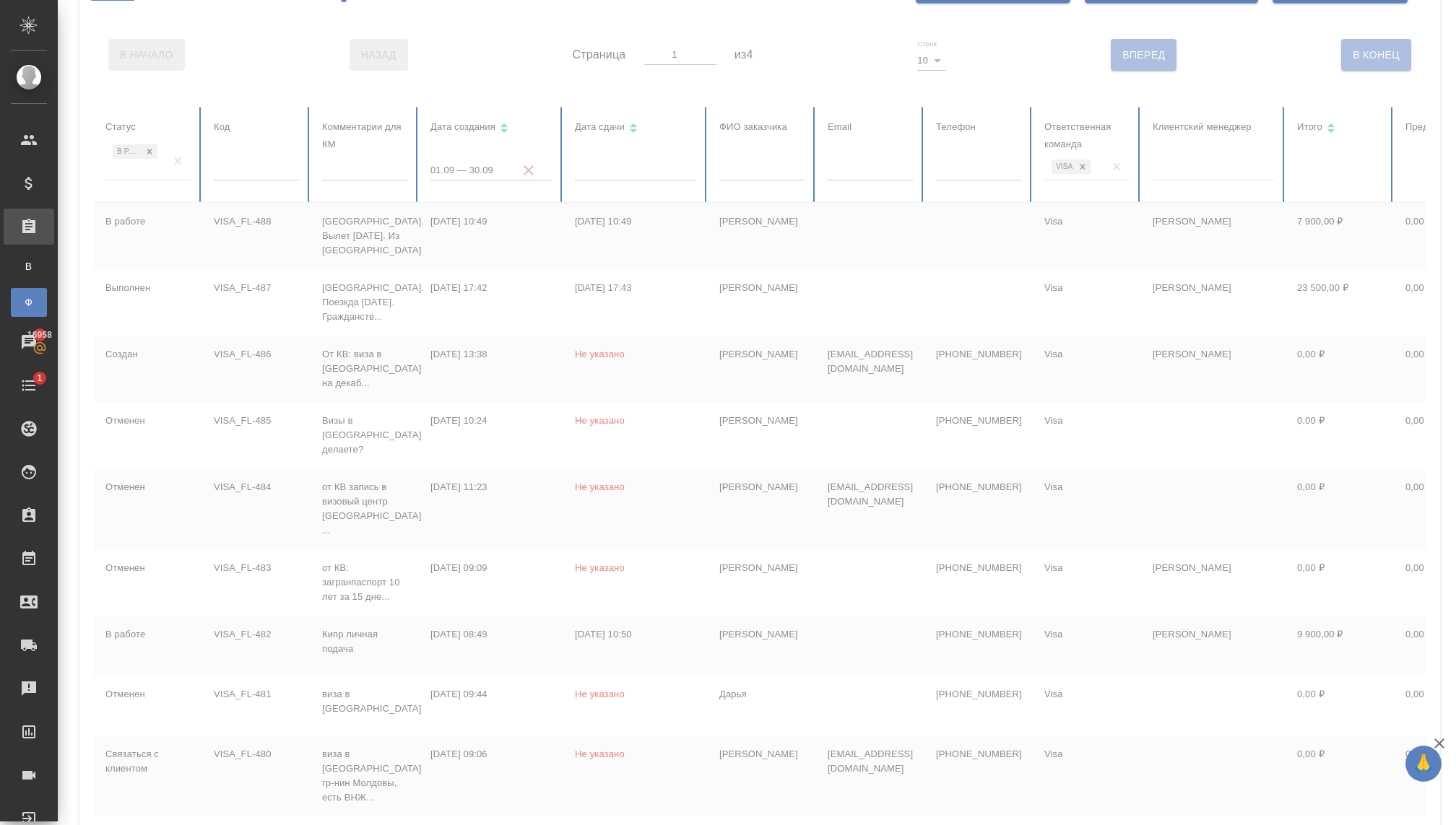
scroll to position [0, 0]
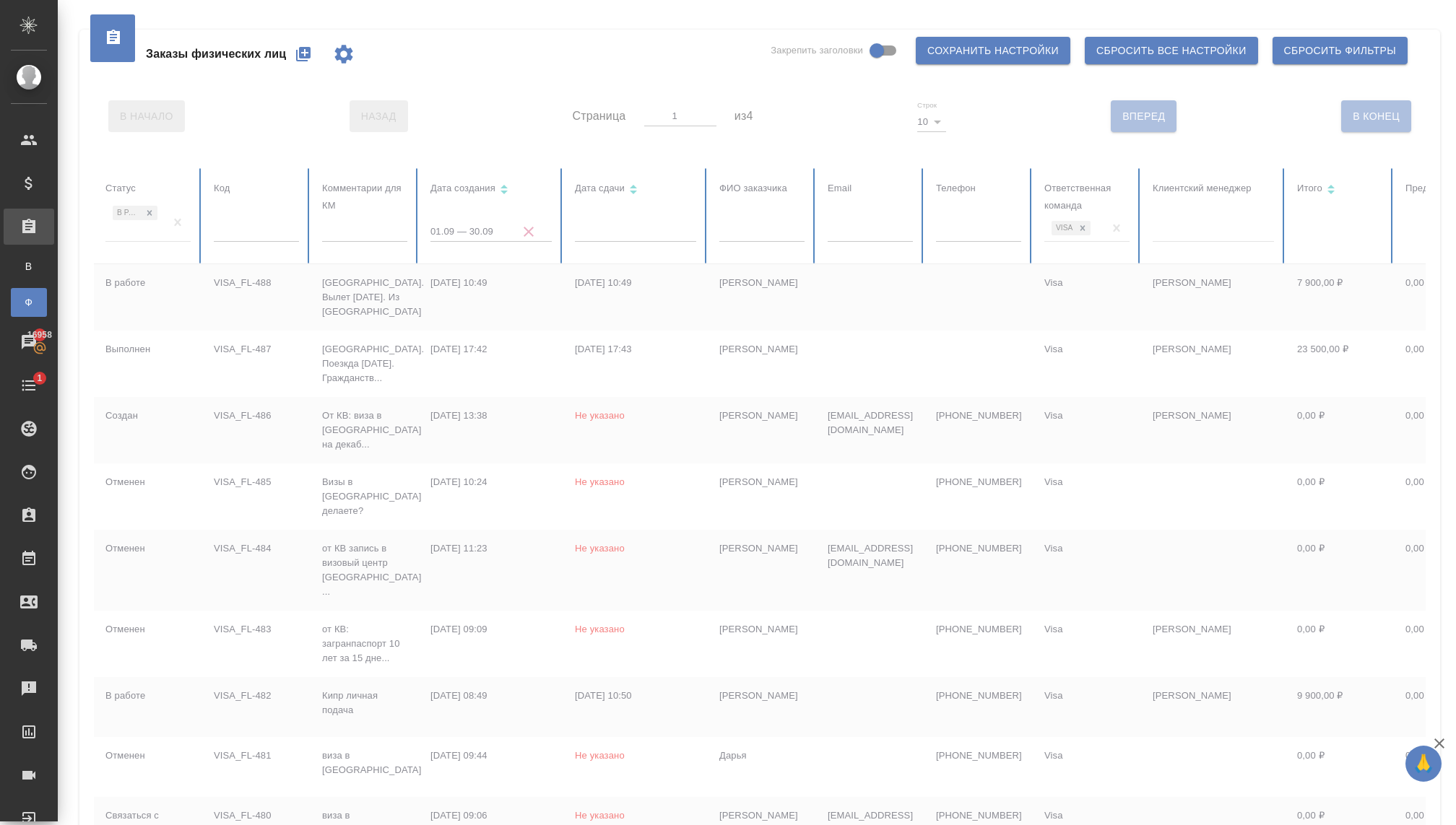
click at [135, 174] on th "Статус В работе" at bounding box center [148, 217] width 108 height 96
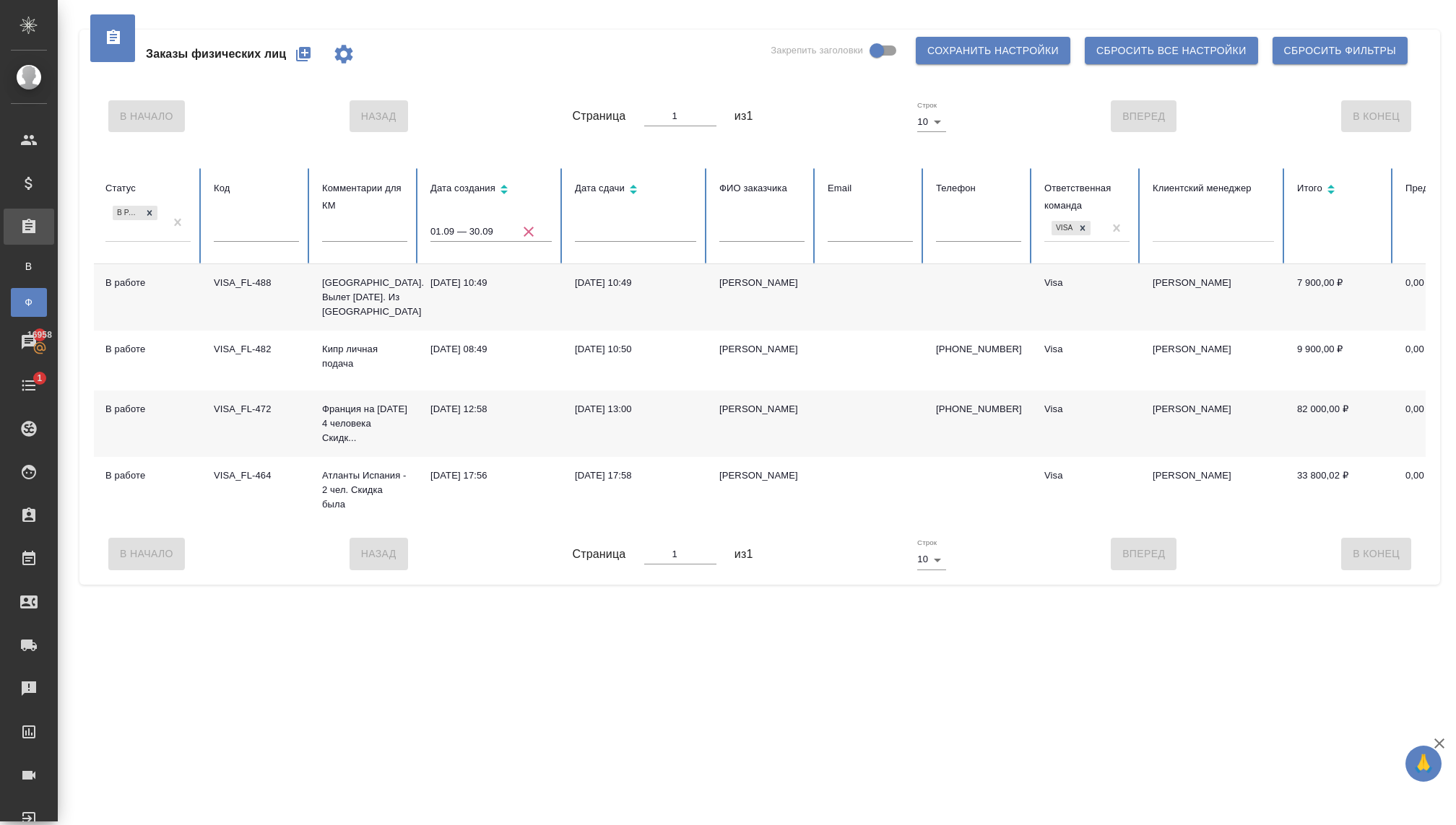
click at [133, 232] on div "В работе" at bounding box center [134, 222] width 59 height 39
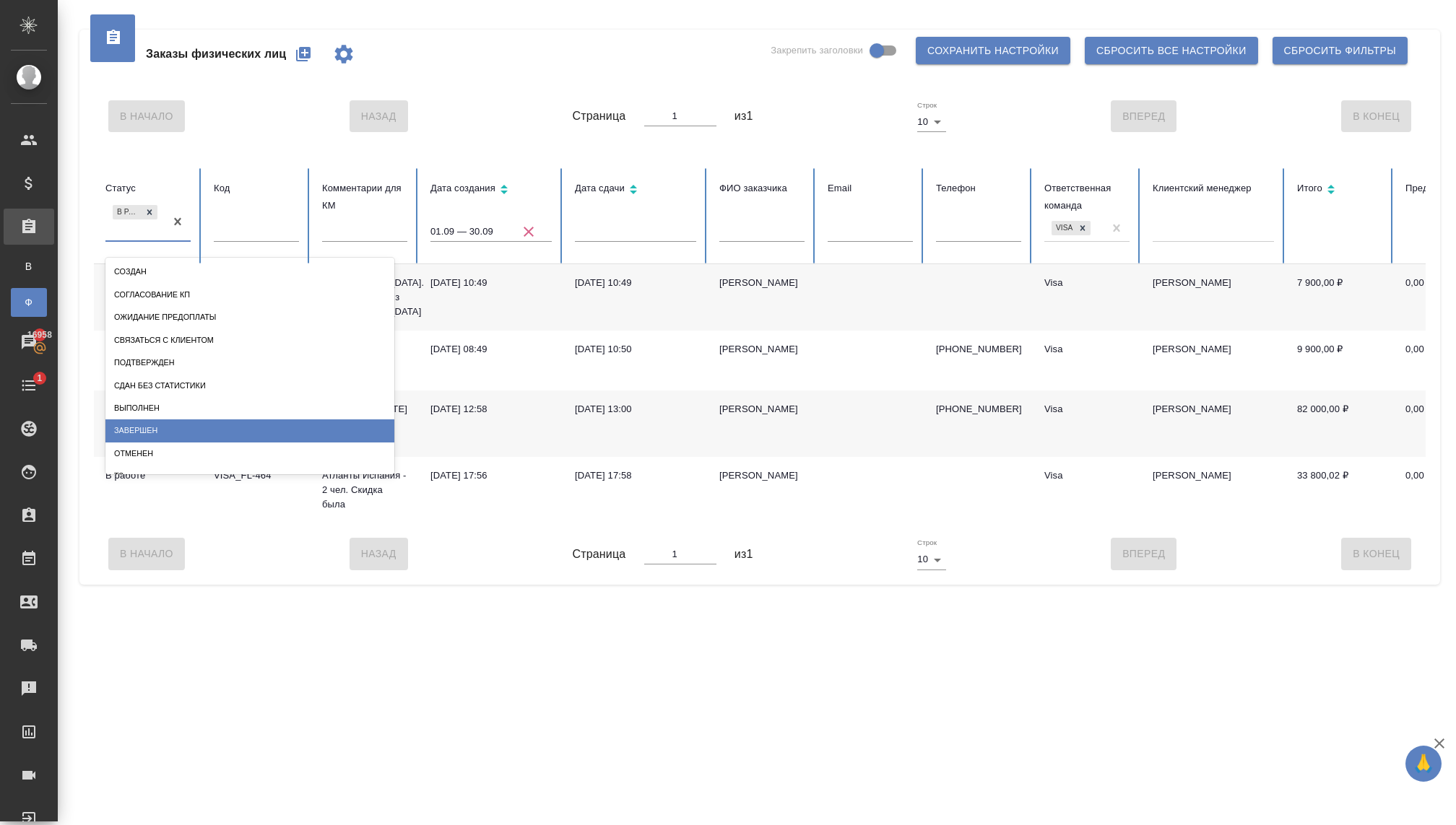
click at [153, 435] on div "Завершен" at bounding box center [250, 430] width 289 height 23
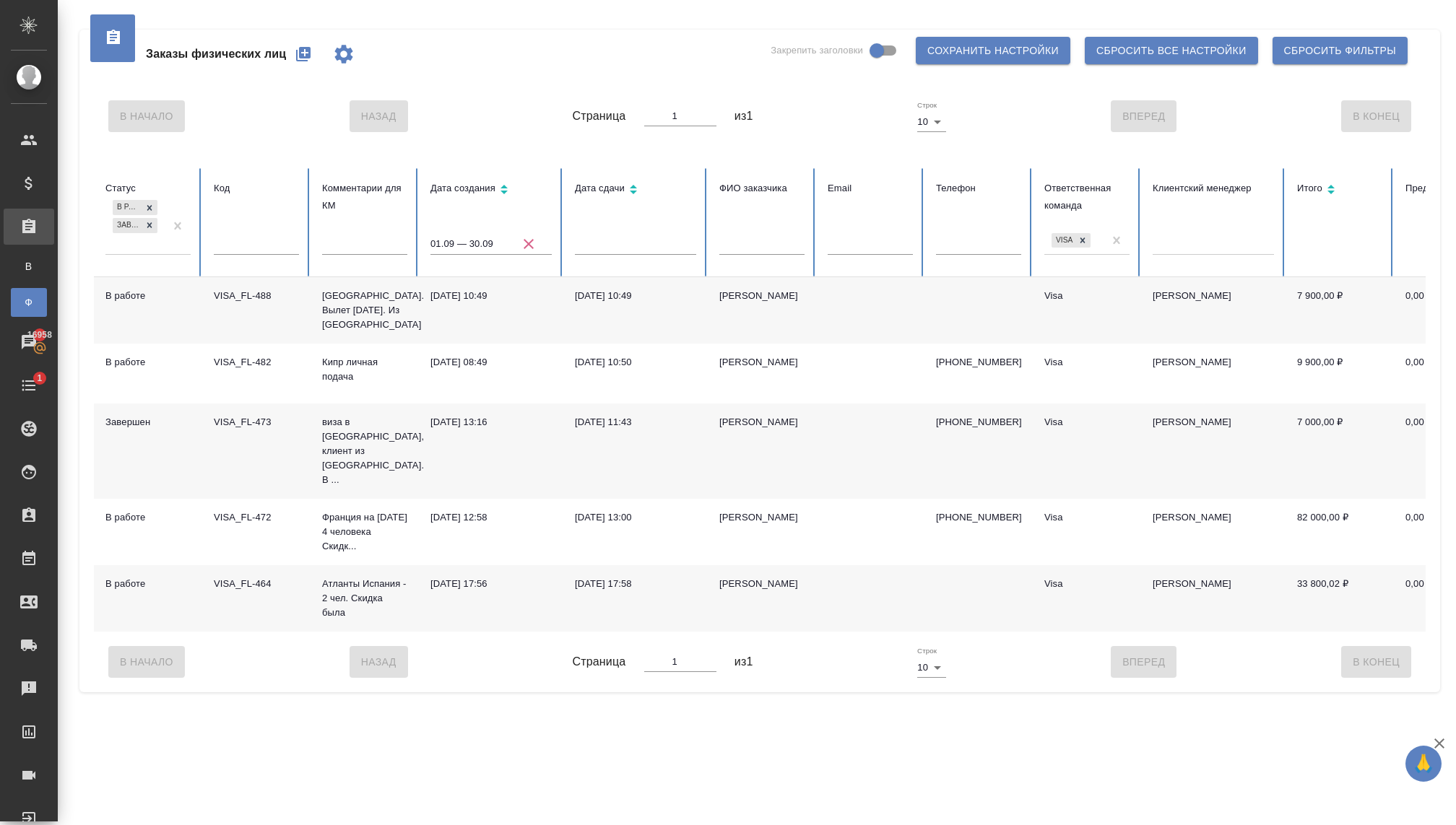
click at [137, 249] on div "В работе Завершен" at bounding box center [134, 225] width 59 height 56
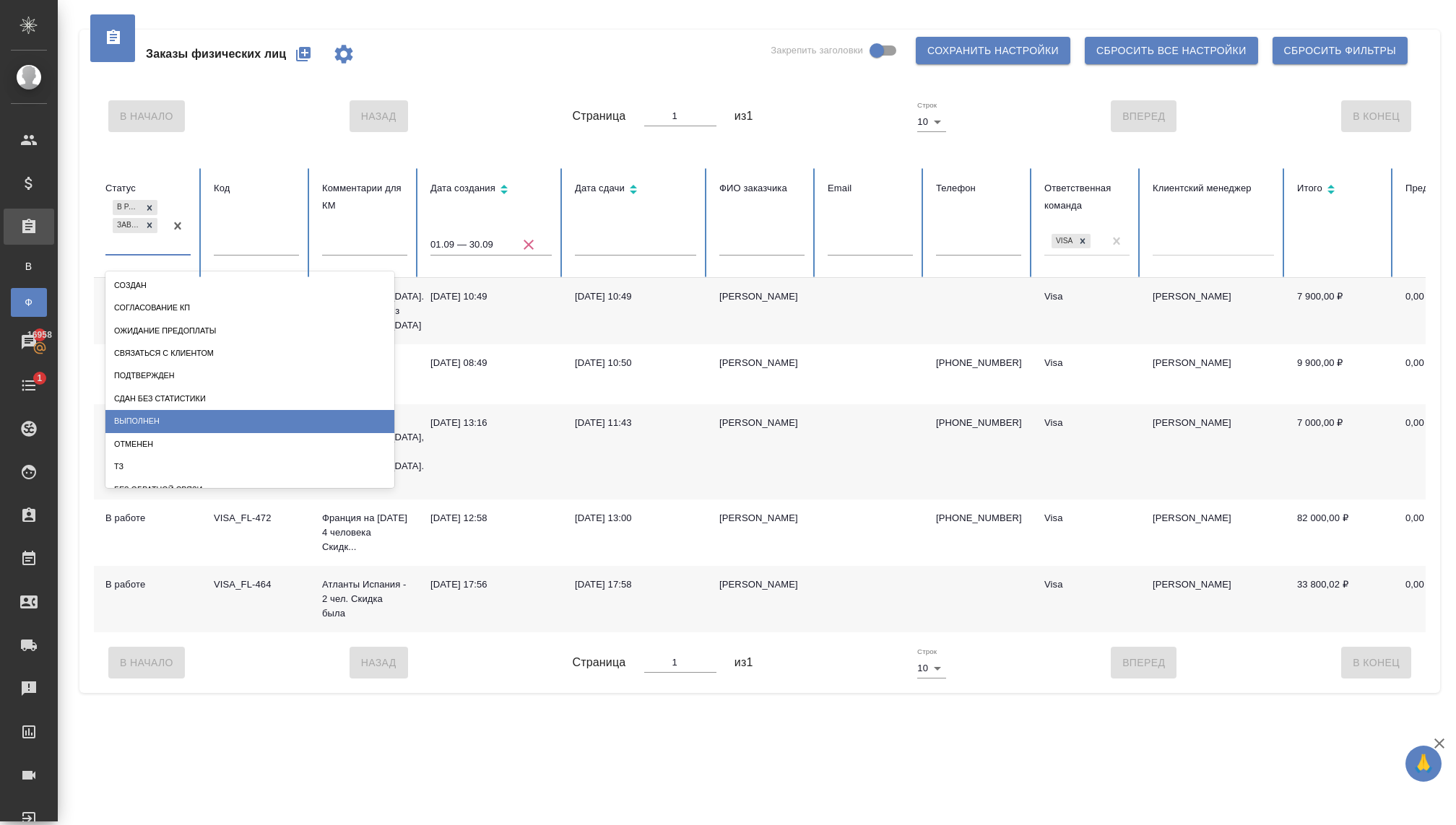
click at [145, 425] on div "Выполнен" at bounding box center [250, 421] width 289 height 23
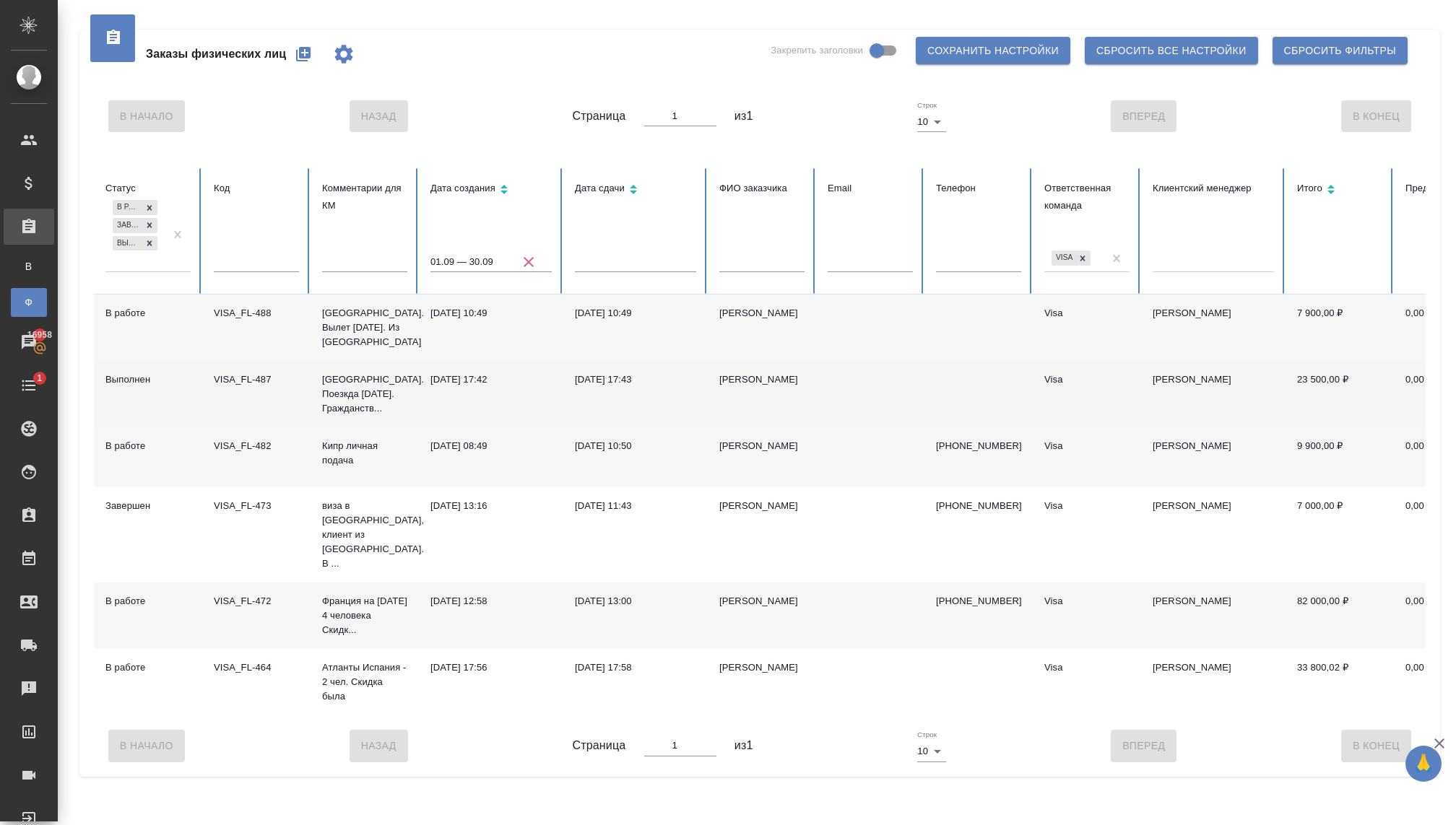
scroll to position [0, 293]
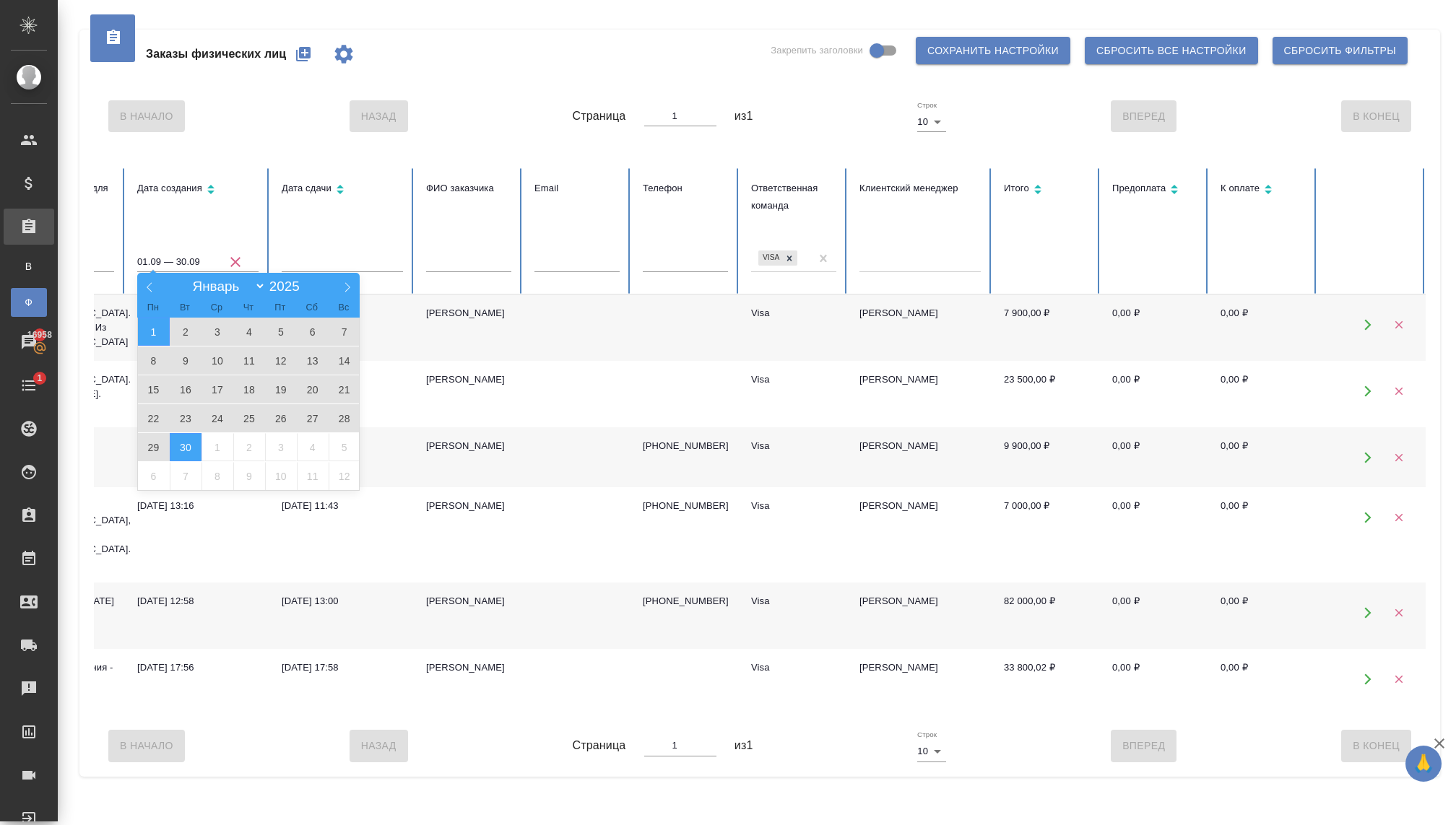
click at [162, 264] on input "01.09 — 30.09" at bounding box center [198, 262] width 121 height 20
click at [147, 285] on icon at bounding box center [150, 287] width 10 height 10
select select "7"
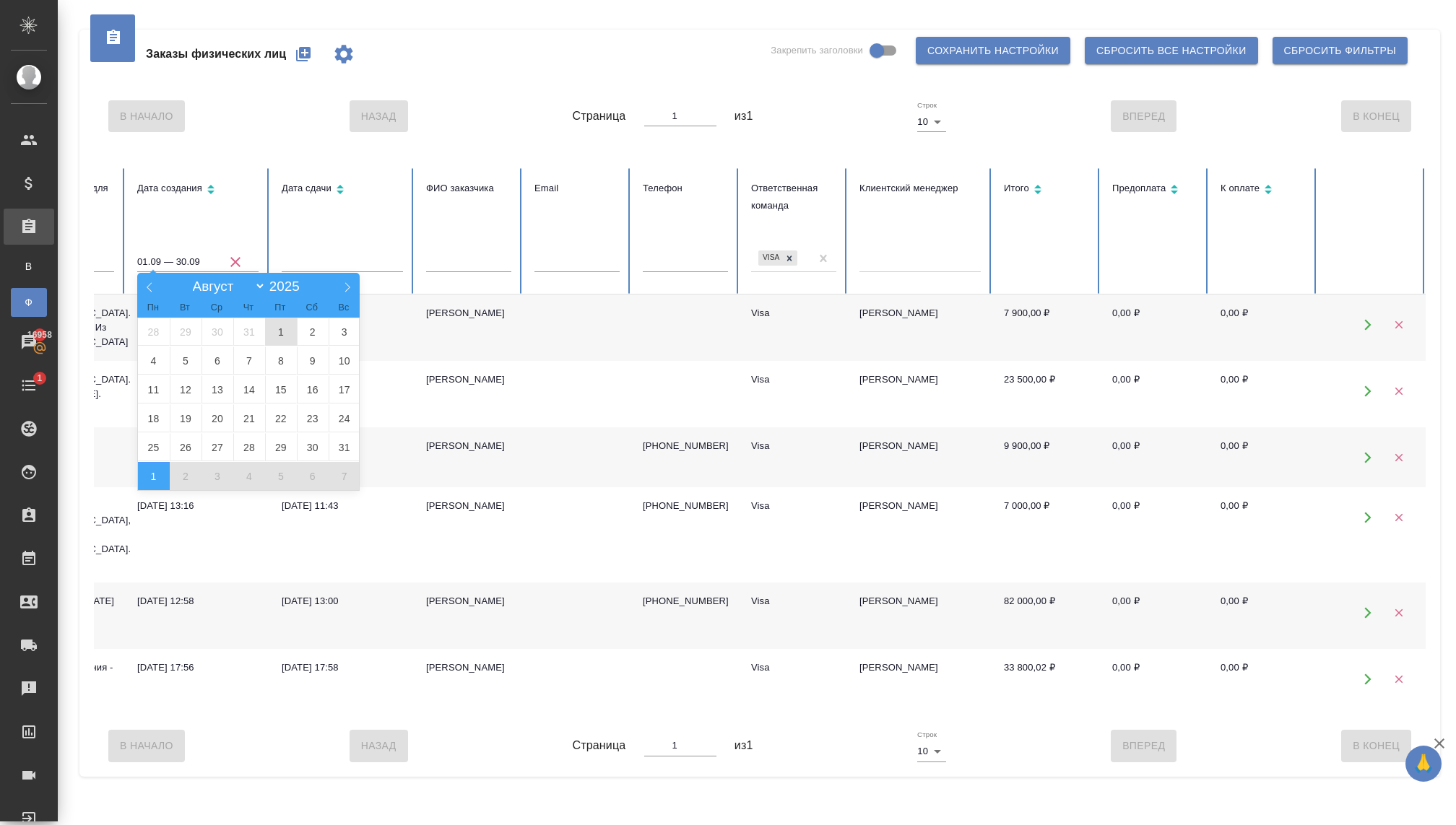
click at [283, 333] on span "1" at bounding box center [281, 331] width 32 height 28
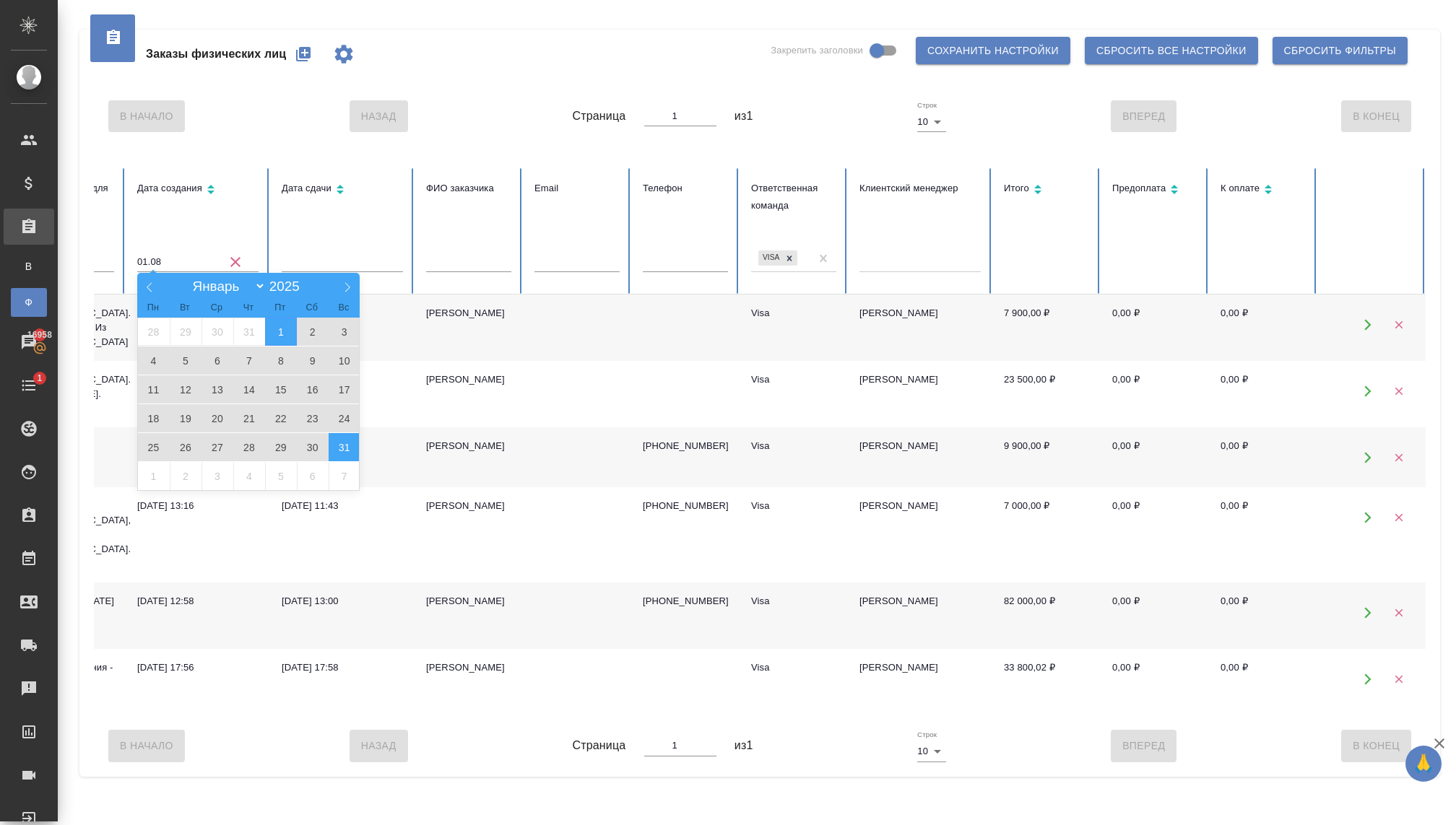
click at [343, 456] on span "31" at bounding box center [344, 447] width 32 height 28
type input "01.08 — 31.08"
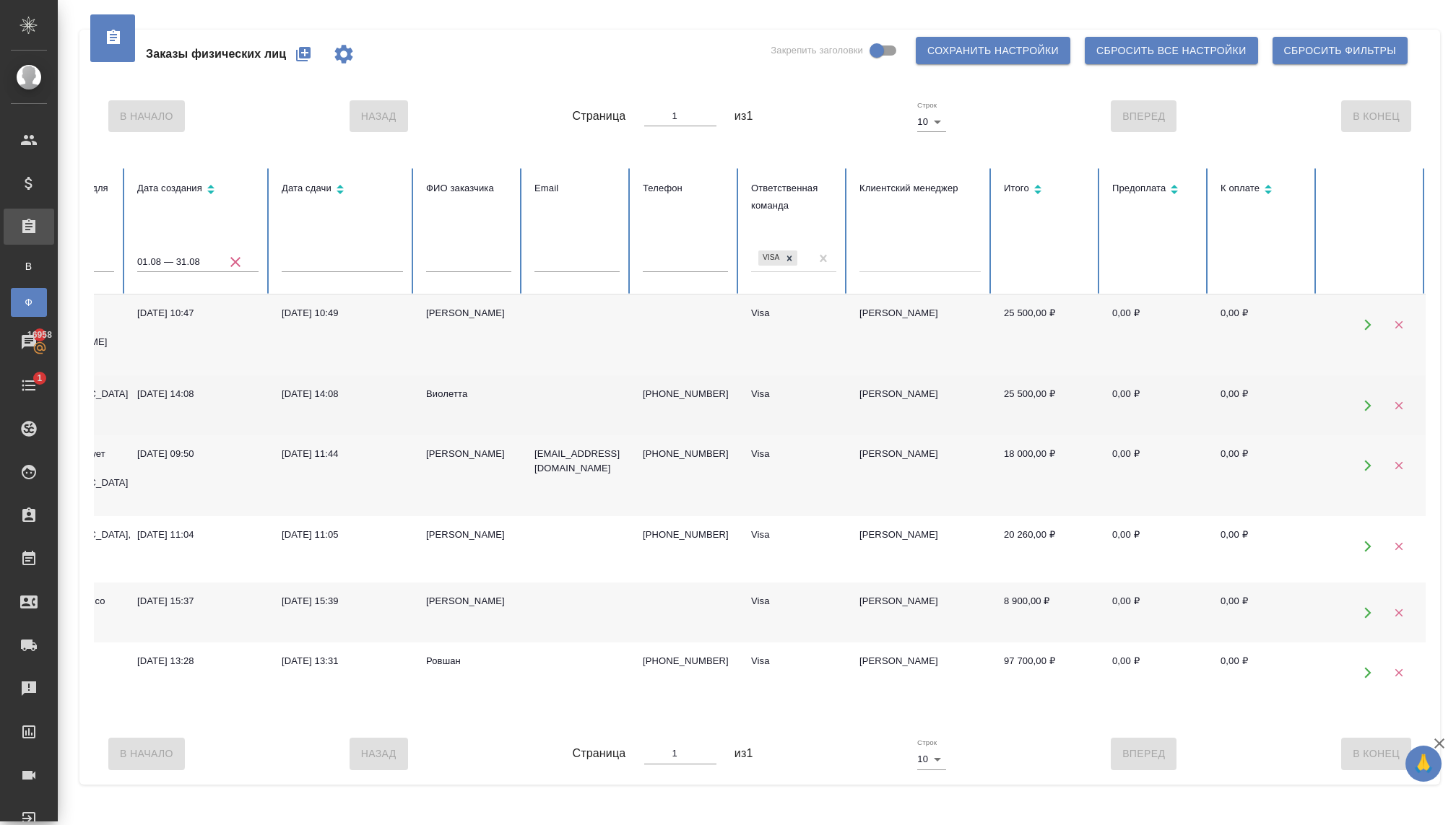
click at [563, 395] on td at bounding box center [577, 406] width 108 height 60
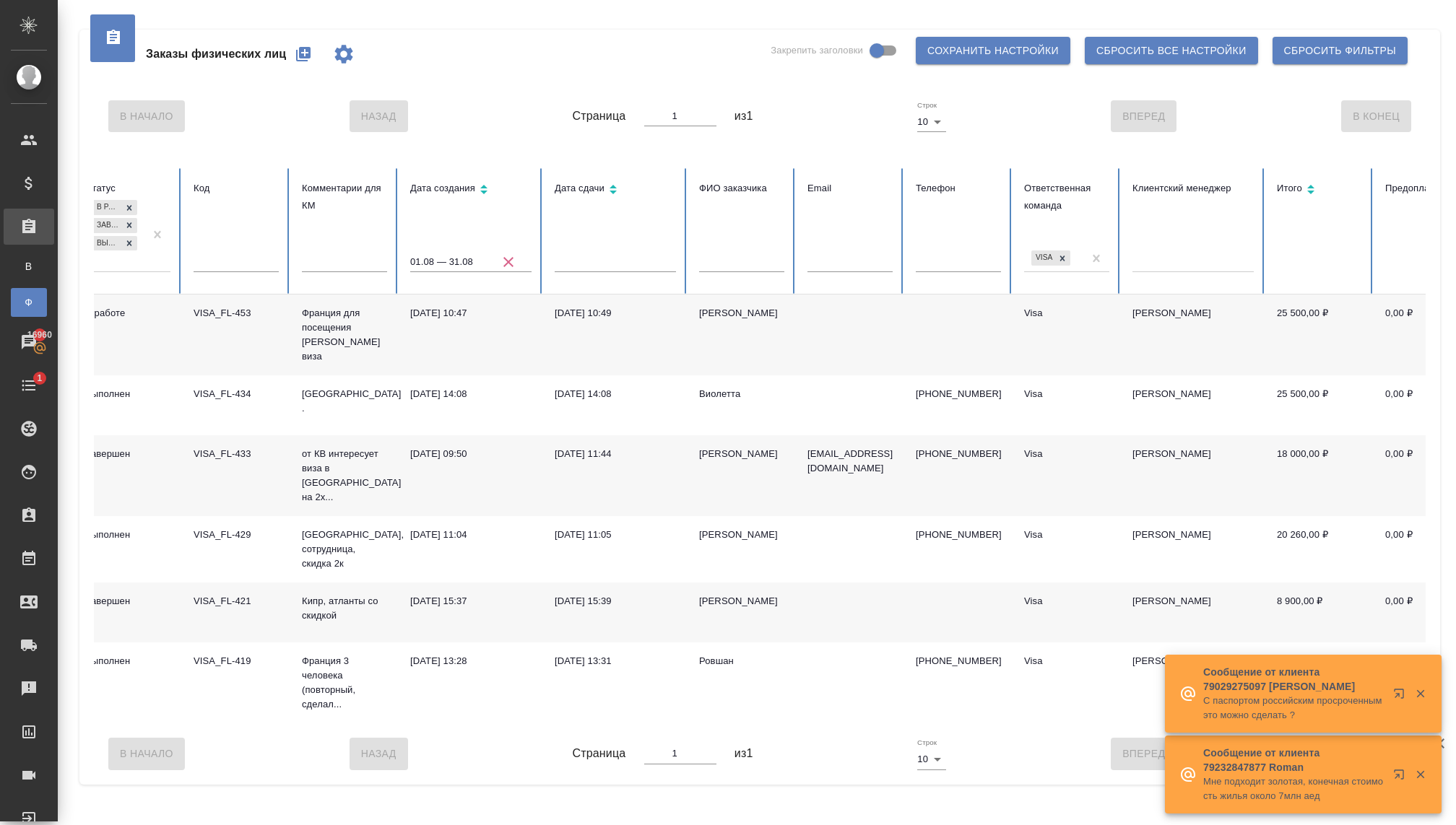
scroll to position [0, 0]
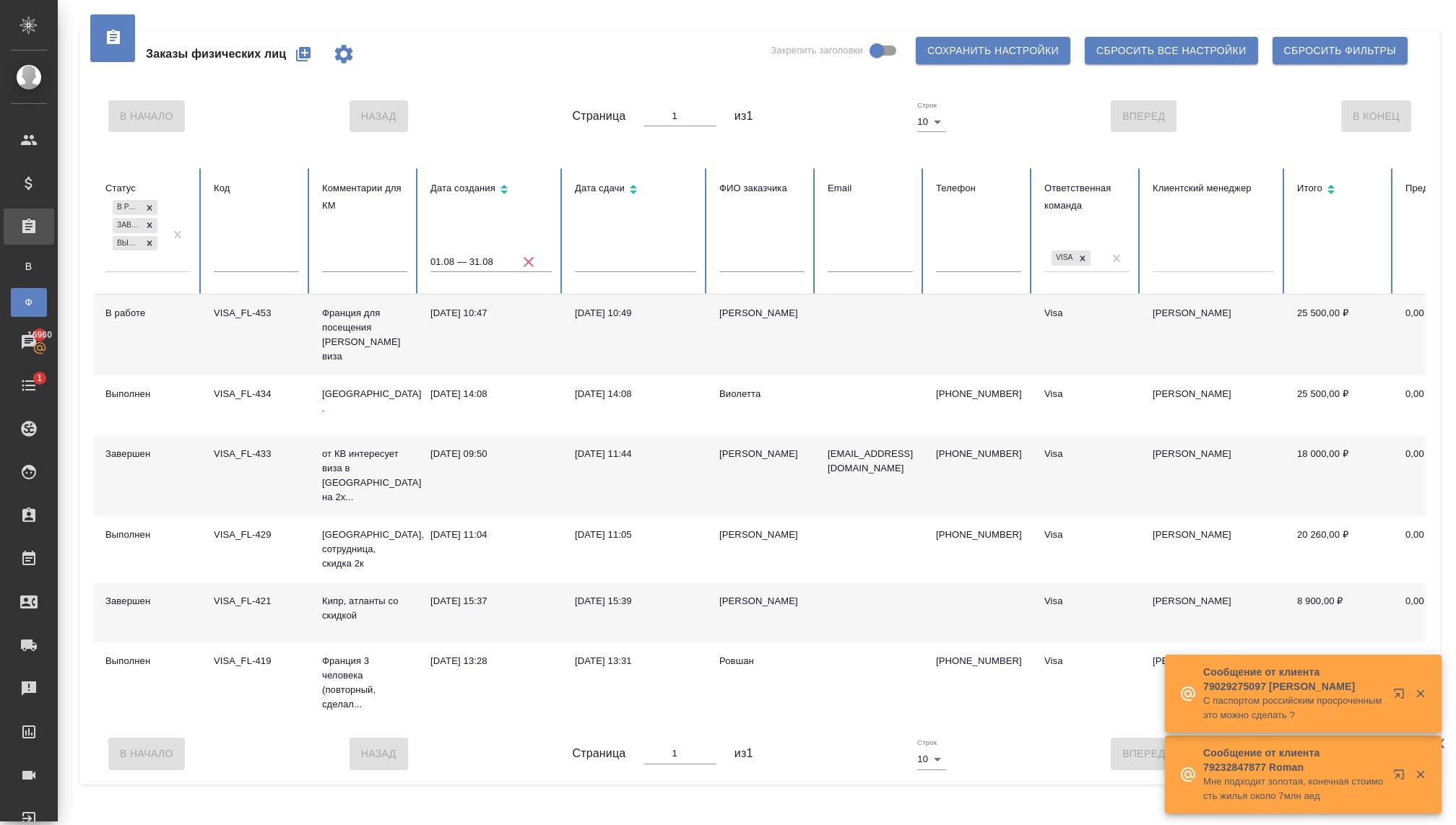
click at [455, 255] on input "01.08 — 31.08" at bounding box center [491, 262] width 121 height 20
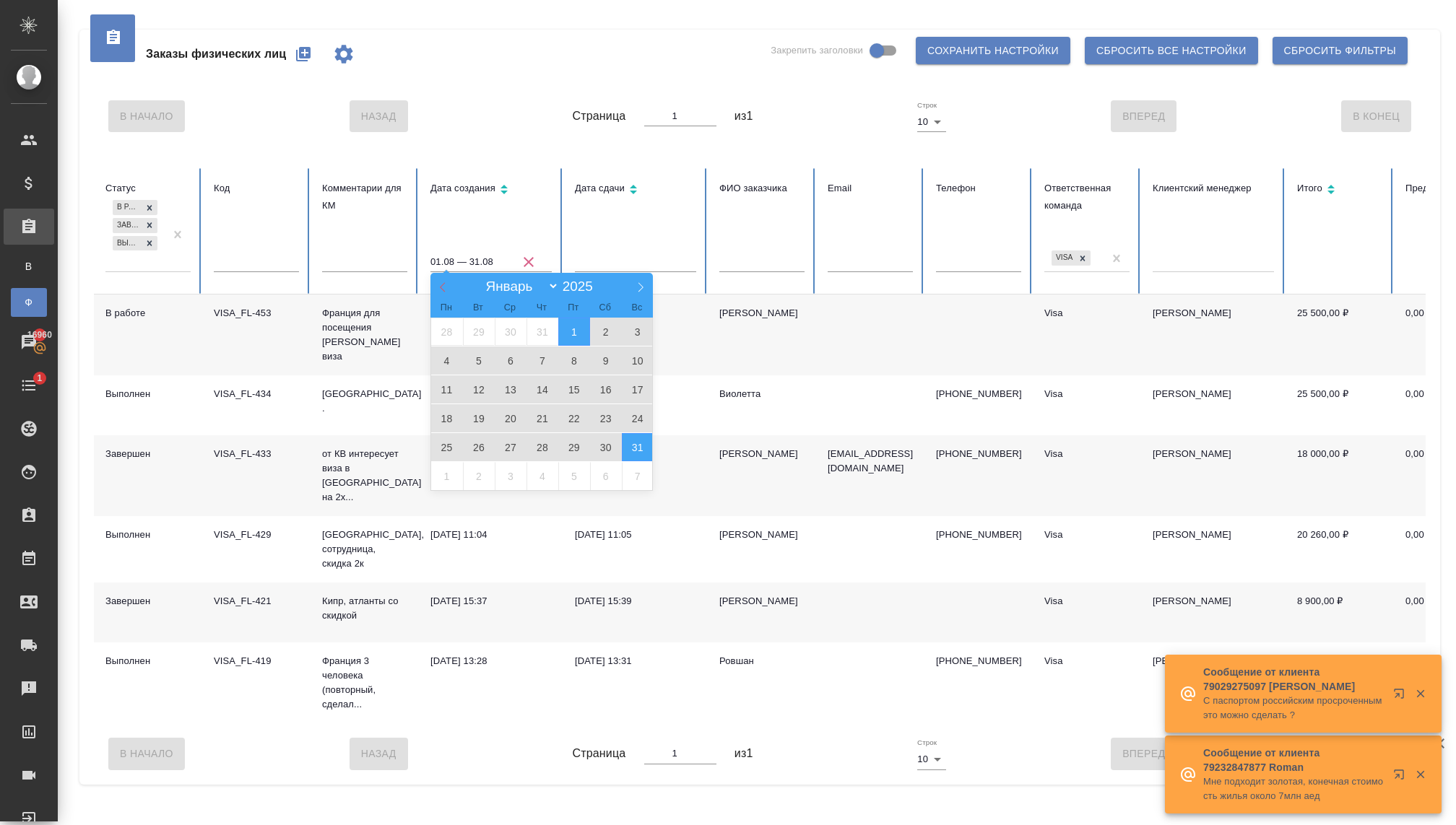
click at [439, 289] on icon at bounding box center [443, 287] width 10 height 10
select select "6"
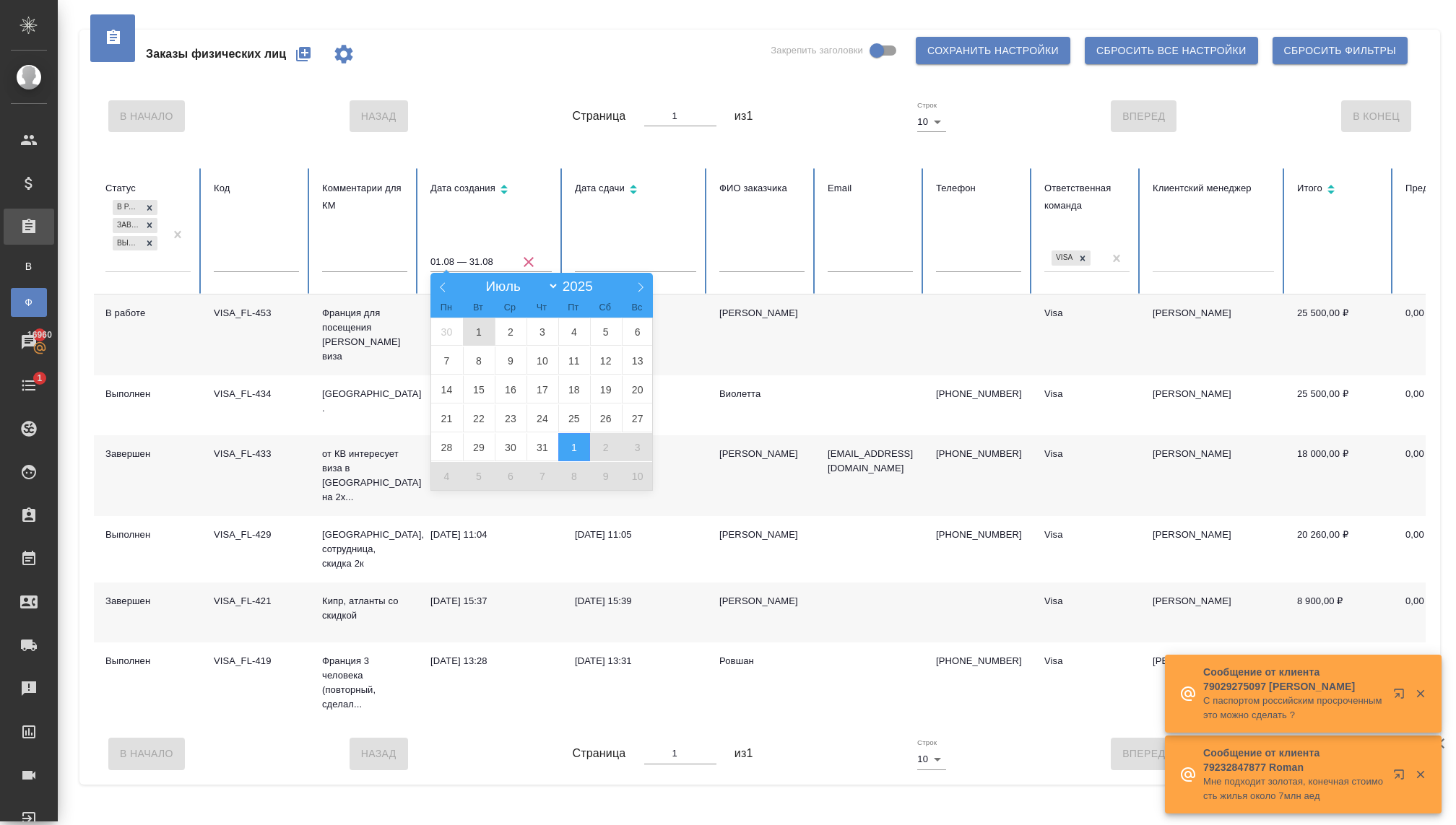
click at [489, 336] on span "1" at bounding box center [479, 331] width 32 height 28
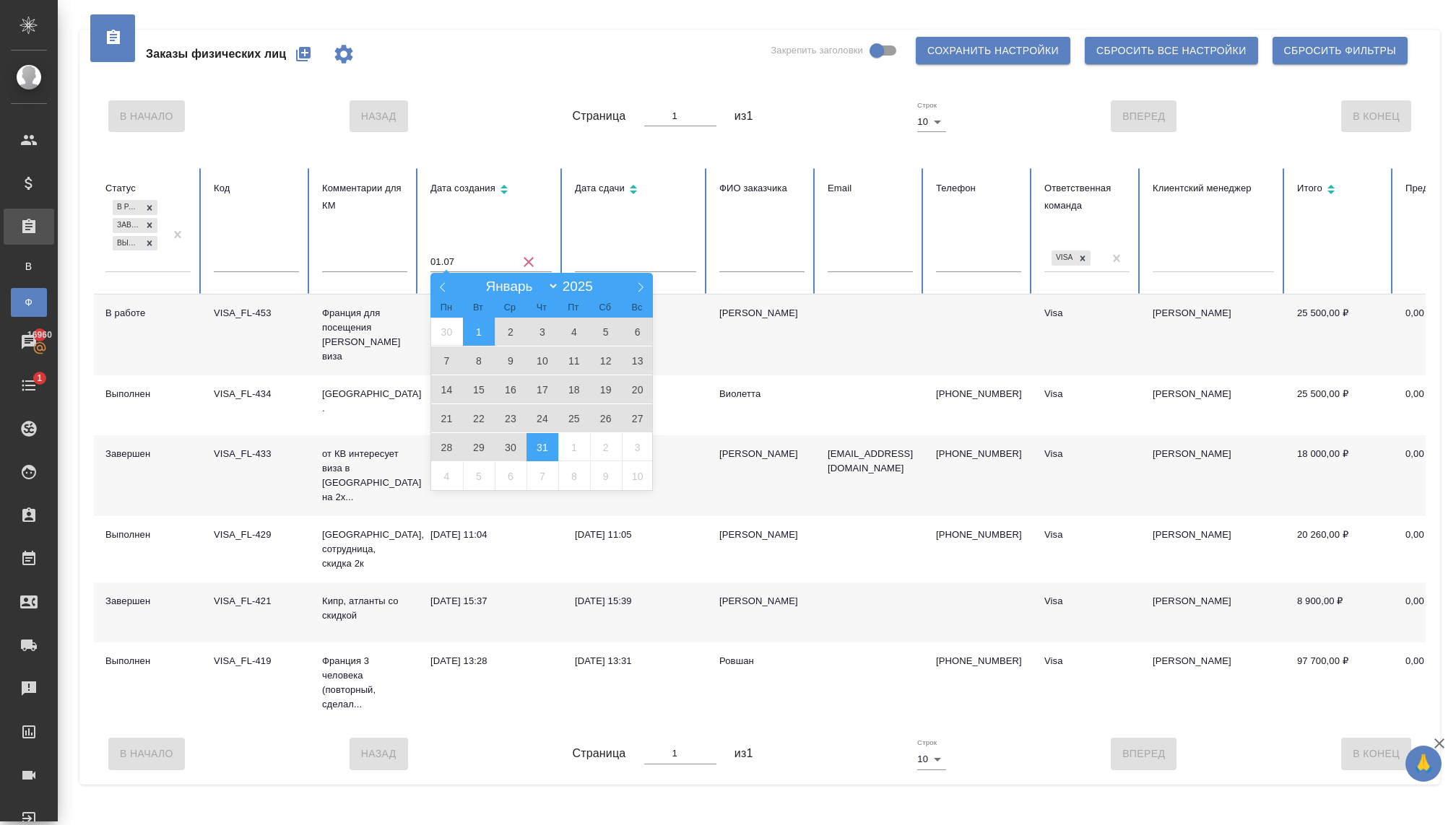
click at [539, 452] on span "31" at bounding box center [542, 447] width 32 height 28
type input "01.07 — 31.07"
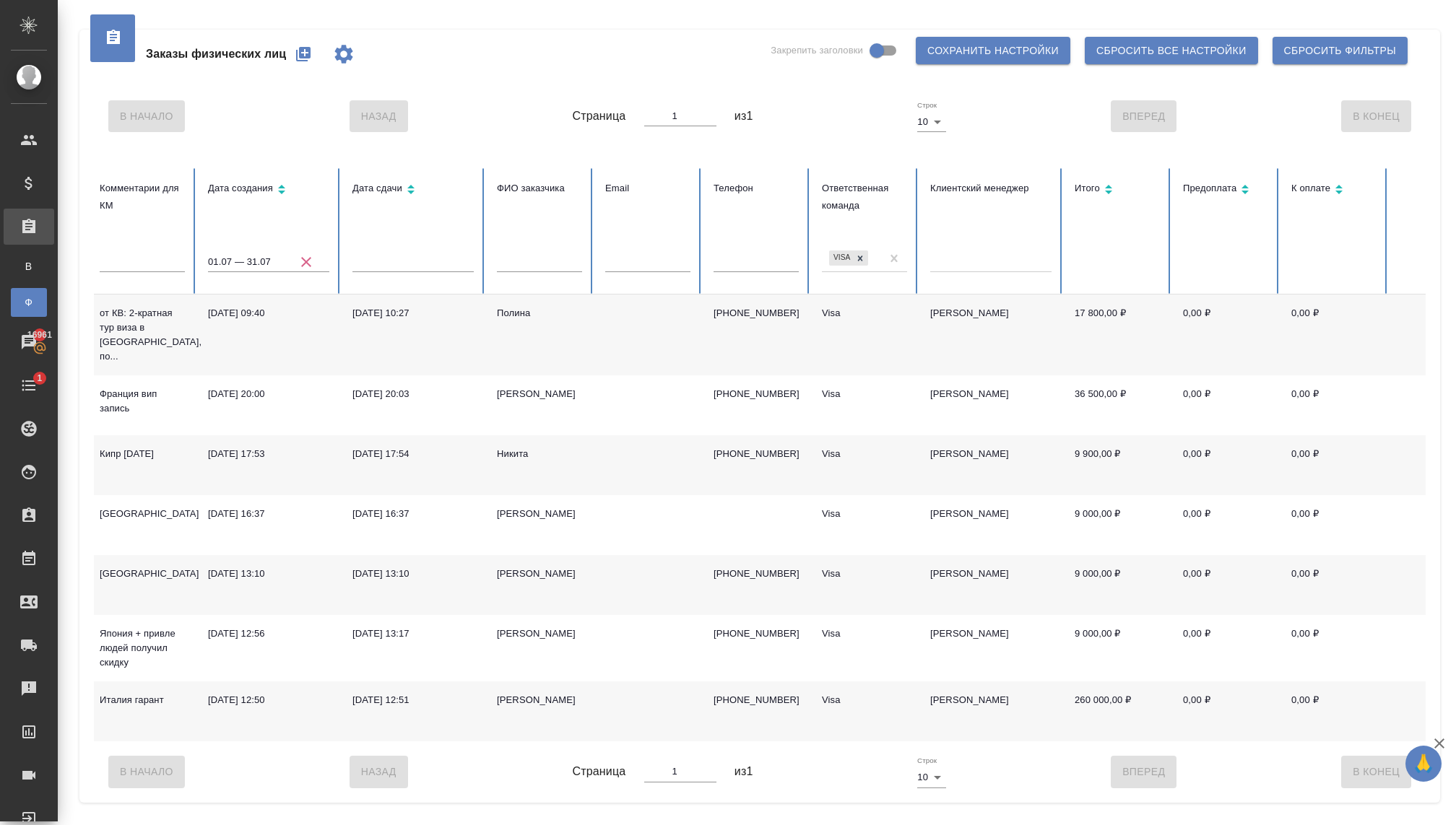
scroll to position [0, 293]
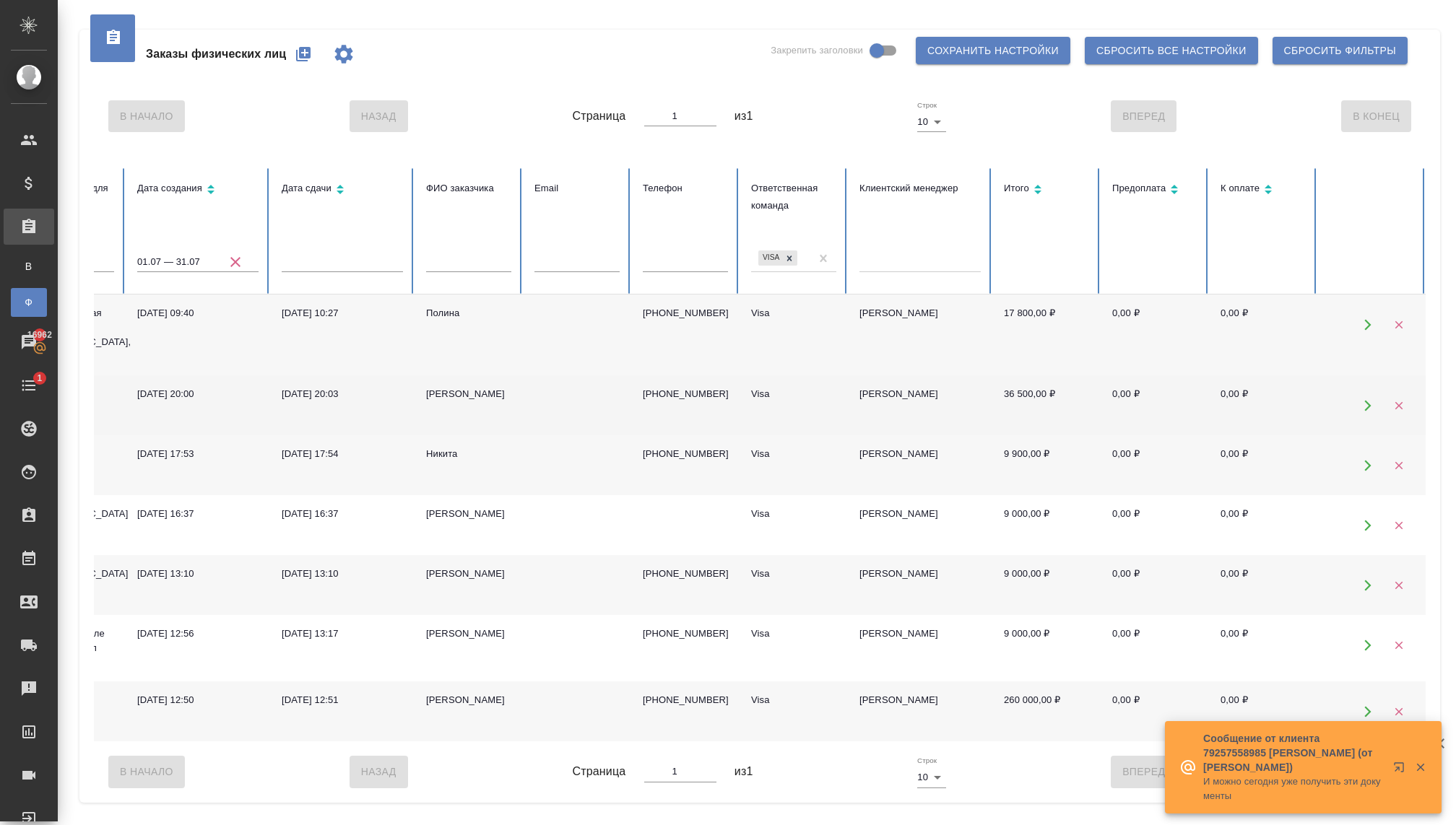
click at [766, 415] on td "Visa" at bounding box center [793, 406] width 108 height 60
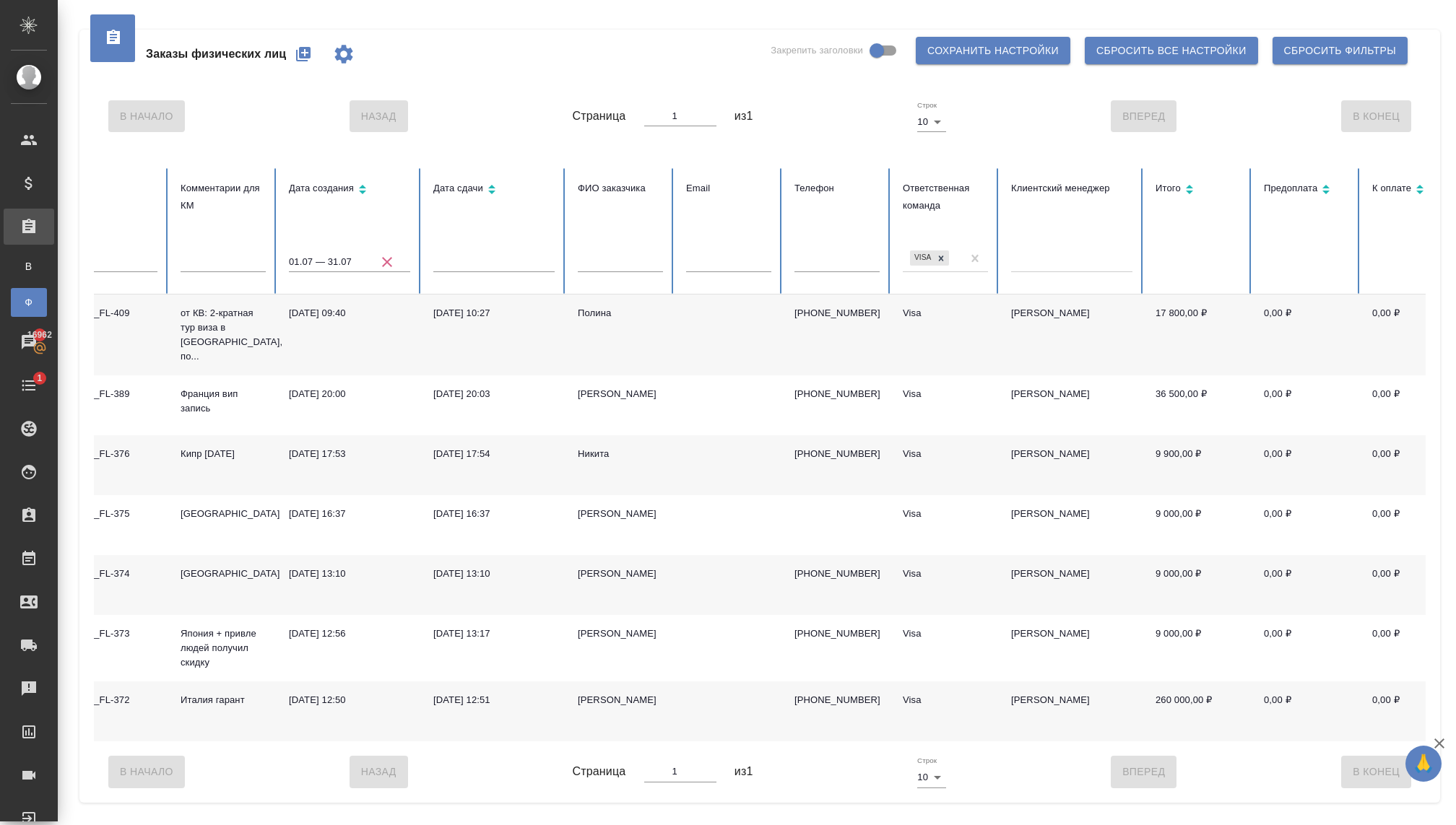
scroll to position [0, 83]
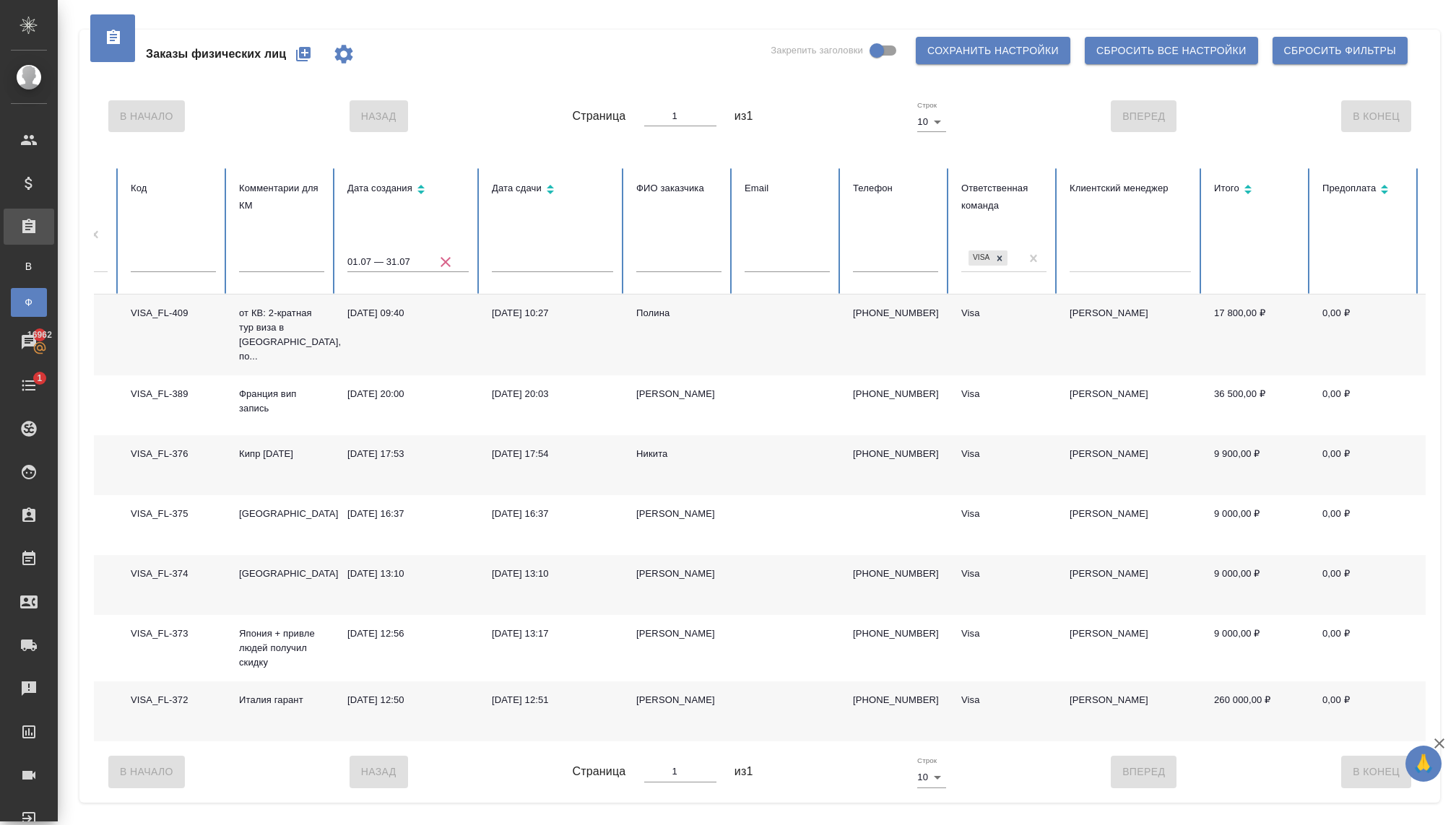
click at [523, 693] on div "03.10.2025, 12:51" at bounding box center [552, 700] width 121 height 15
click at [523, 693] on div "03.10.2025, 12:51" at bounding box center [552, 700] width 121 height 15
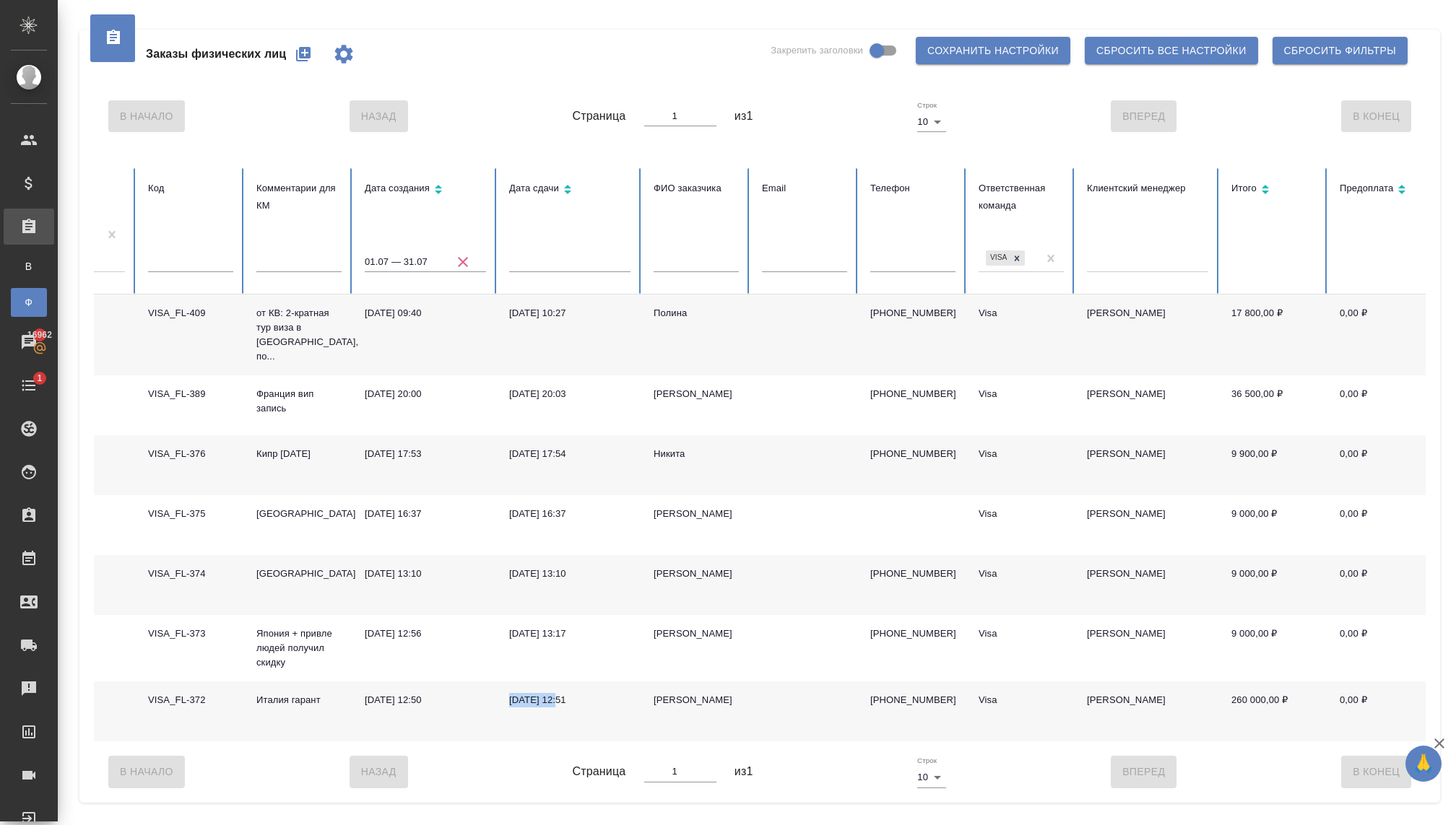
scroll to position [0, 0]
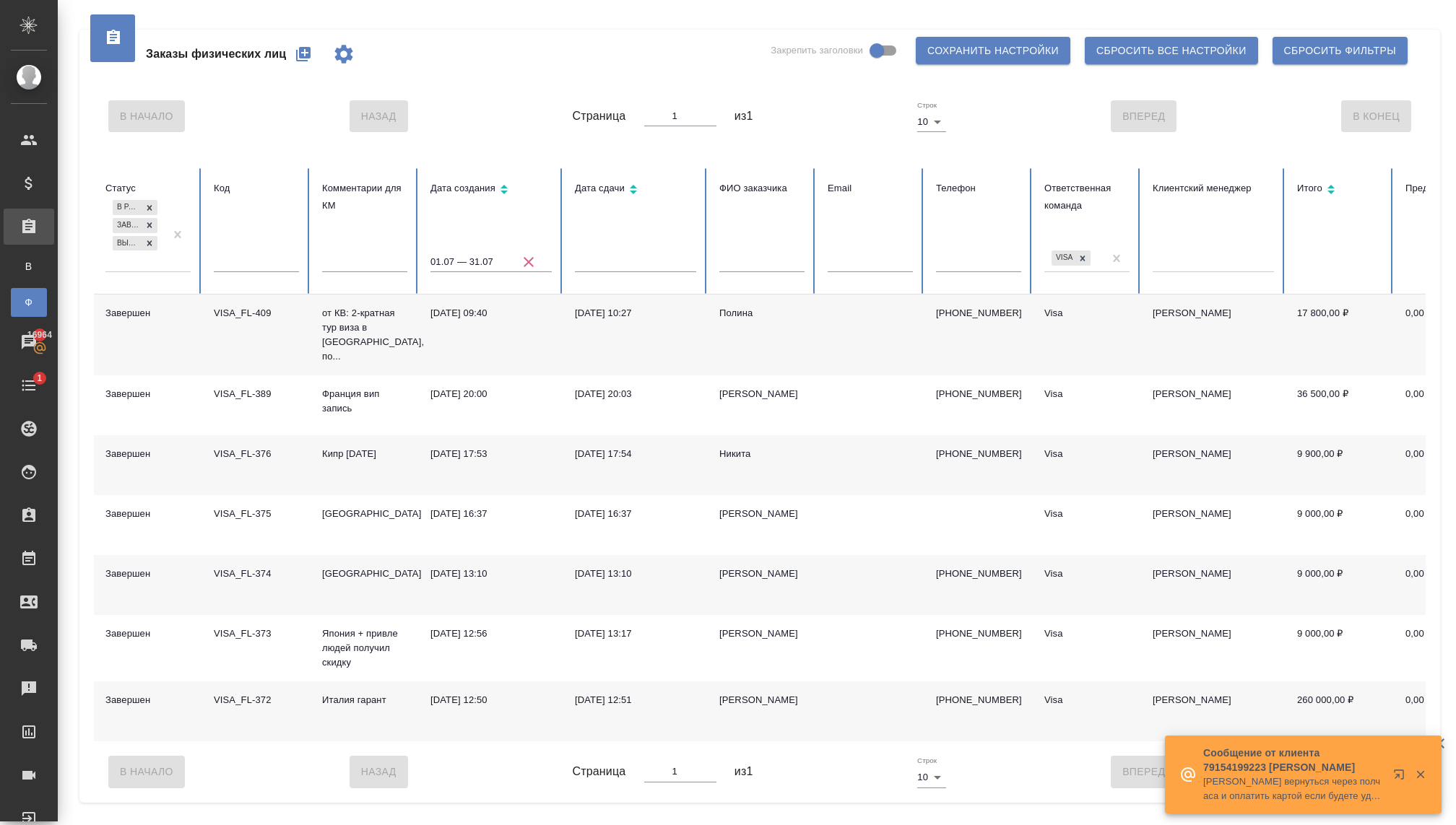
click at [248, 267] on input "text" at bounding box center [256, 262] width 85 height 20
type input "3"
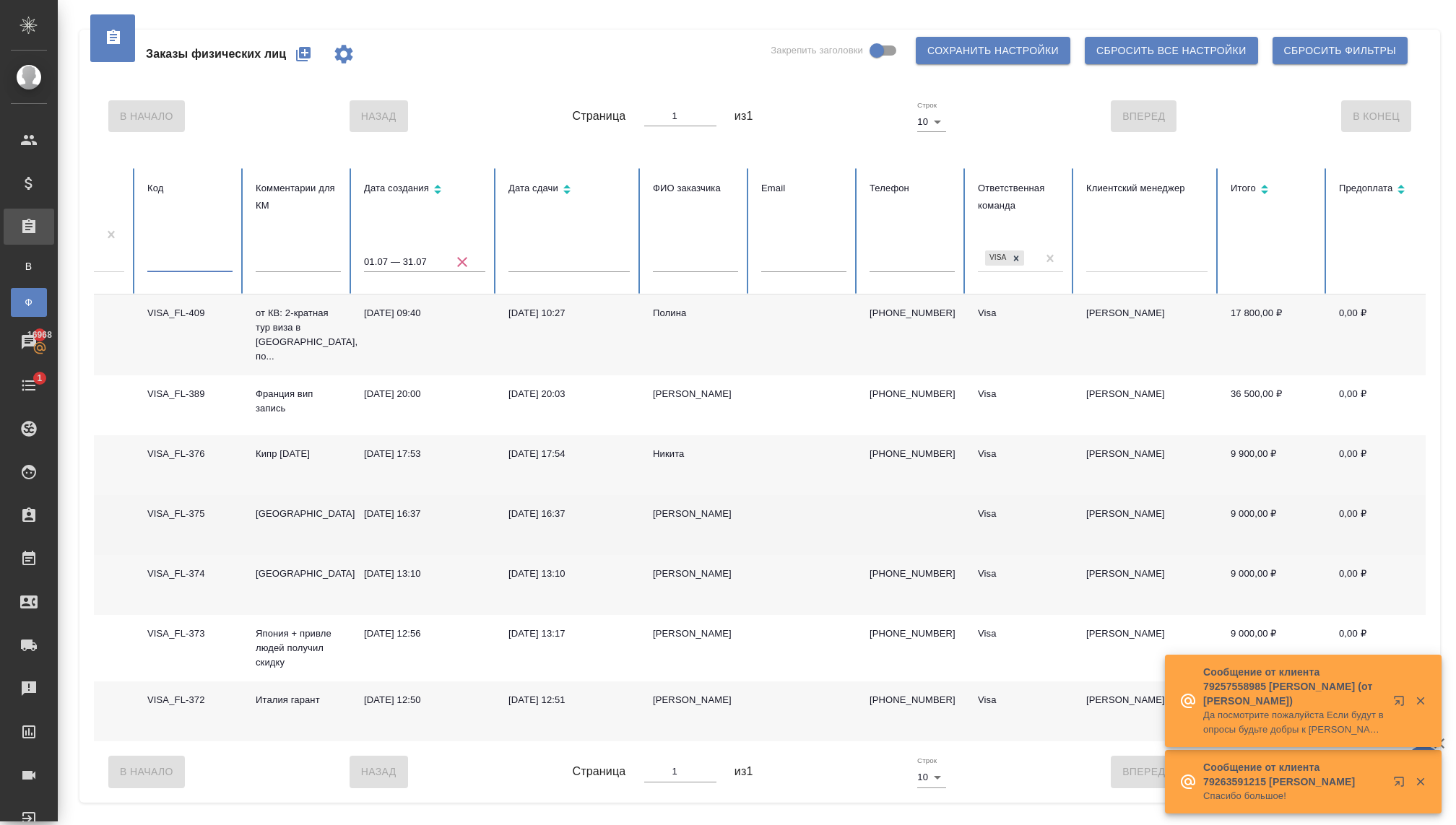
scroll to position [0, 108]
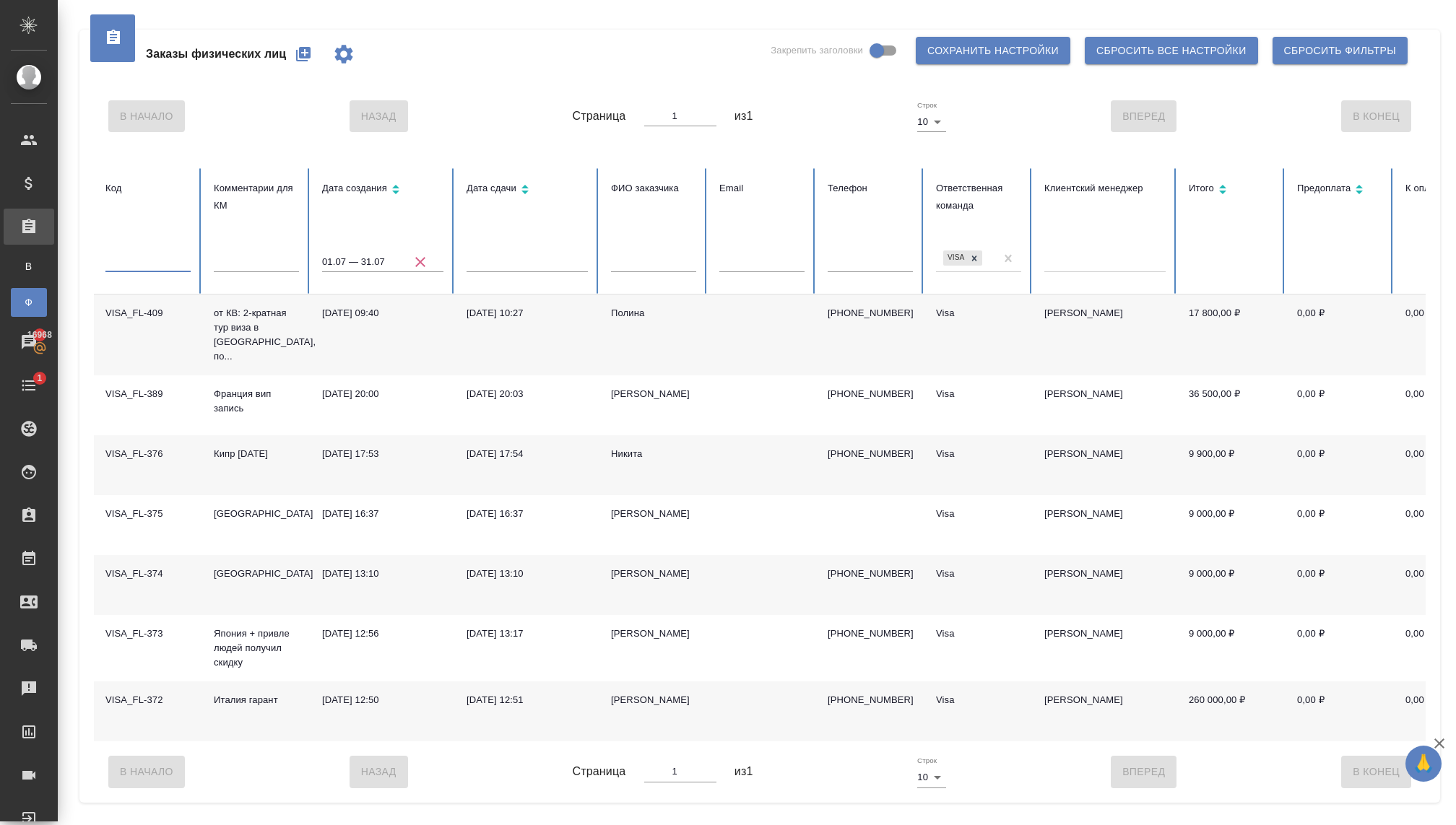
click at [135, 255] on input "text" at bounding box center [147, 262] width 85 height 20
click at [125, 241] on th "Код" at bounding box center [148, 231] width 108 height 126
click at [131, 263] on input "text" at bounding box center [147, 262] width 85 height 20
click at [415, 261] on icon "button" at bounding box center [420, 262] width 18 height 18
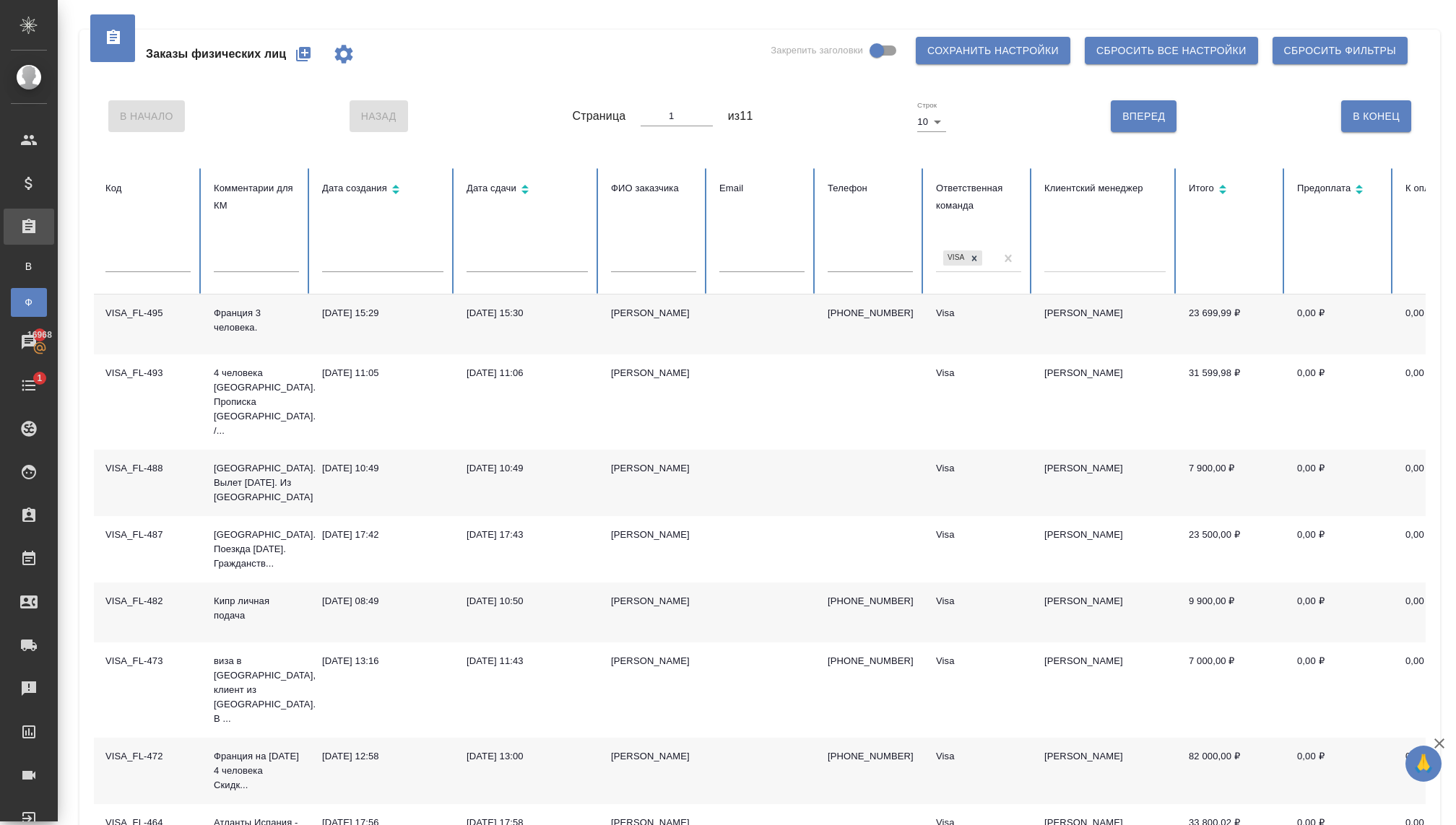
click at [356, 254] on input "text" at bounding box center [382, 262] width 121 height 20
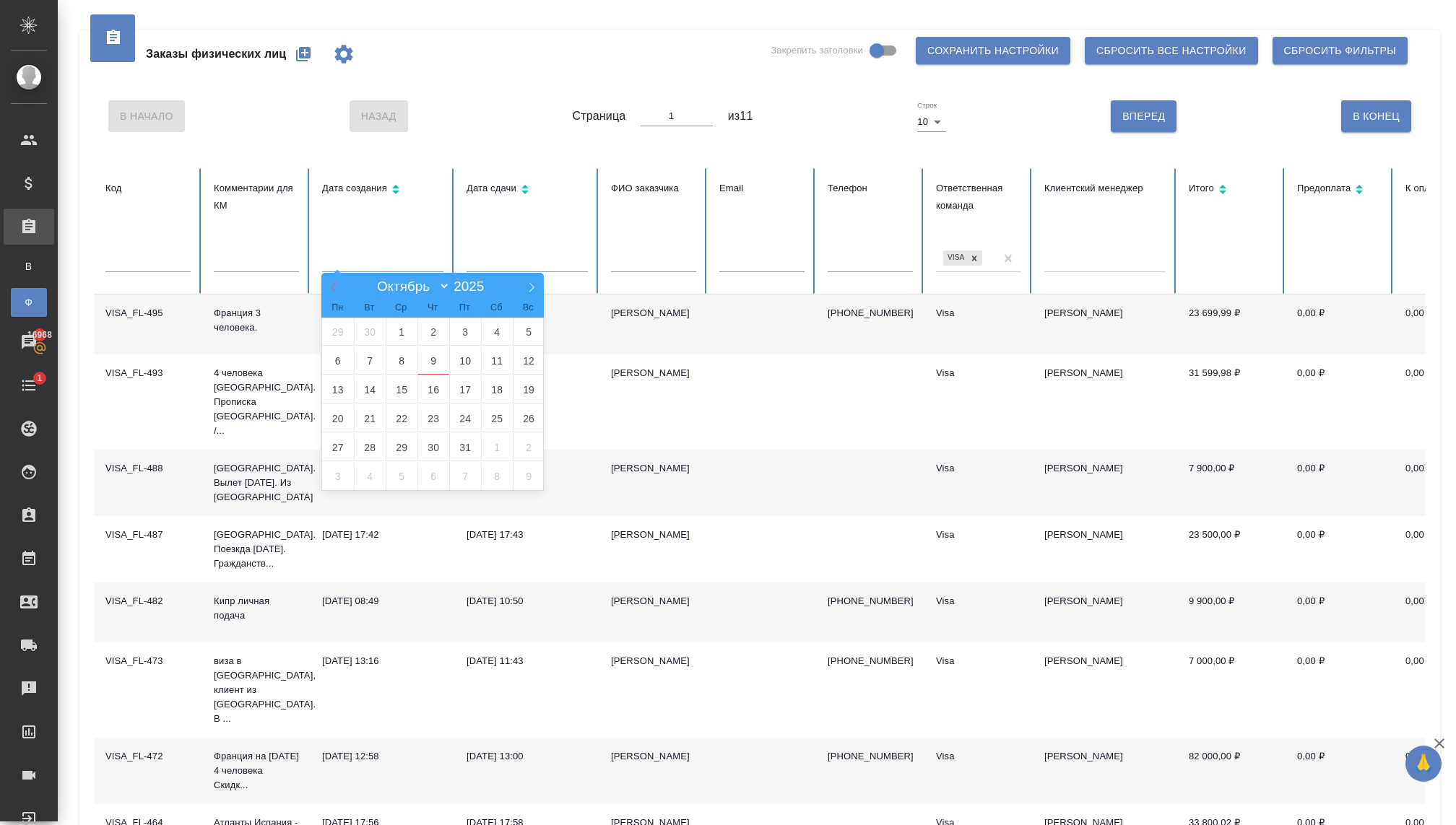
click at [336, 286] on icon at bounding box center [334, 287] width 10 height 10
click at [337, 287] on icon at bounding box center [334, 287] width 10 height 10
select select "6"
click at [368, 319] on span "1" at bounding box center [370, 331] width 32 height 28
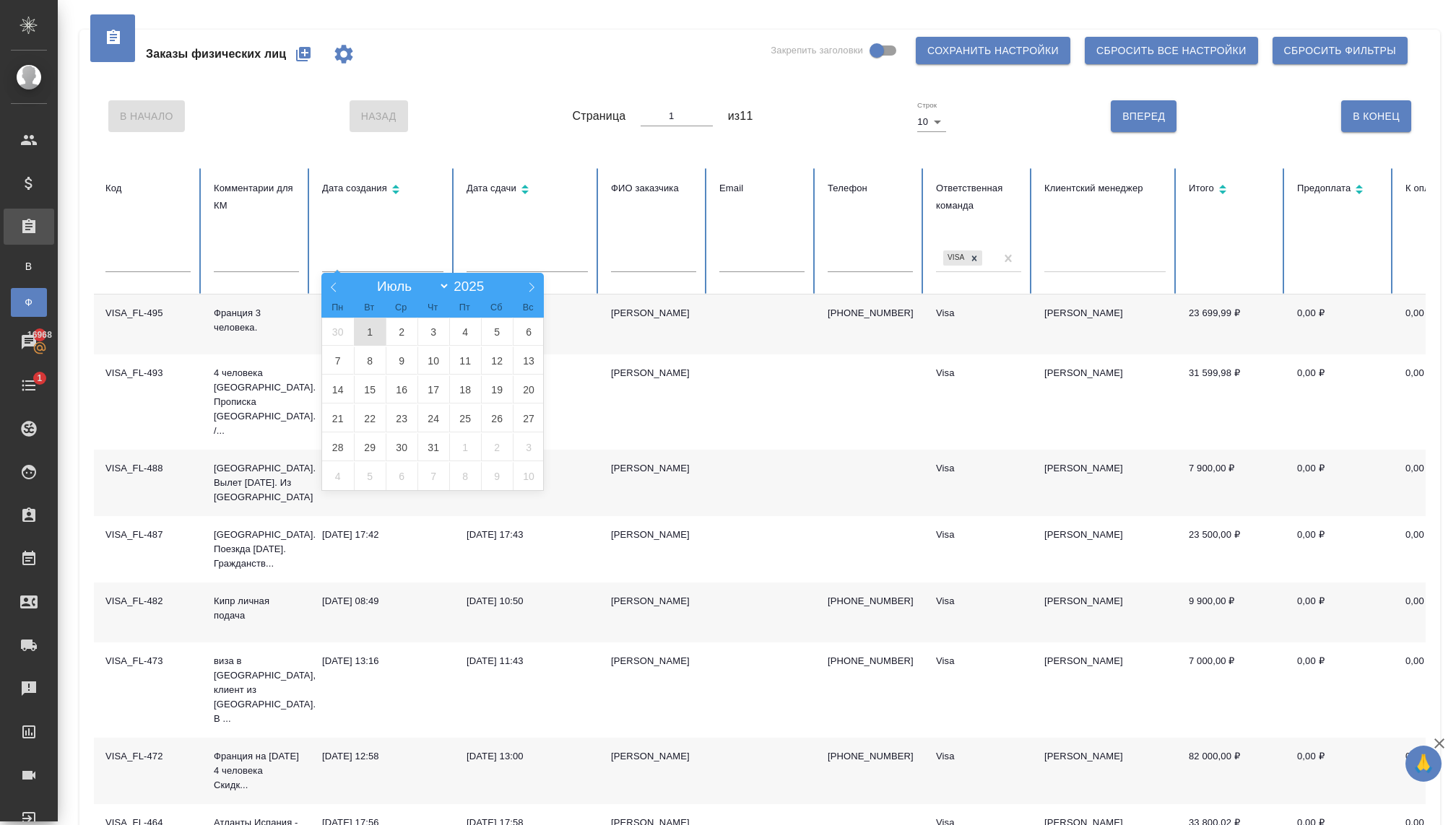
type input "01.07"
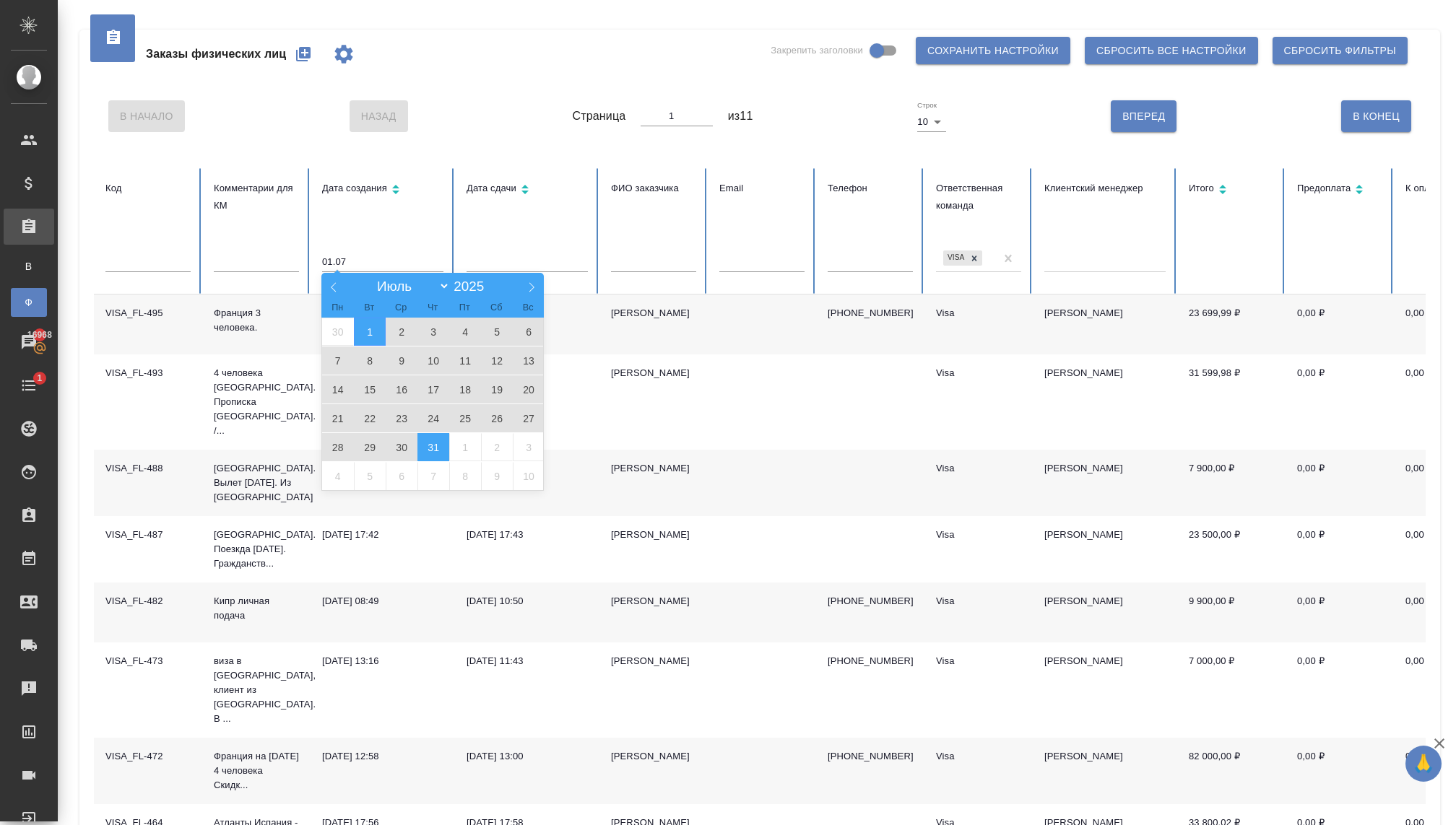
click at [441, 457] on span "31" at bounding box center [434, 447] width 32 height 28
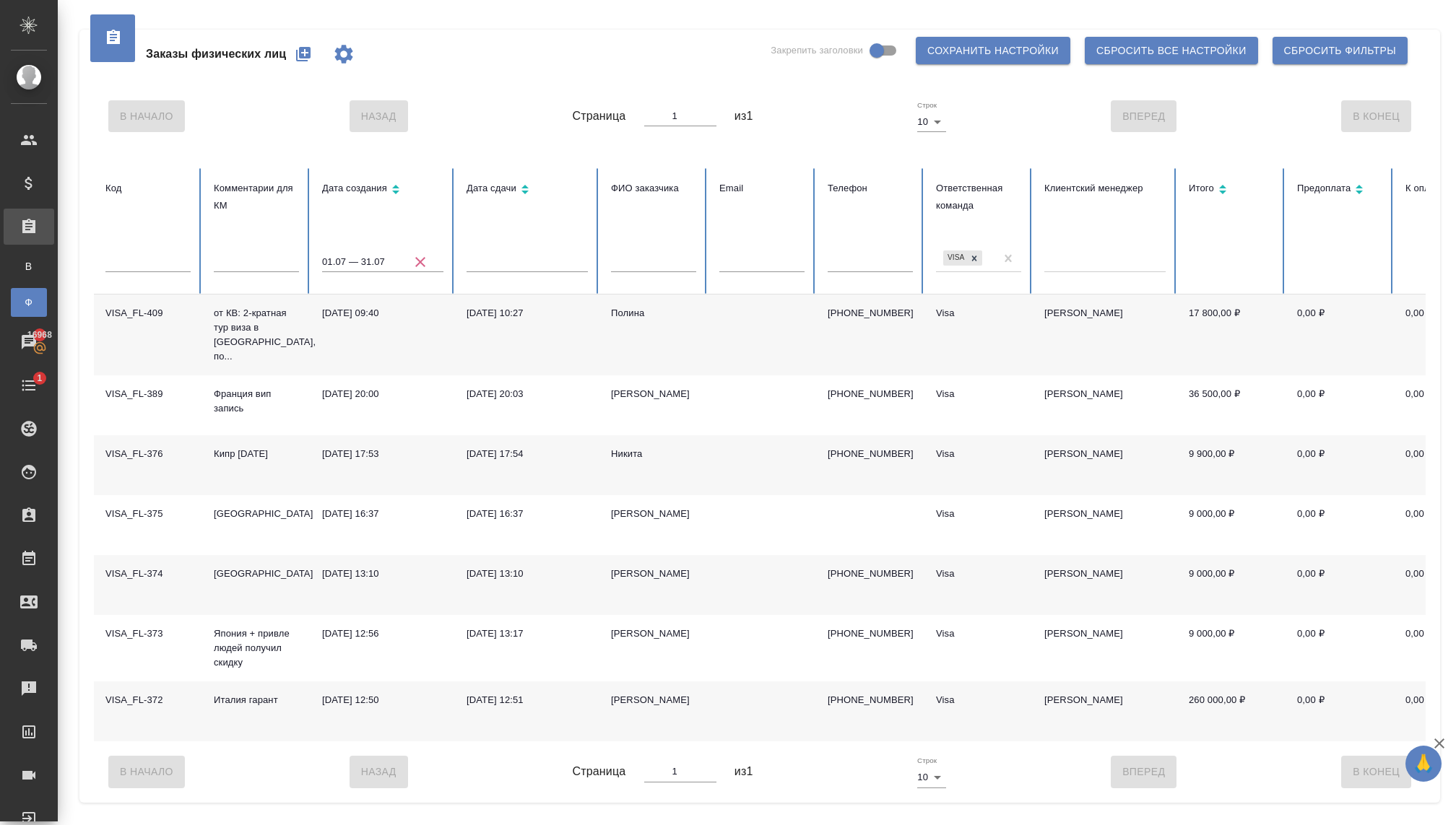
click at [131, 255] on input "text" at bounding box center [147, 262] width 85 height 20
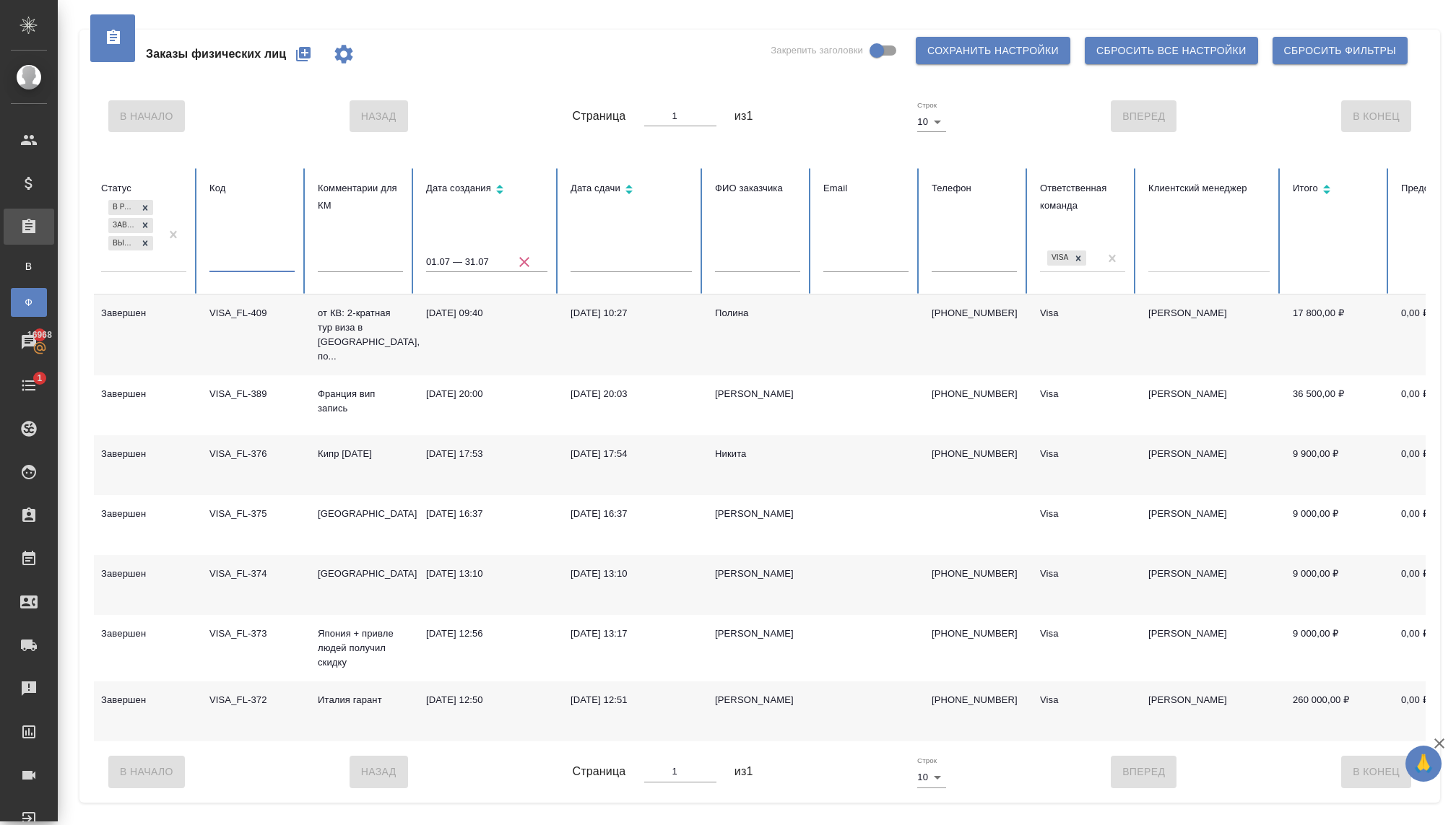
scroll to position [0, 0]
click at [154, 246] on icon at bounding box center [150, 244] width 10 height 10
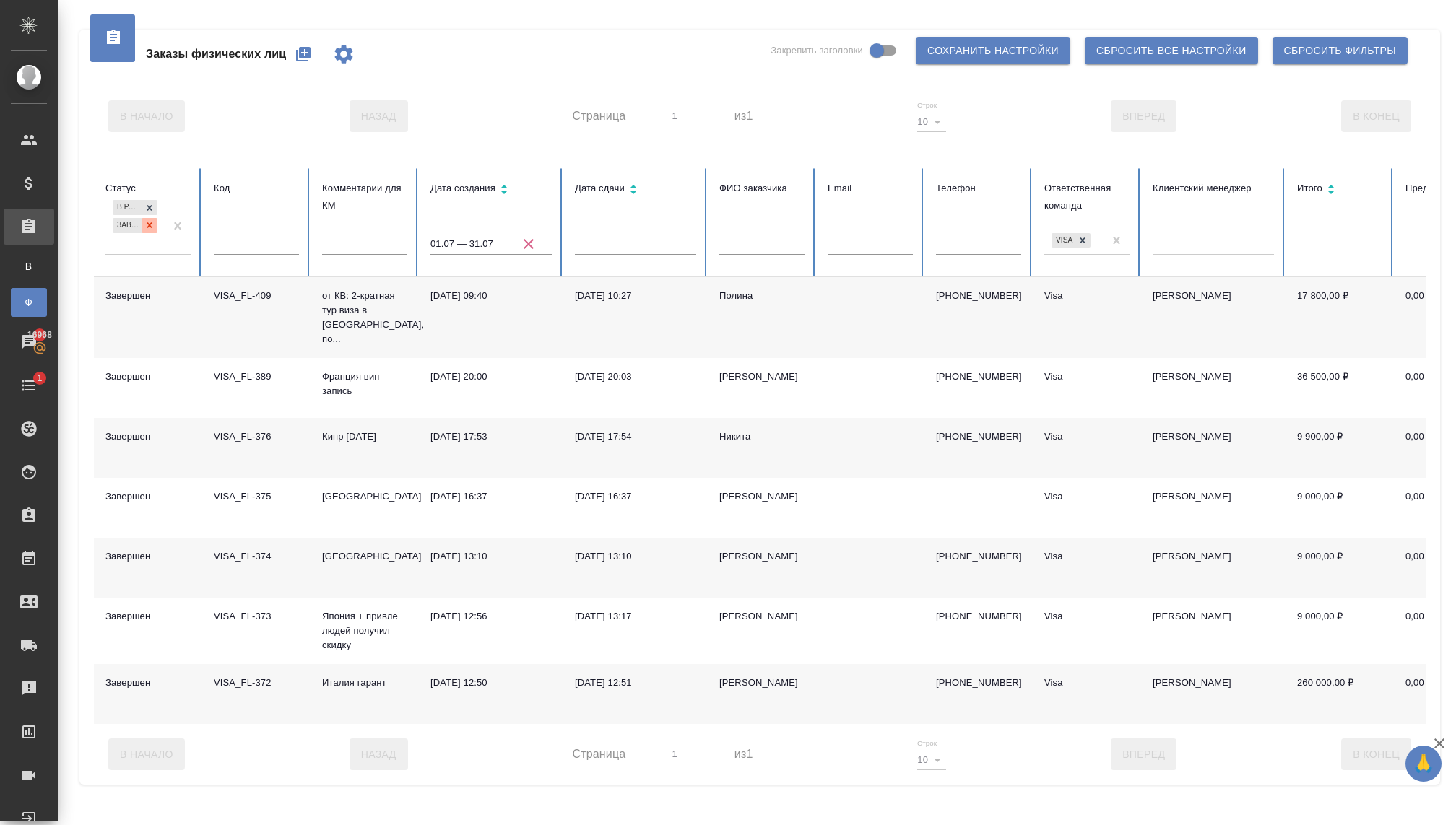
click at [150, 226] on icon at bounding box center [150, 225] width 5 height 5
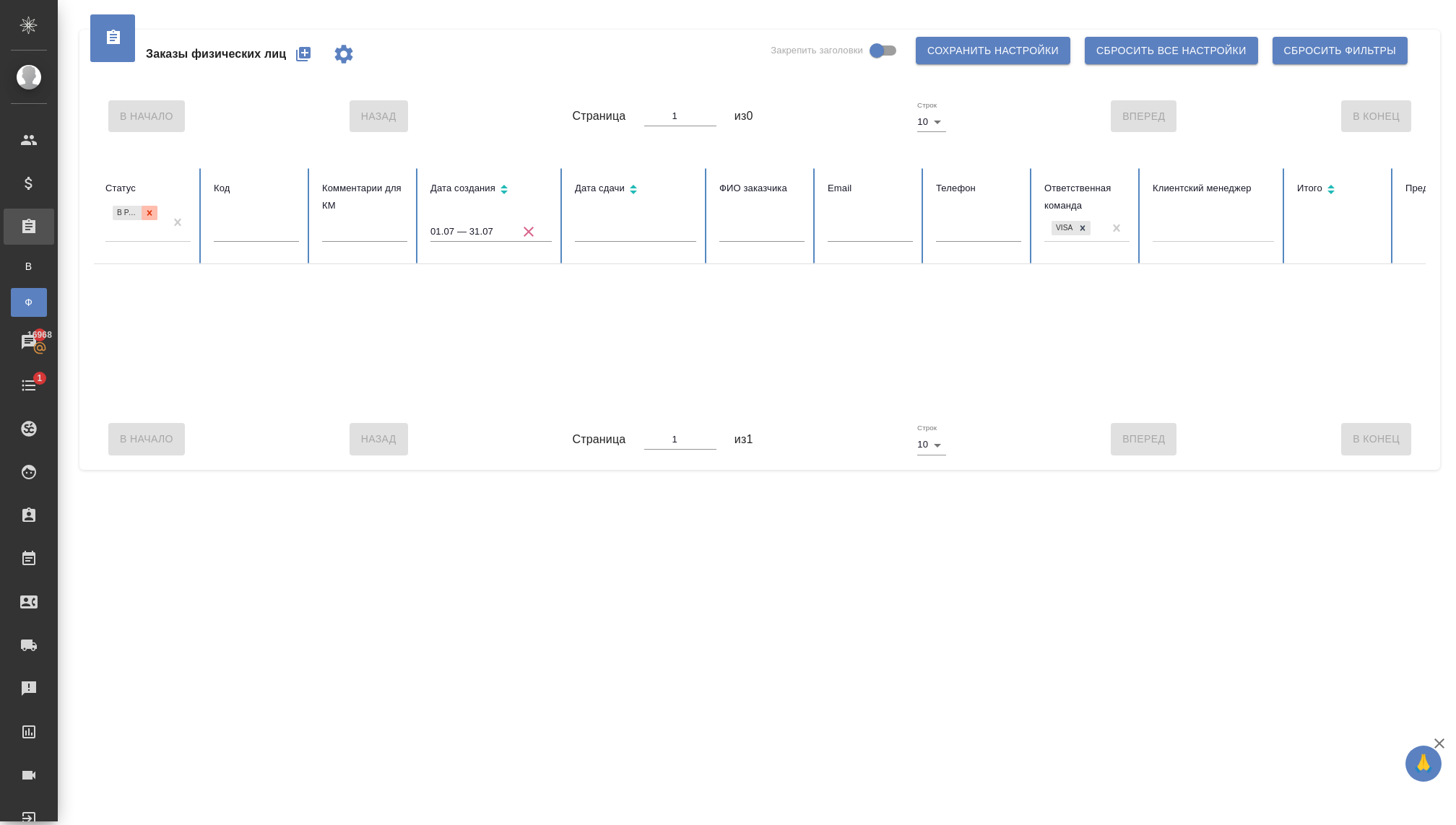
click at [147, 213] on icon at bounding box center [150, 213] width 10 height 10
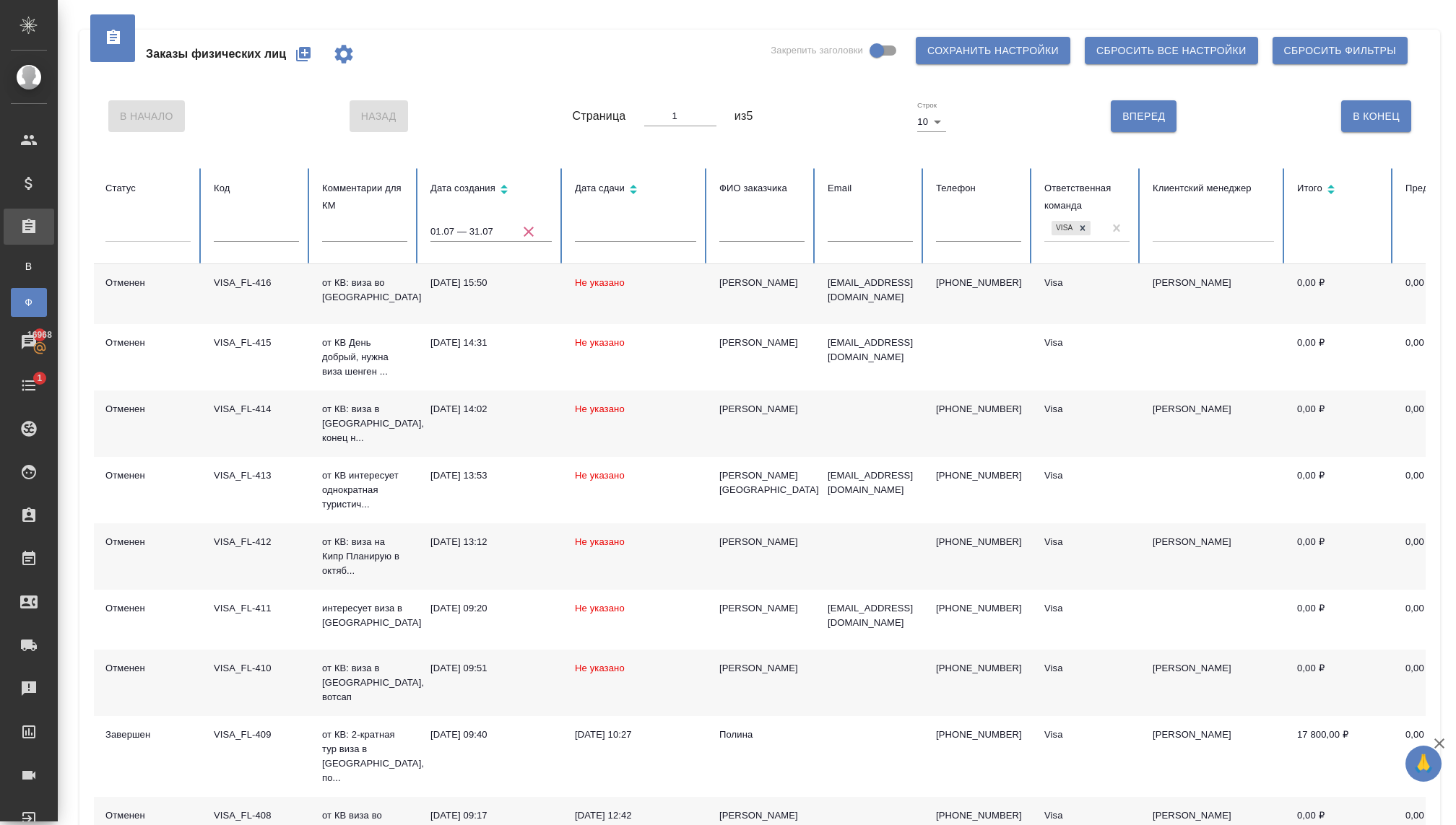
scroll to position [146, 0]
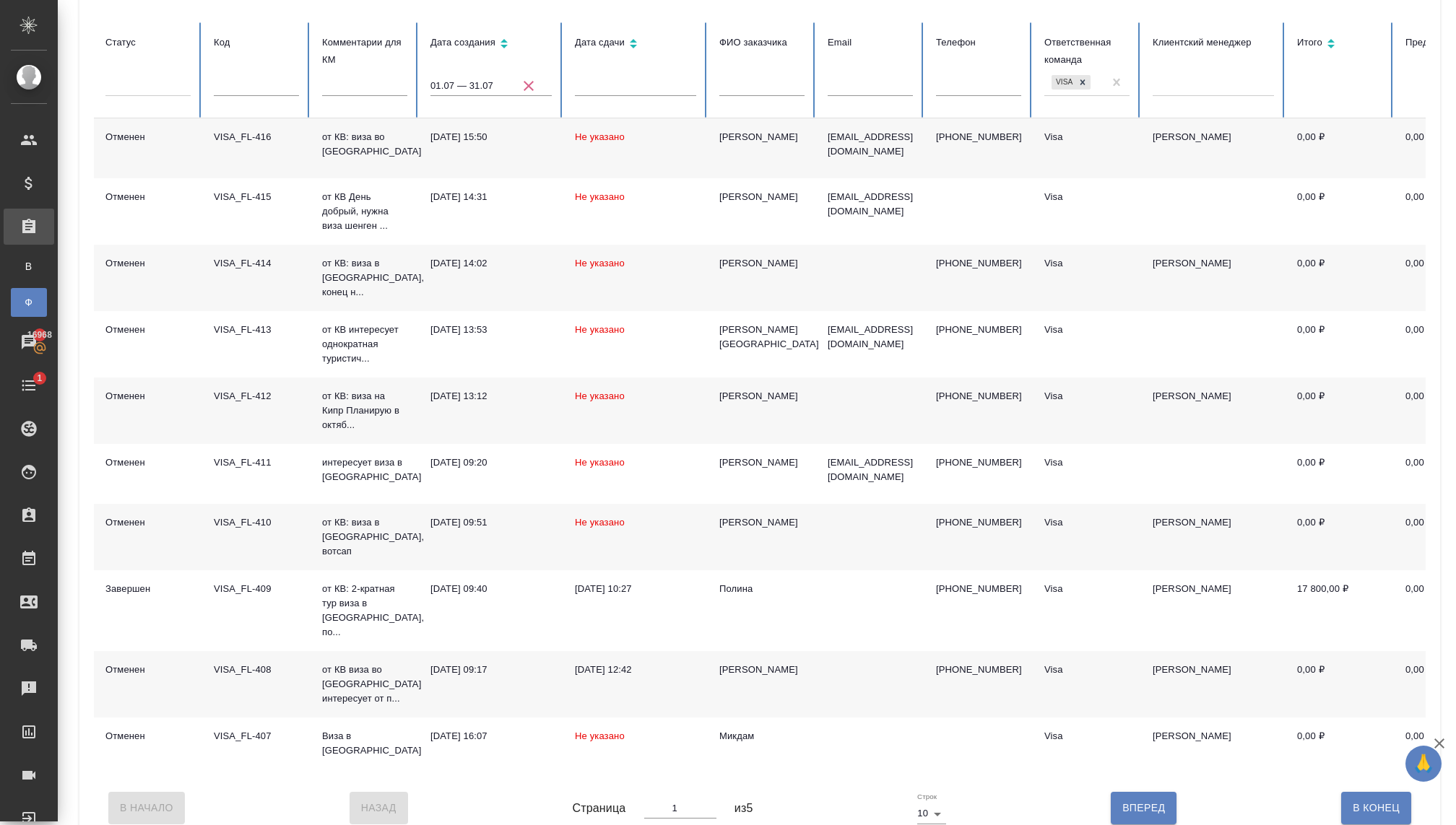
click at [1117, 792] on button "Вперед" at bounding box center [1144, 808] width 66 height 32
type input "2"
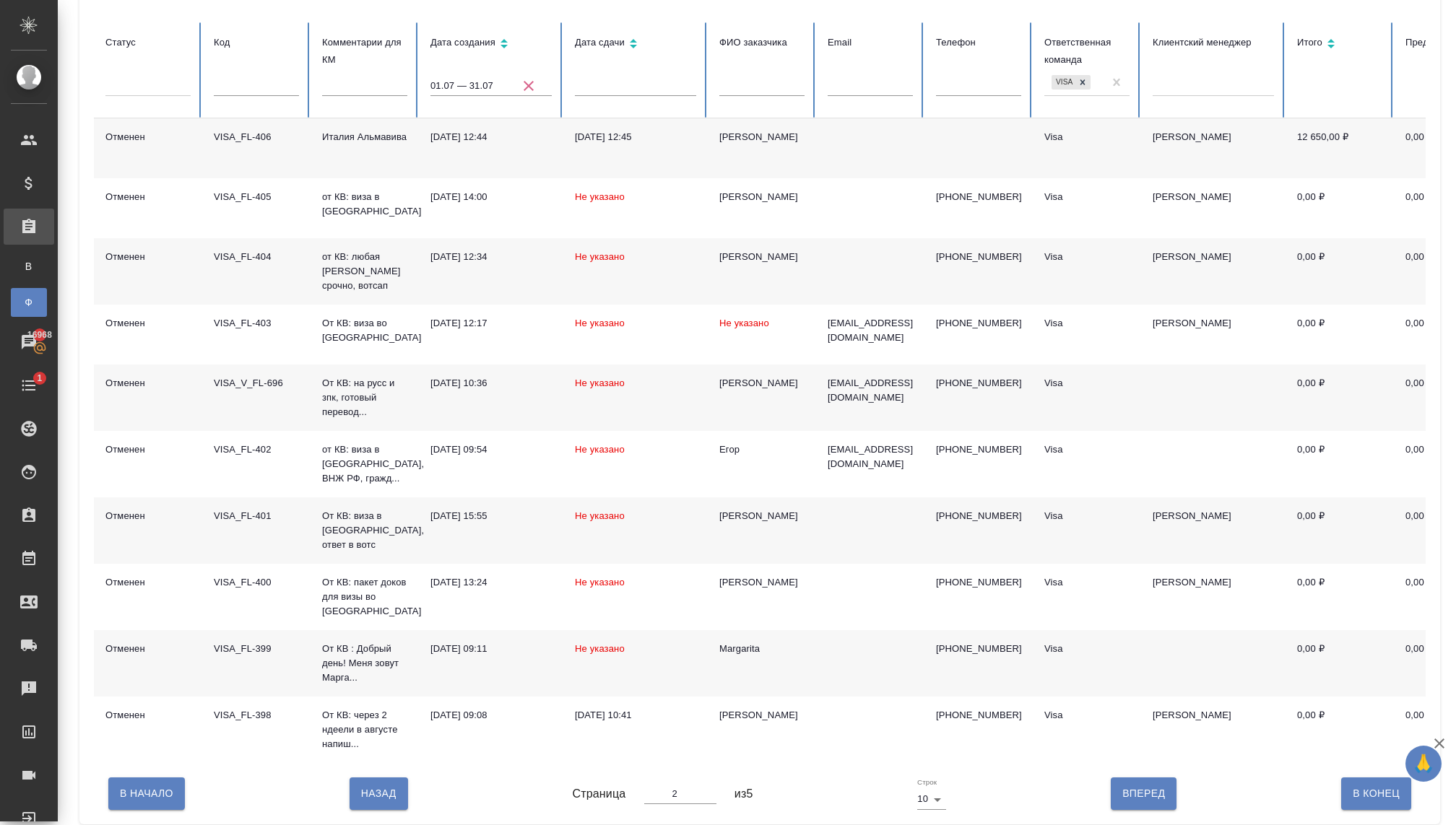
click at [1120, 793] on button "Вперед" at bounding box center [1144, 794] width 66 height 32
type input "3"
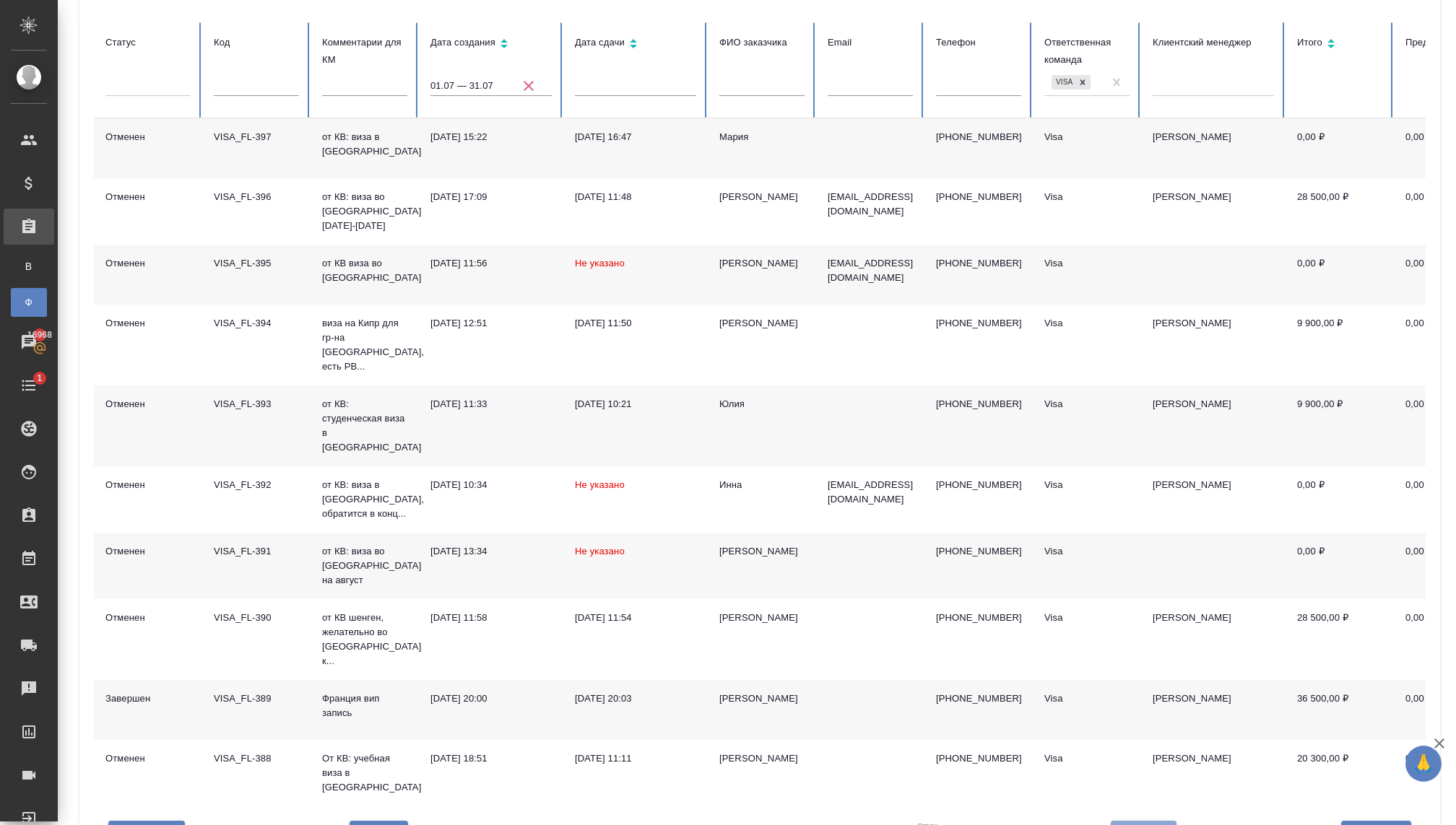
click at [1120, 821] on button "Вперед" at bounding box center [1144, 837] width 66 height 32
type input "4"
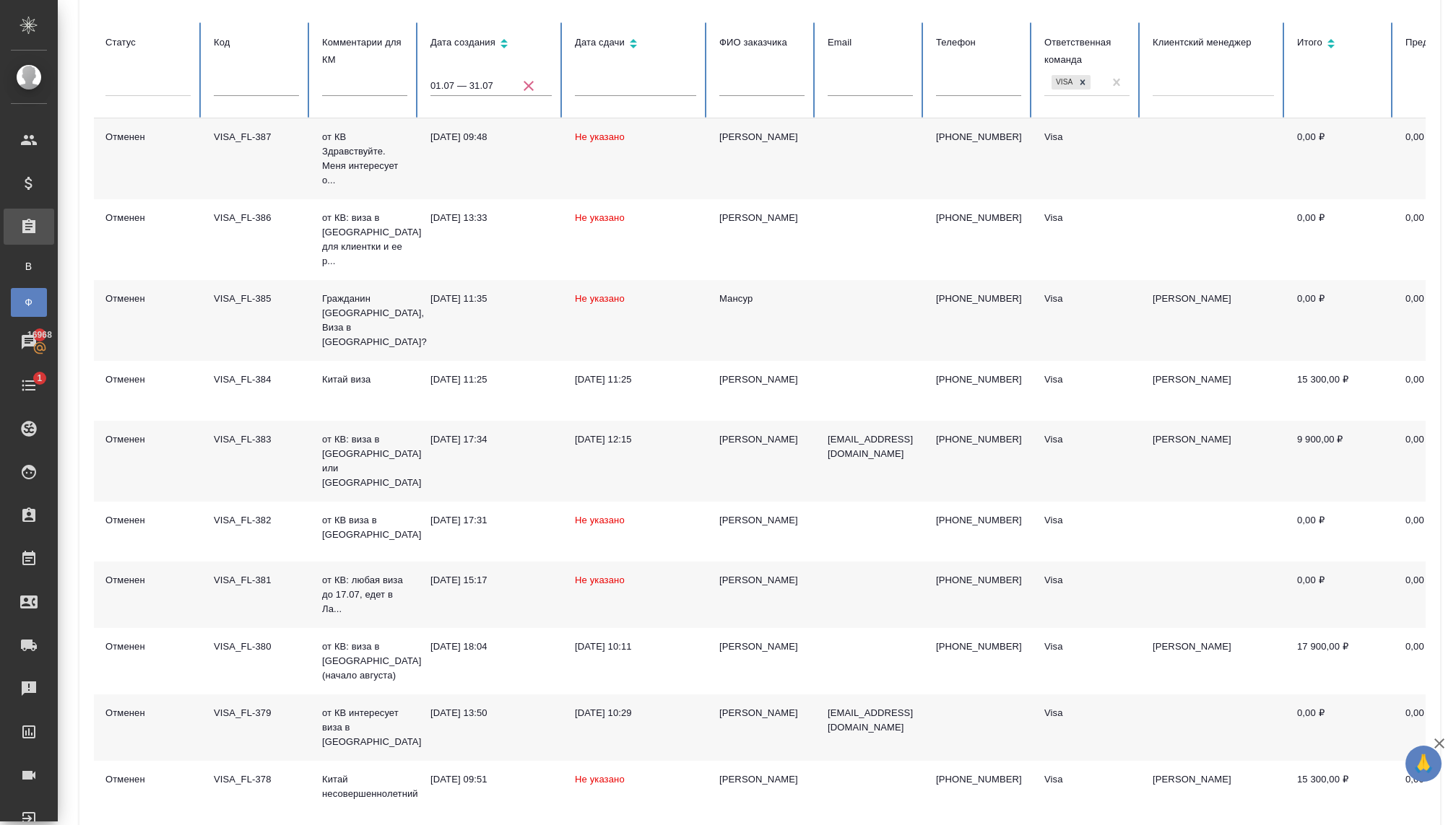
type input "5"
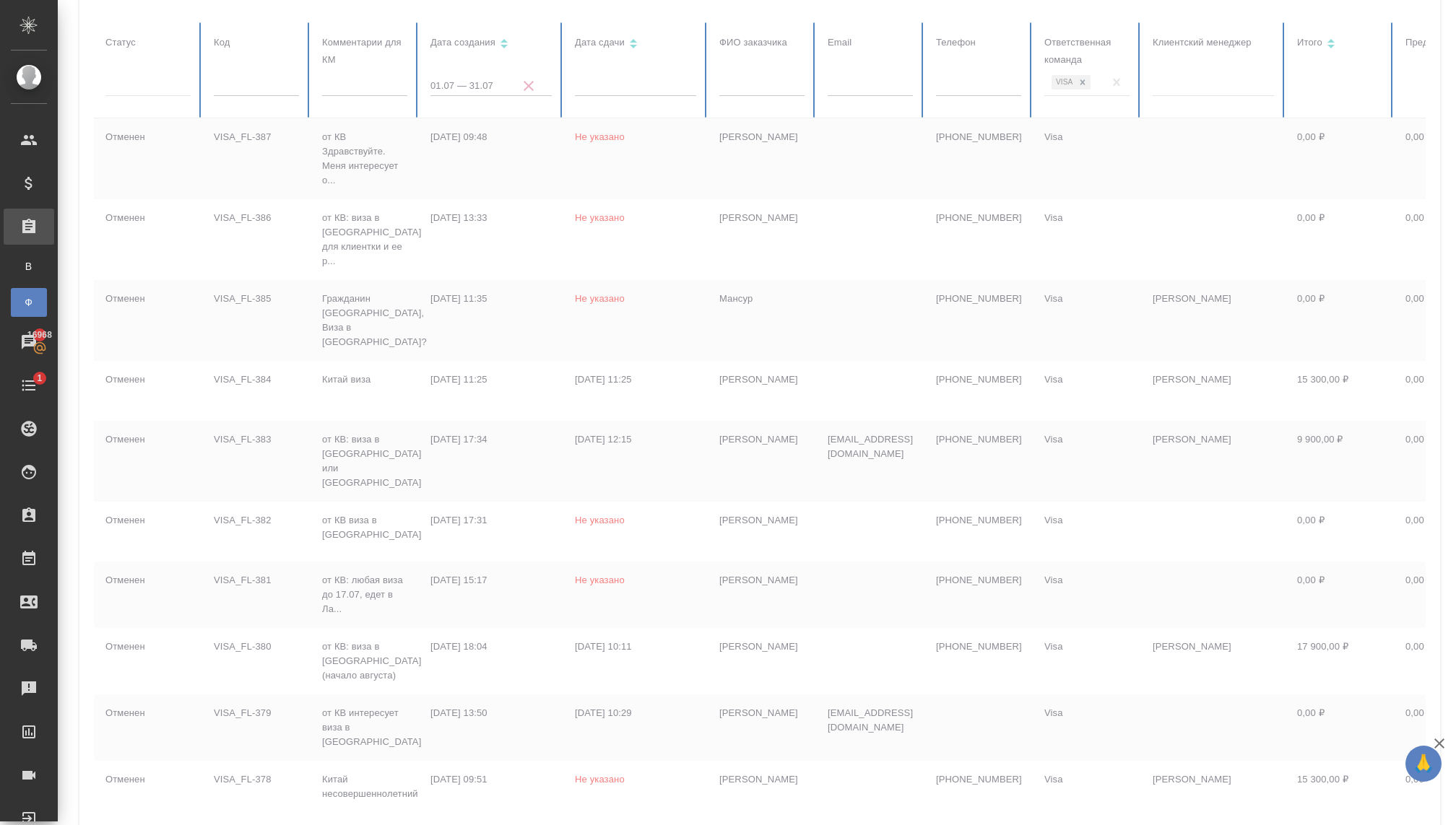
scroll to position [0, 0]
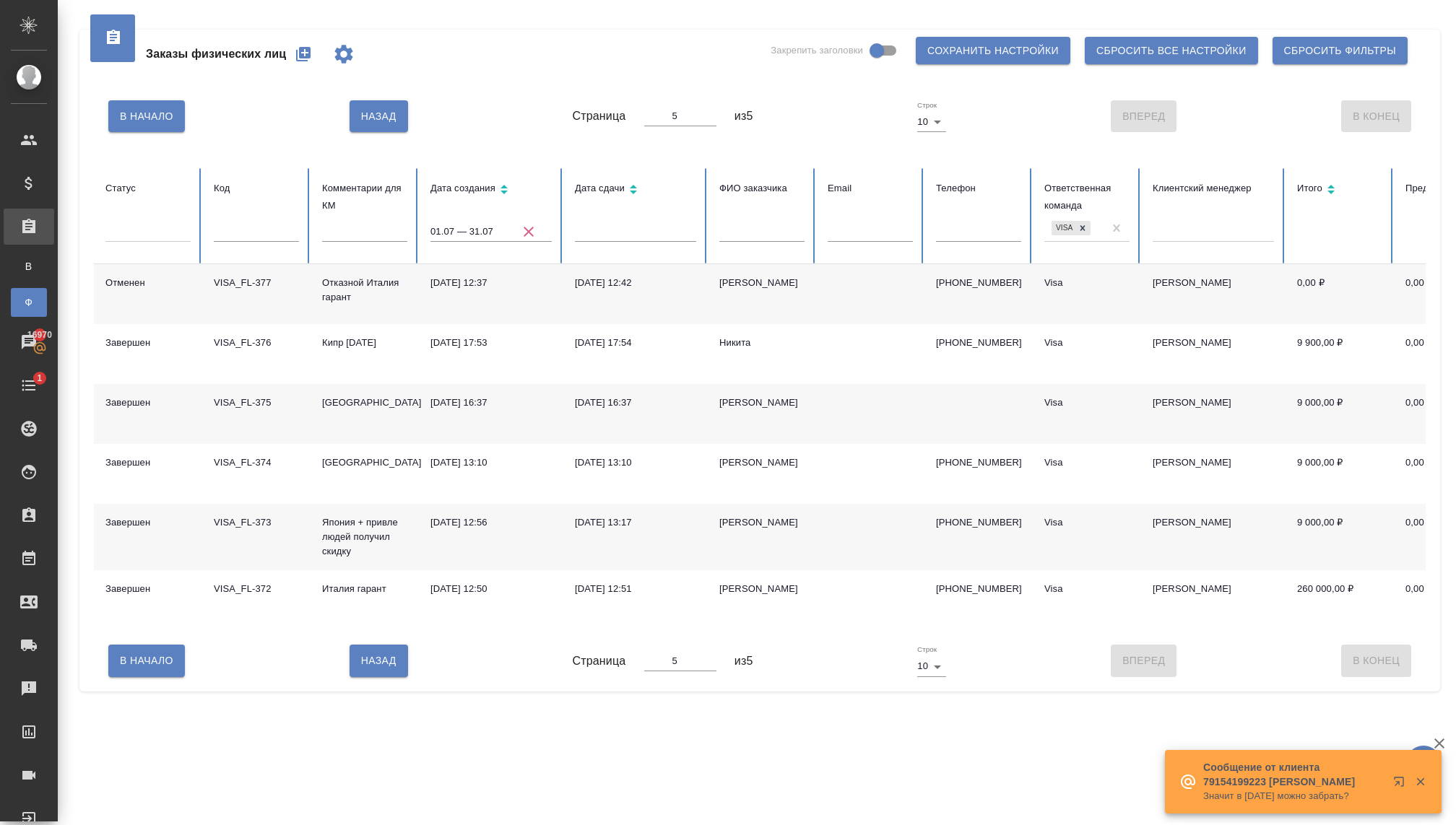
click at [536, 233] on icon "button" at bounding box center [529, 232] width 18 height 18
type input "1"
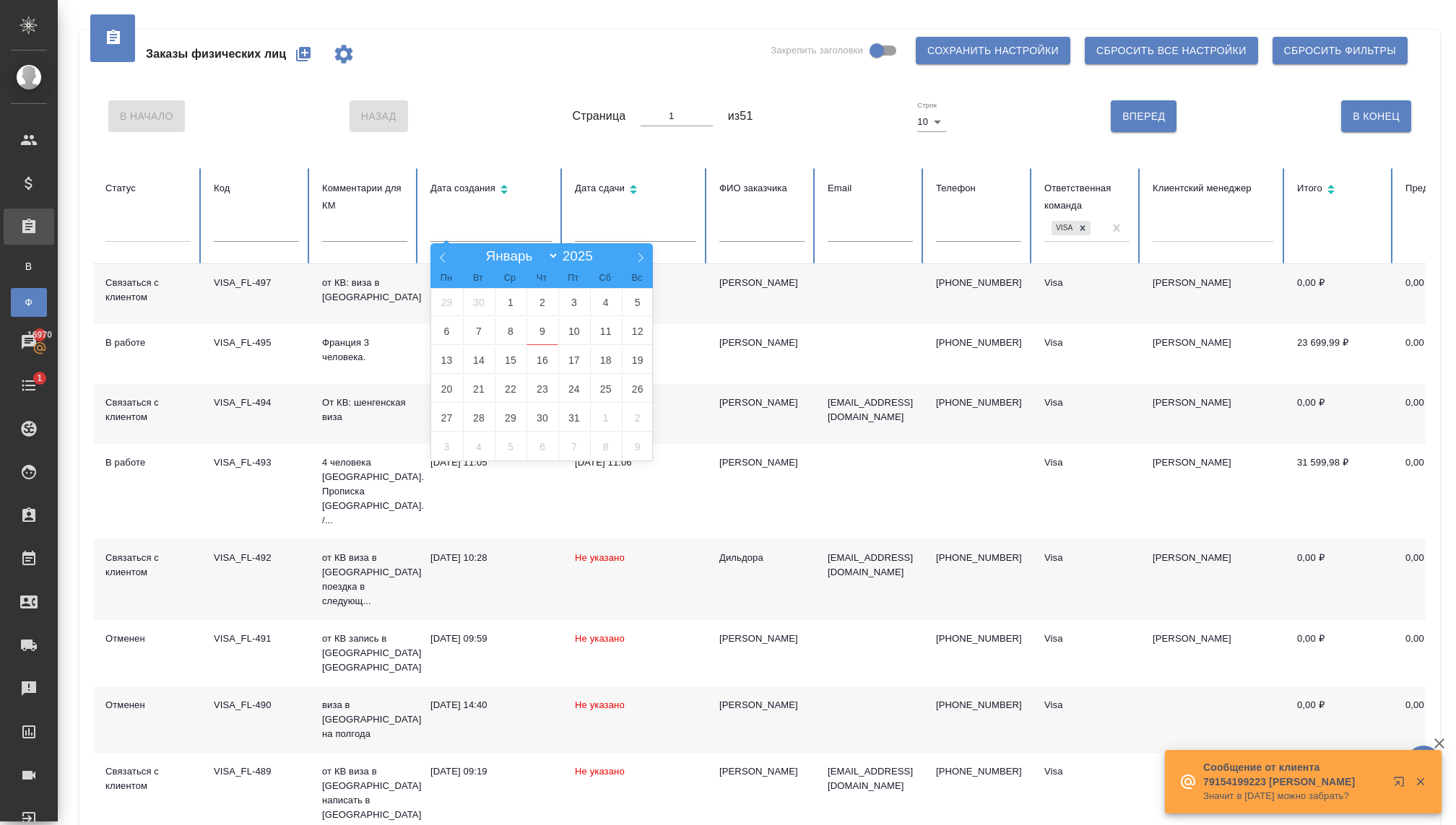
click at [463, 235] on input "text" at bounding box center [491, 232] width 121 height 20
click at [441, 256] on icon at bounding box center [443, 257] width 10 height 10
select select "8"
click at [448, 303] on span "1" at bounding box center [447, 302] width 32 height 28
type input "01.09"
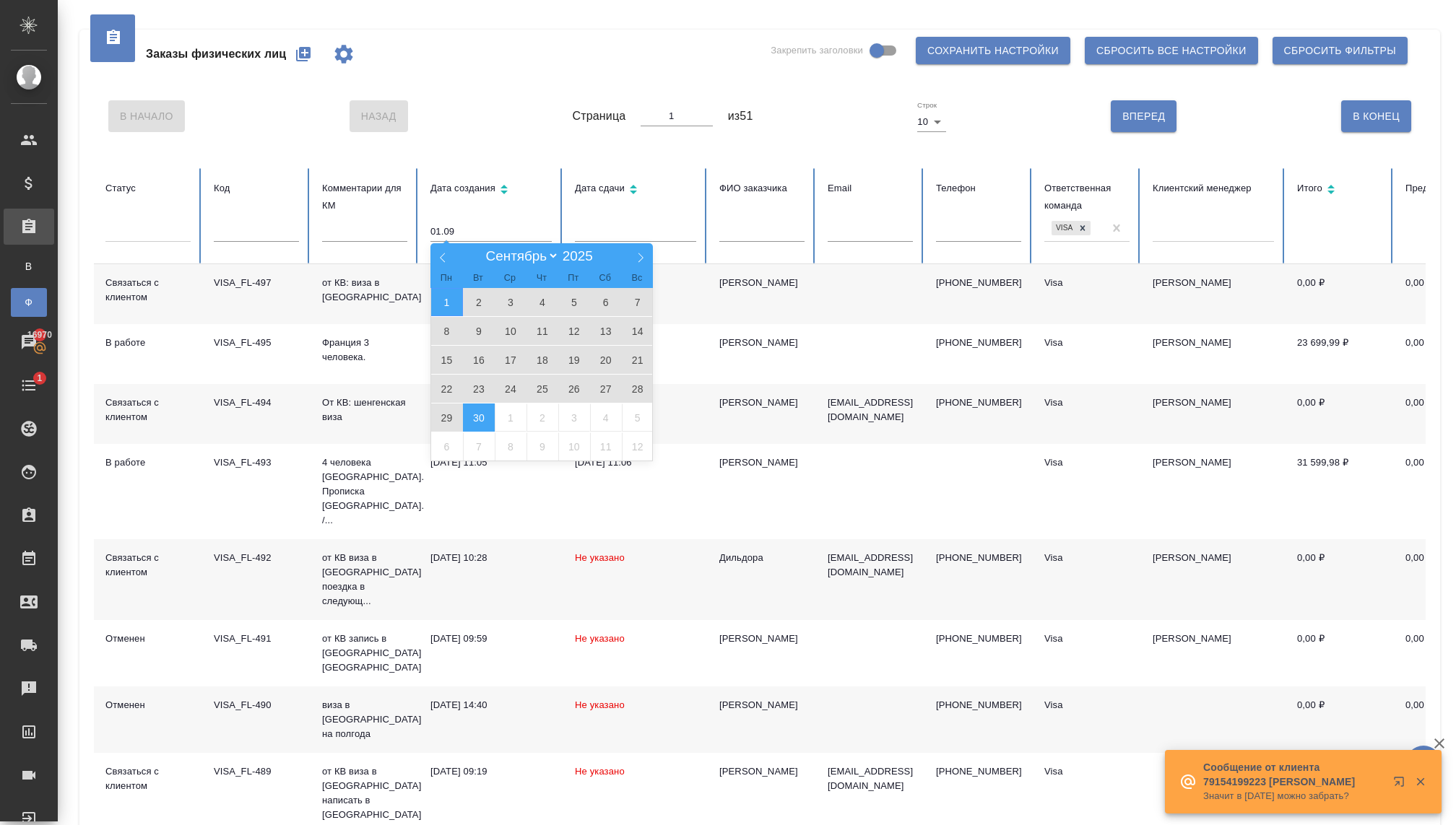
click at [477, 416] on span "30" at bounding box center [479, 417] width 32 height 28
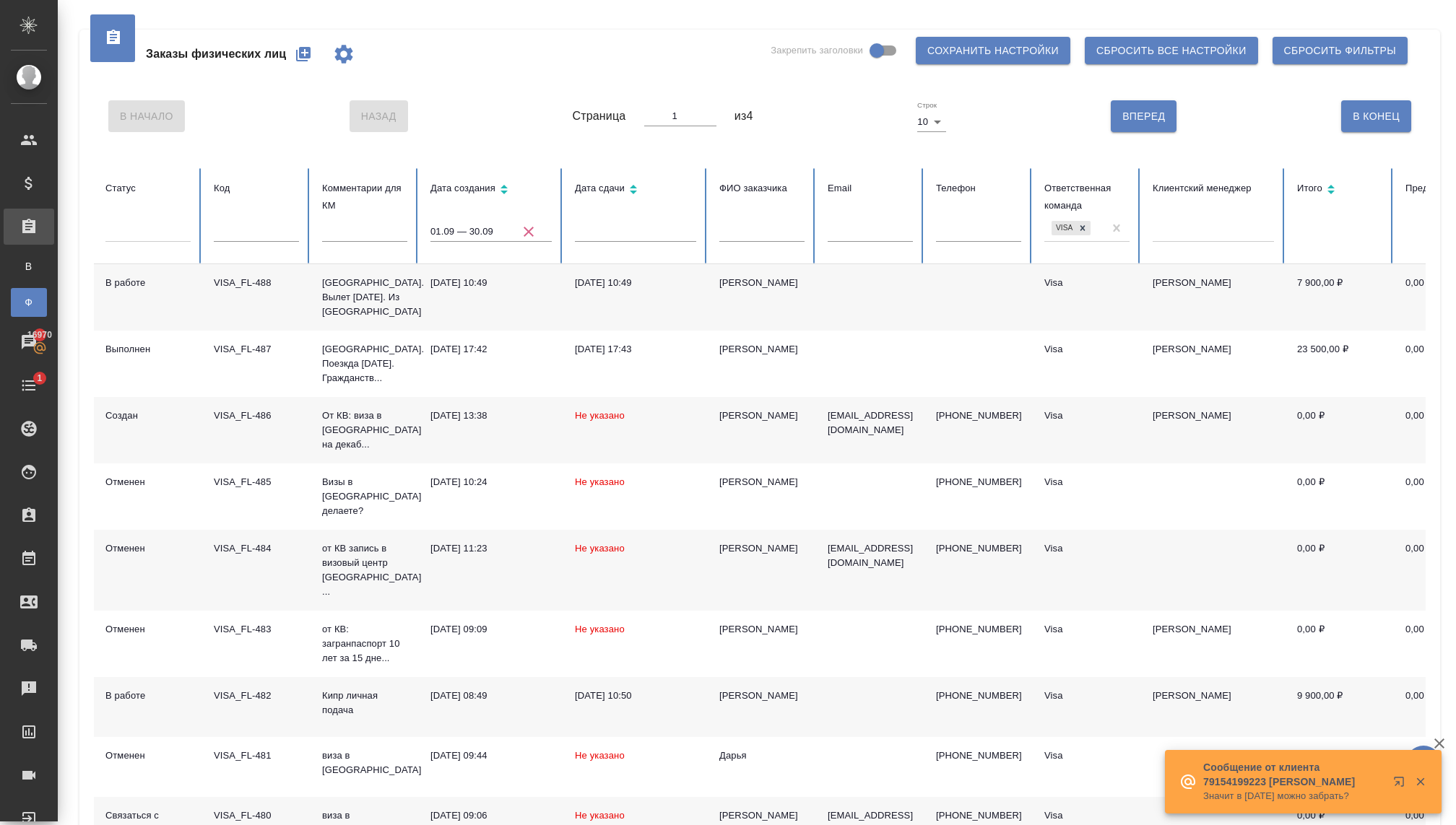
click at [177, 233] on div at bounding box center [147, 228] width 85 height 21
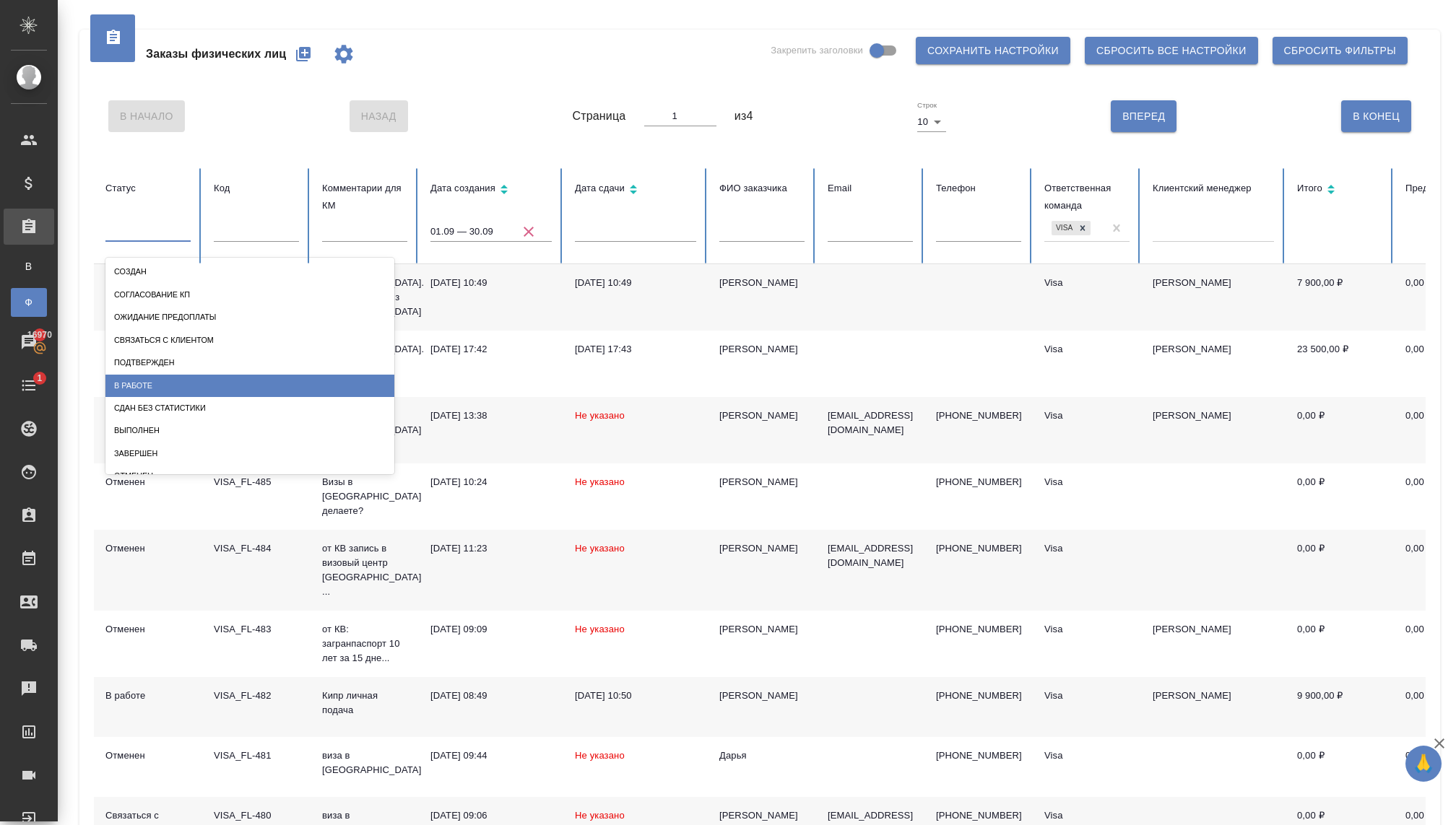
click at [166, 382] on div "В работе" at bounding box center [250, 386] width 289 height 23
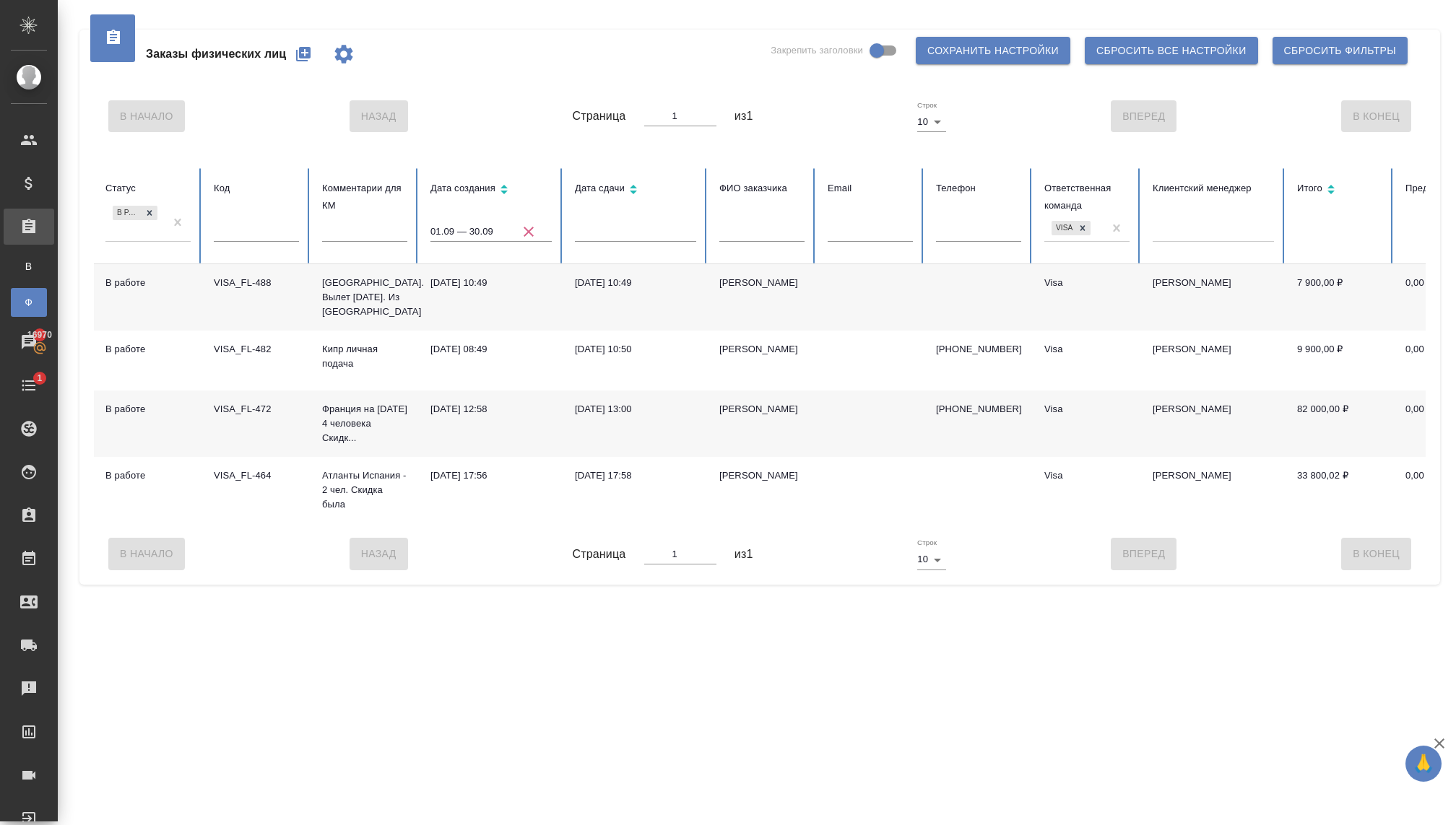
click at [149, 235] on div "В работе" at bounding box center [134, 222] width 59 height 39
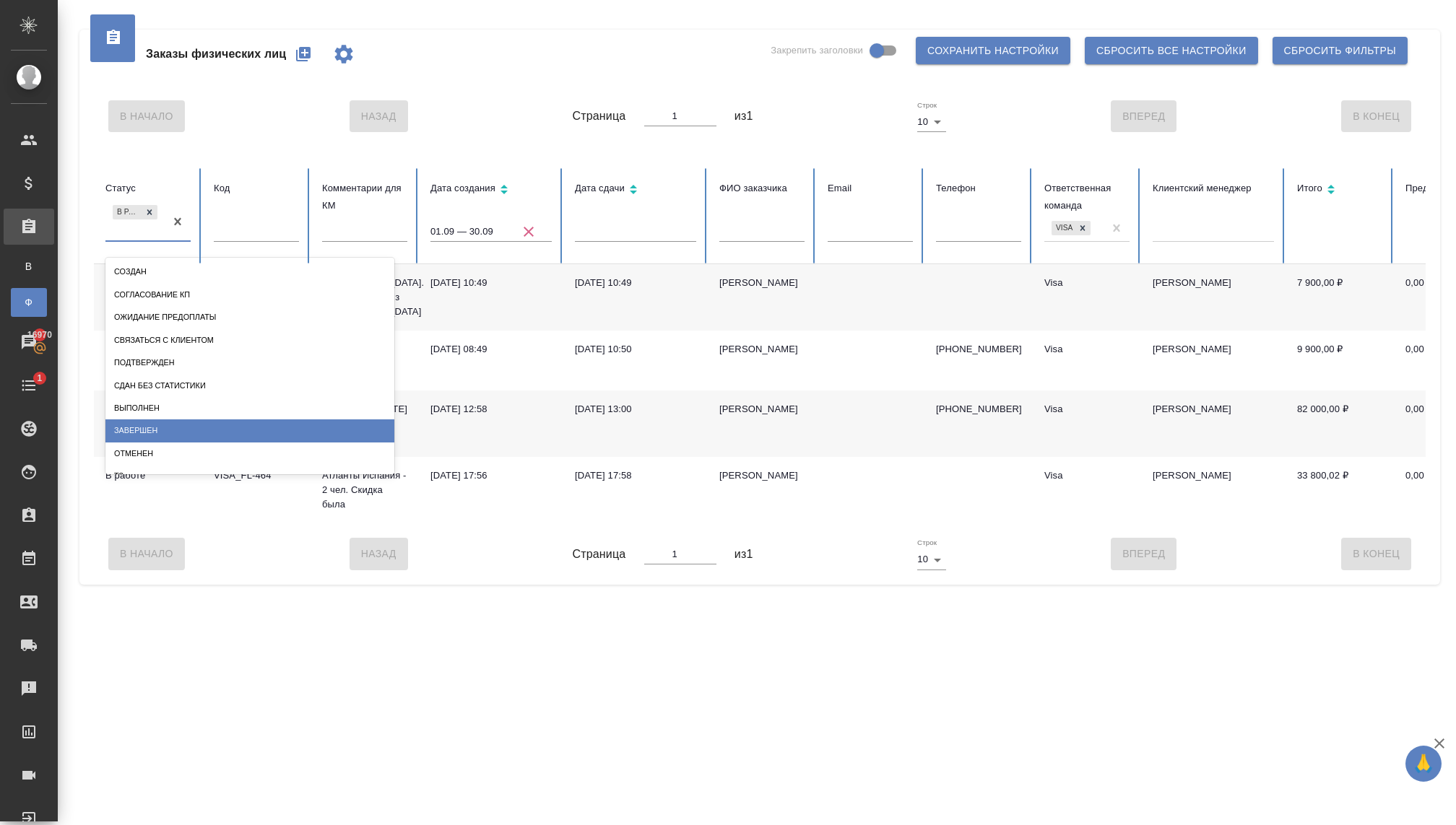
click at [147, 430] on div "Завершен" at bounding box center [250, 430] width 289 height 23
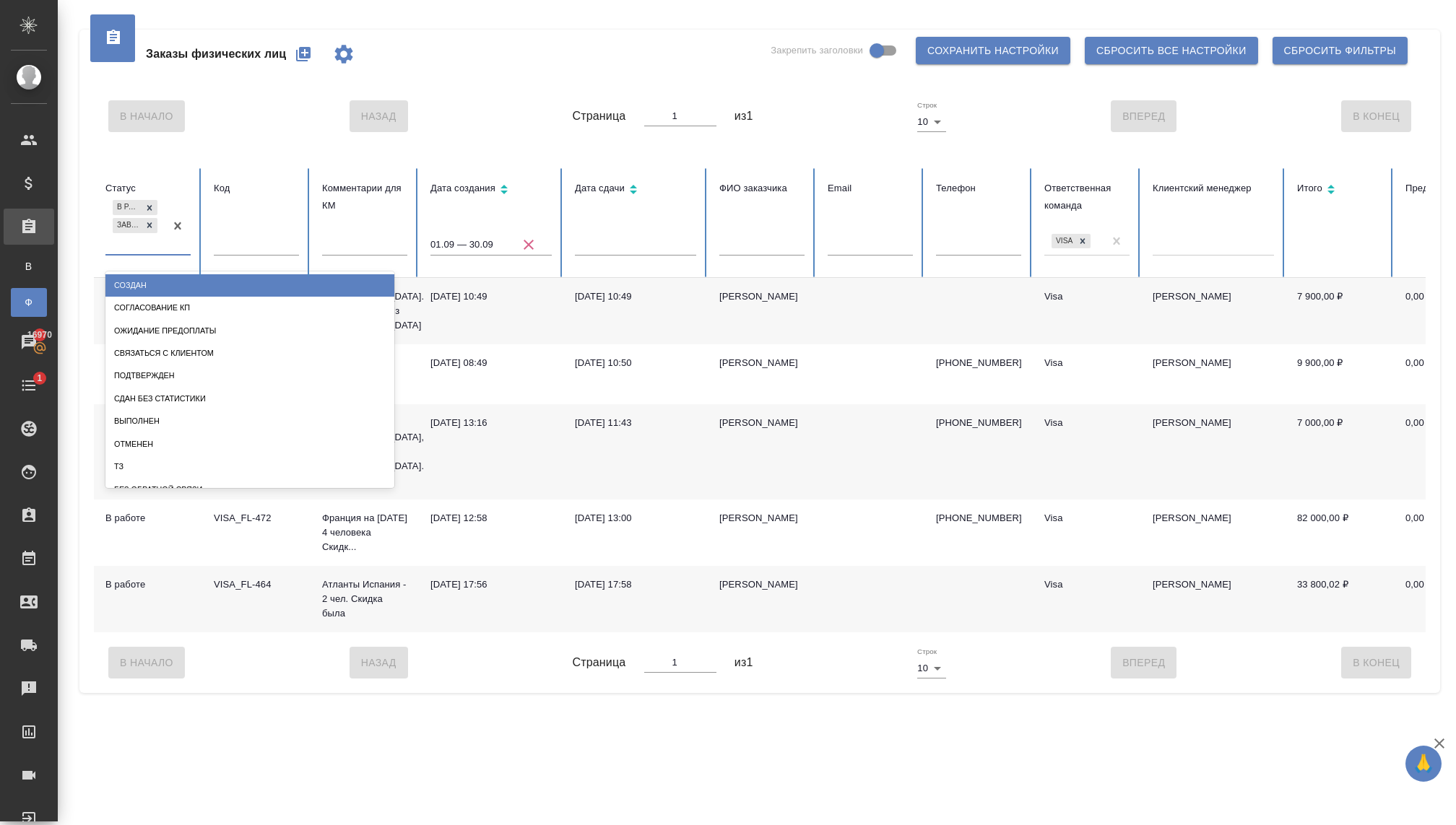
click at [147, 241] on div "В работе Завершен" at bounding box center [134, 225] width 59 height 56
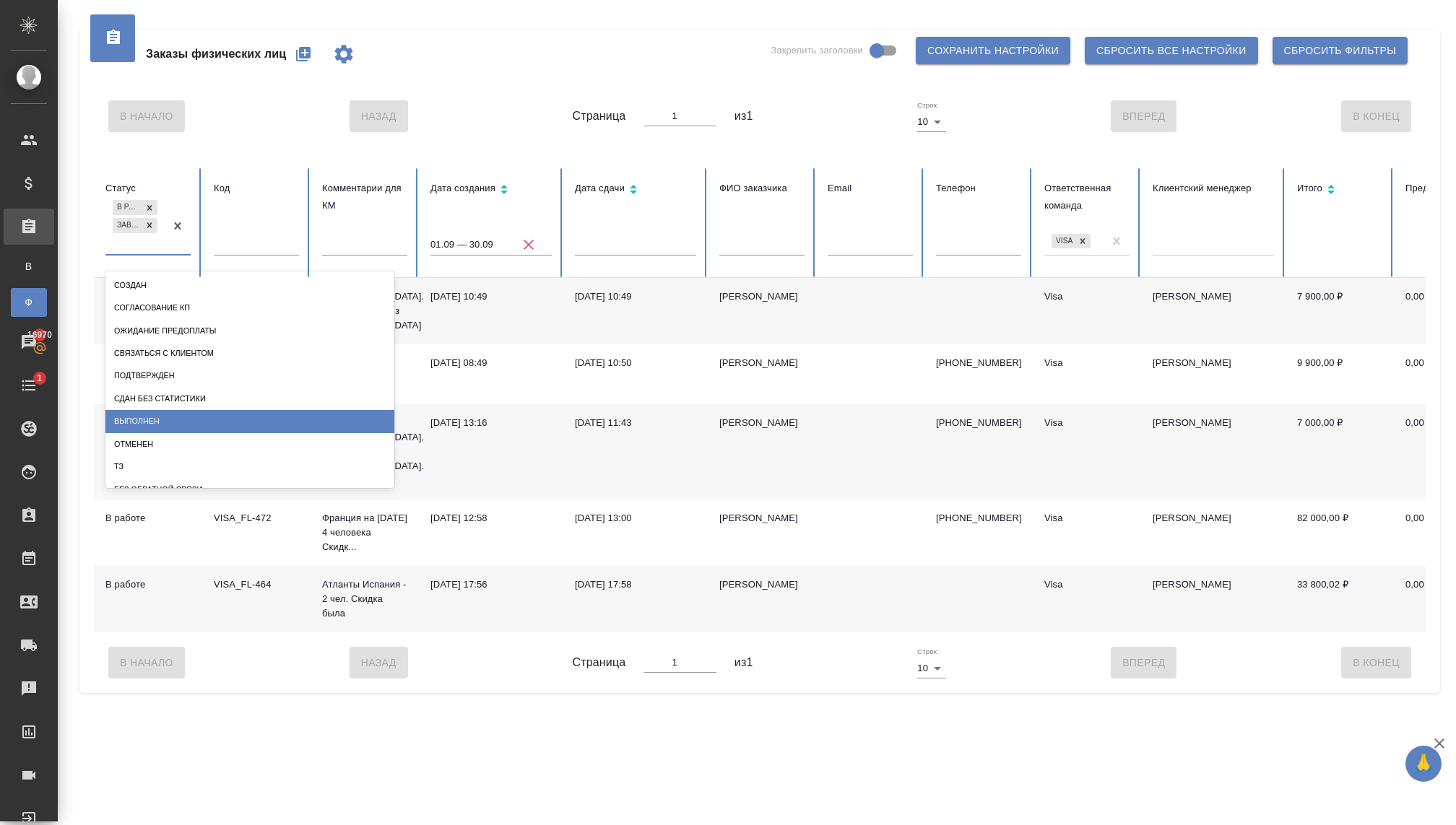
click at [139, 422] on div "Выполнен" at bounding box center [250, 421] width 289 height 23
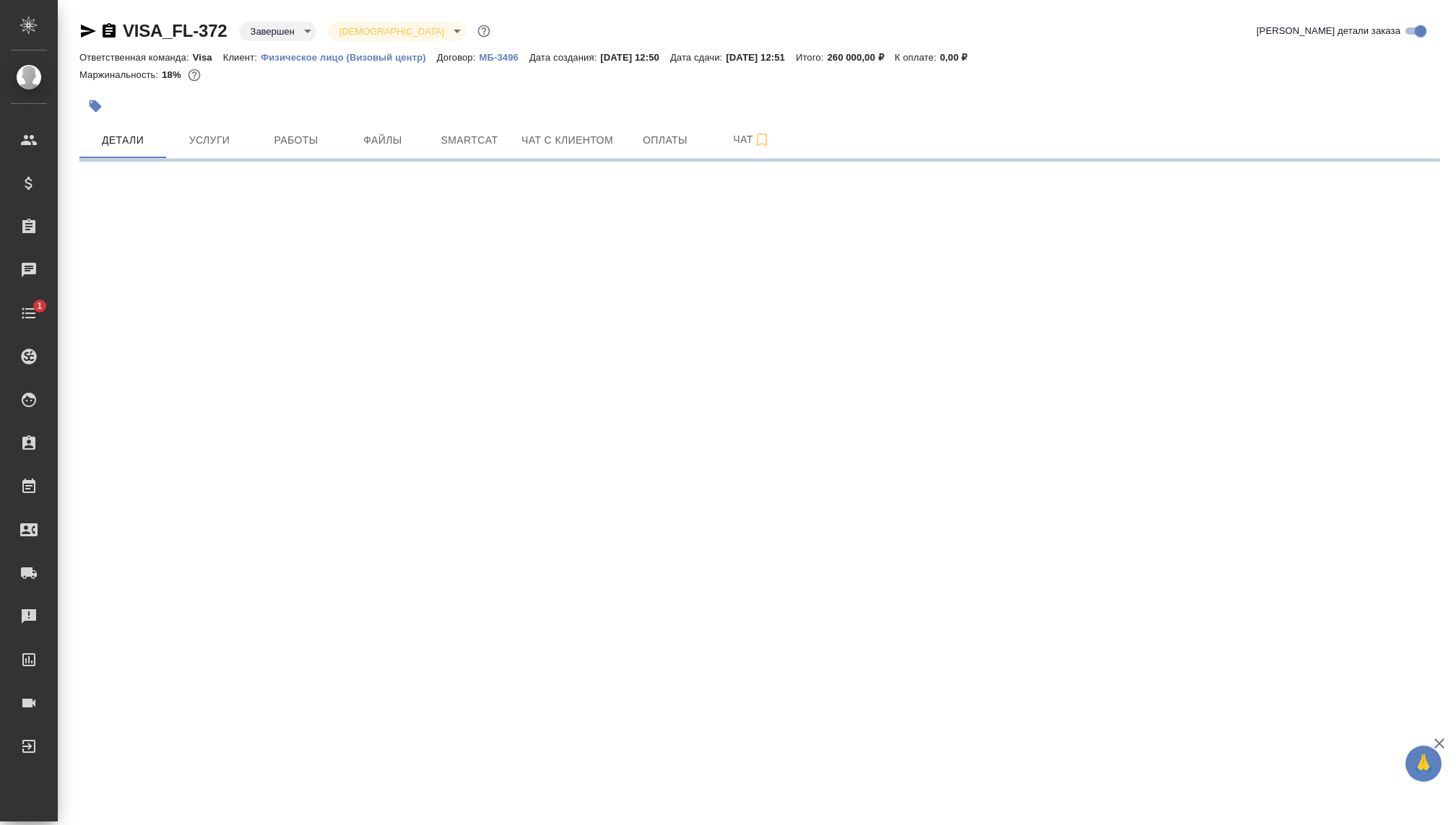
select select "RU"
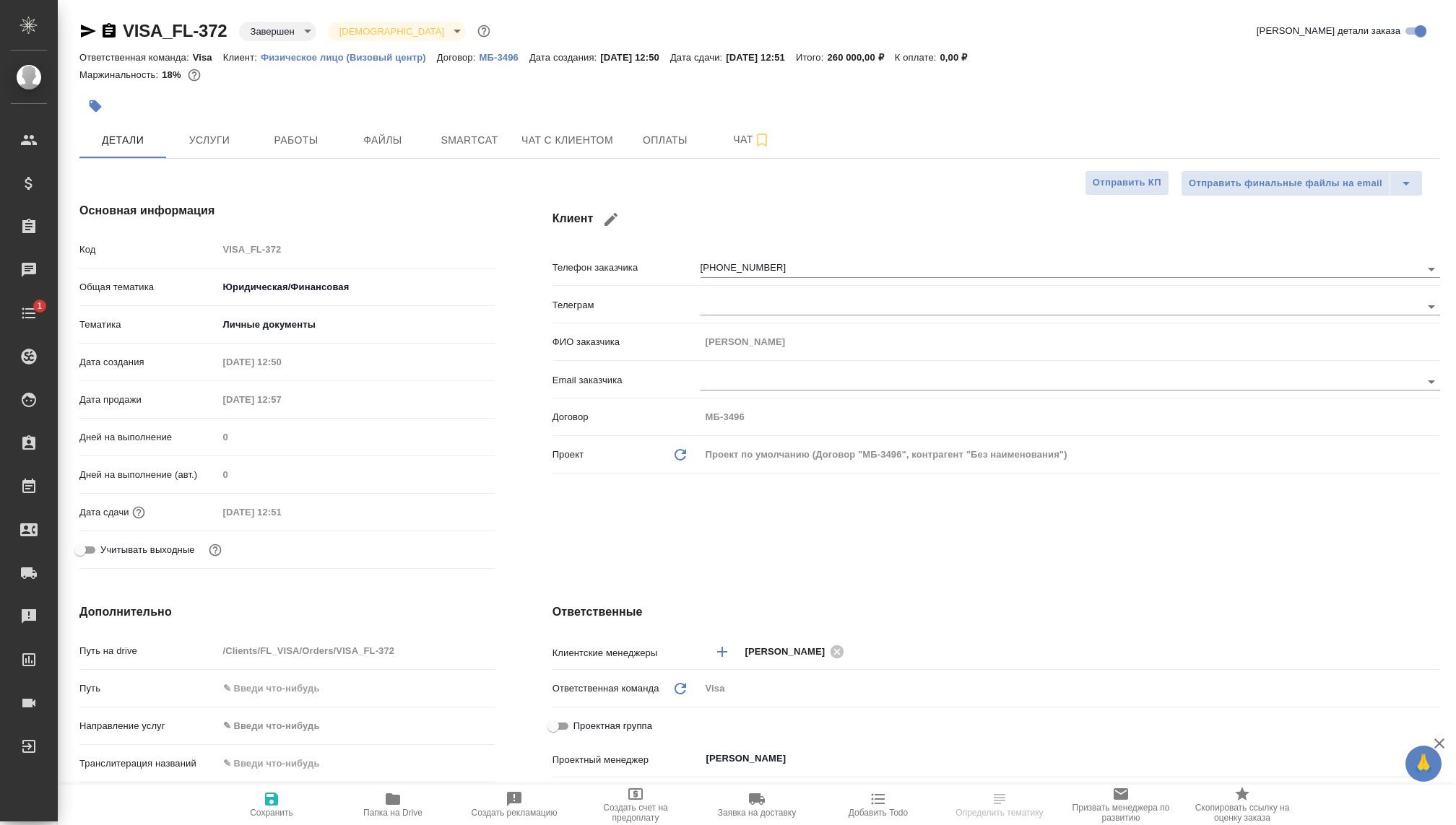
type textarea "x"
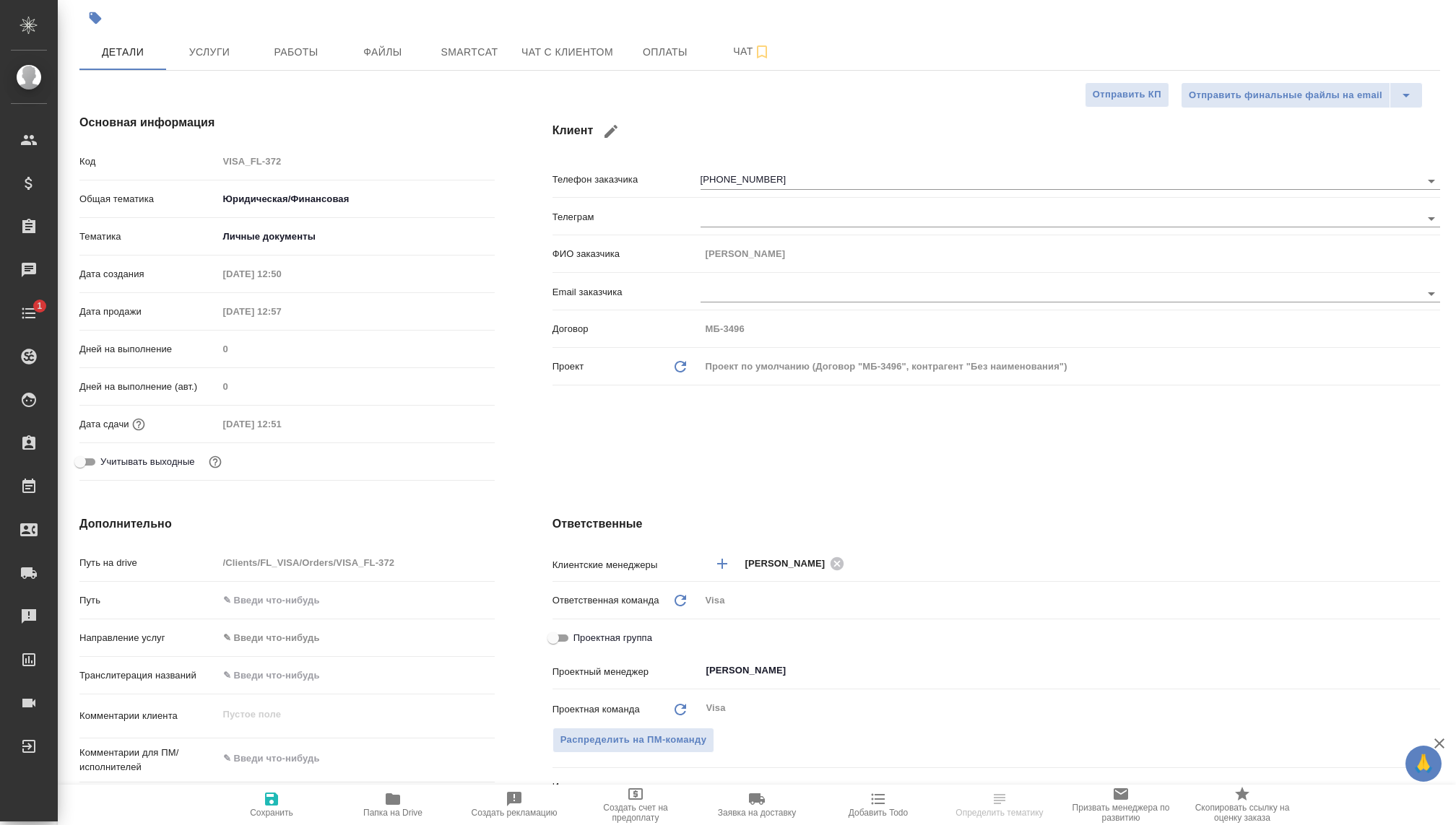
type textarea "x"
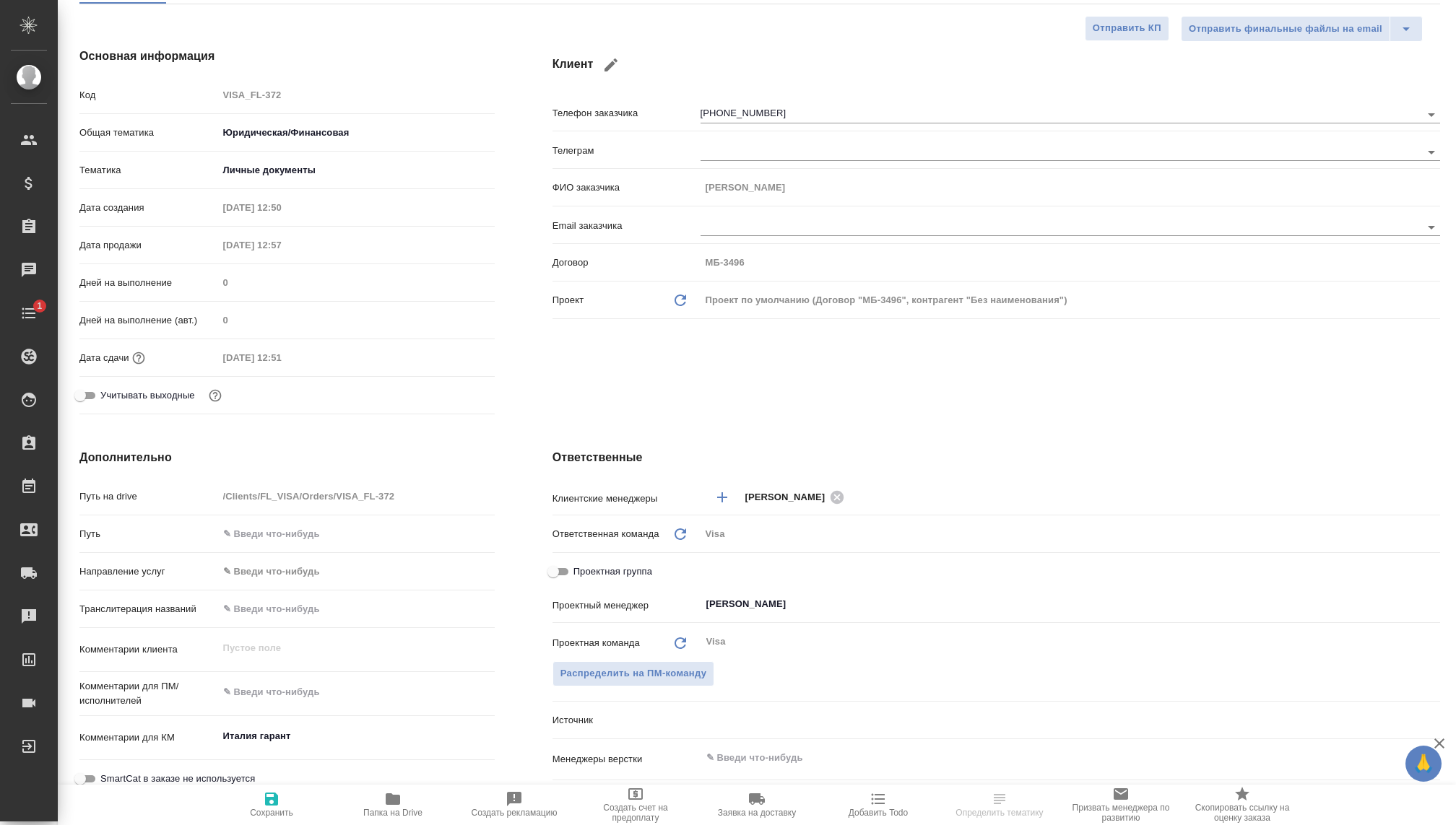
type textarea "x"
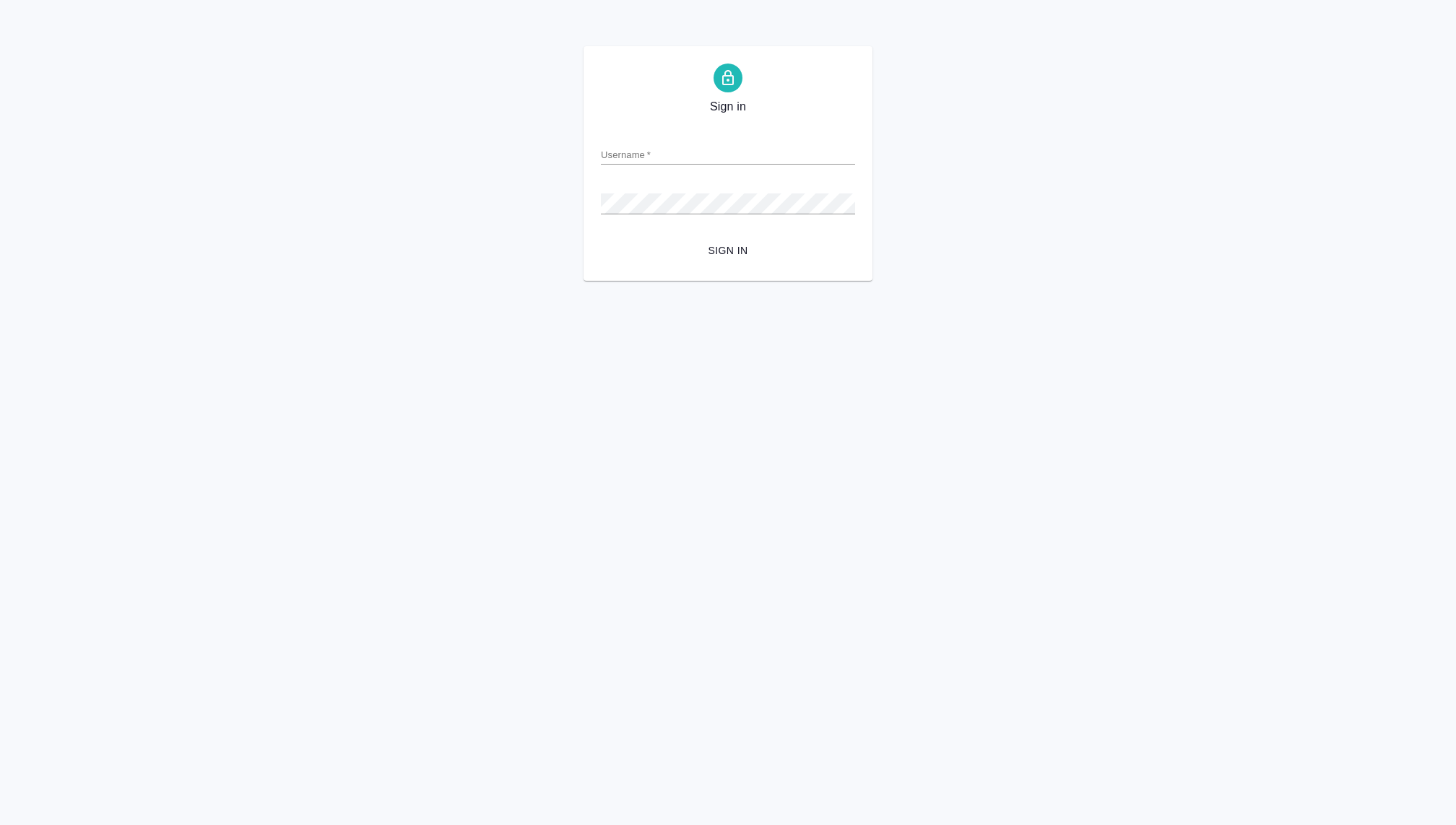
type input "ekaterina.kovaleva@awatera.com"
click at [601, 238] on button "Sign in" at bounding box center [728, 251] width 254 height 27
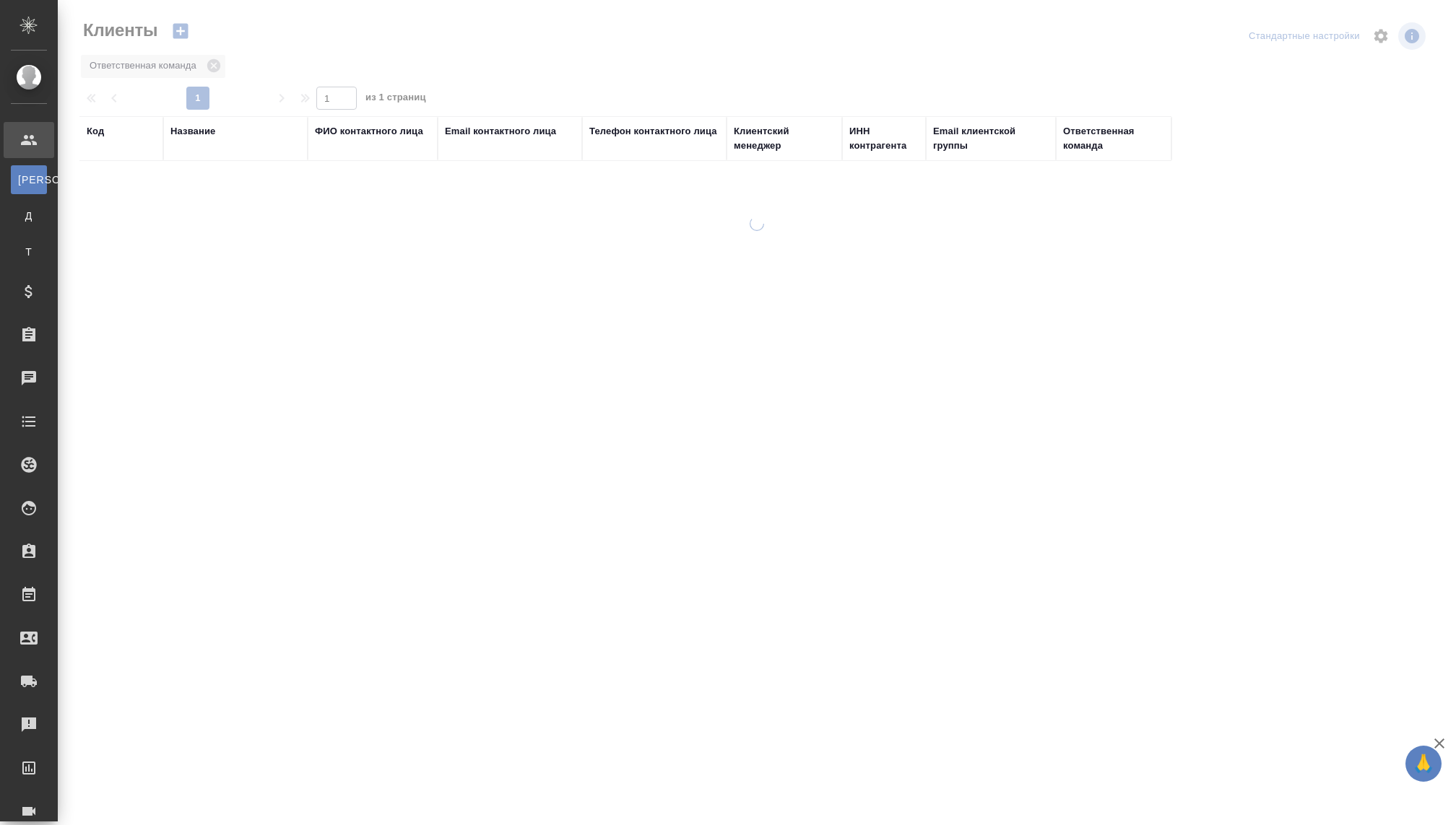
select select "RU"
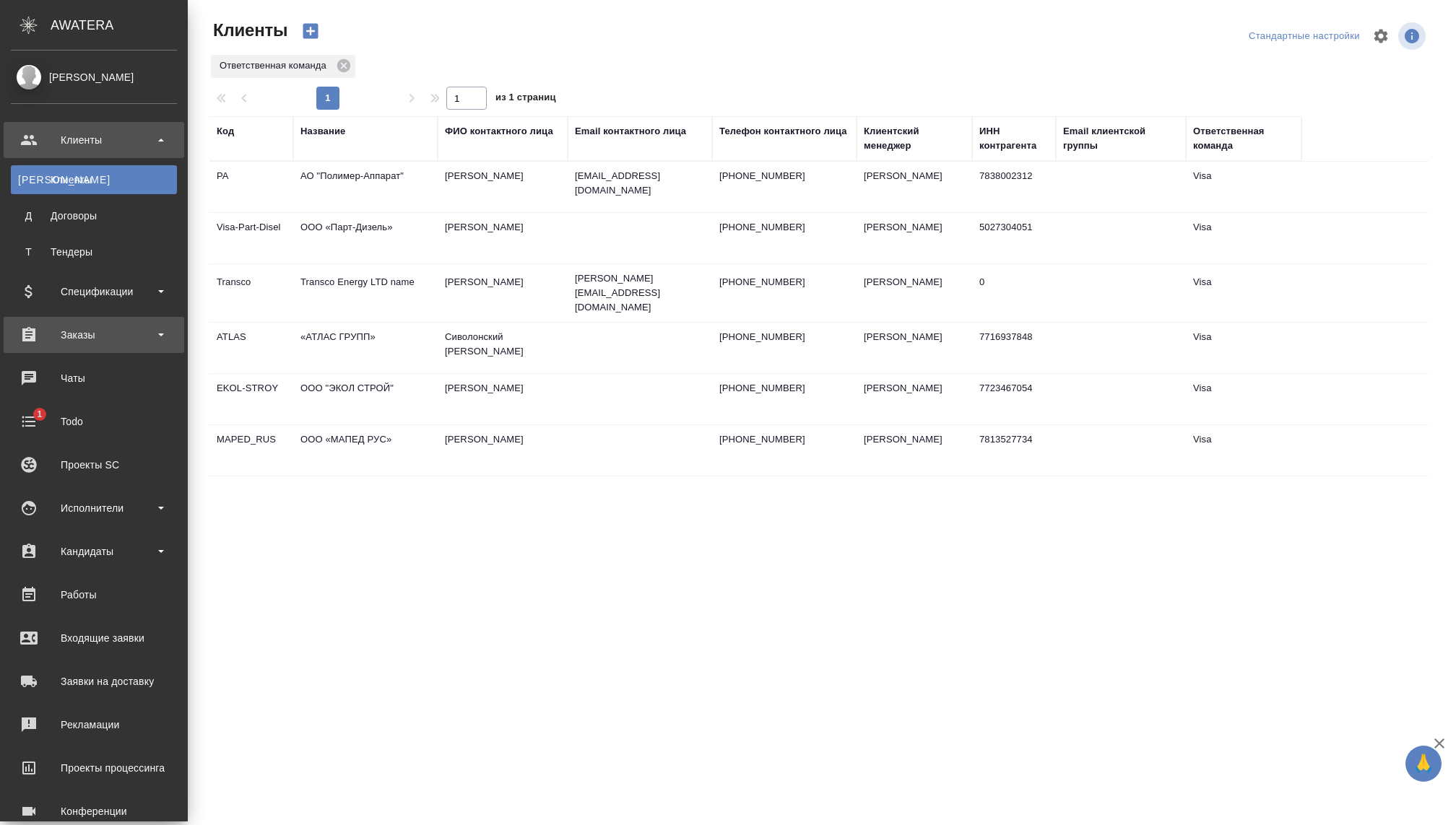
click at [77, 339] on div "Заказы" at bounding box center [94, 335] width 166 height 22
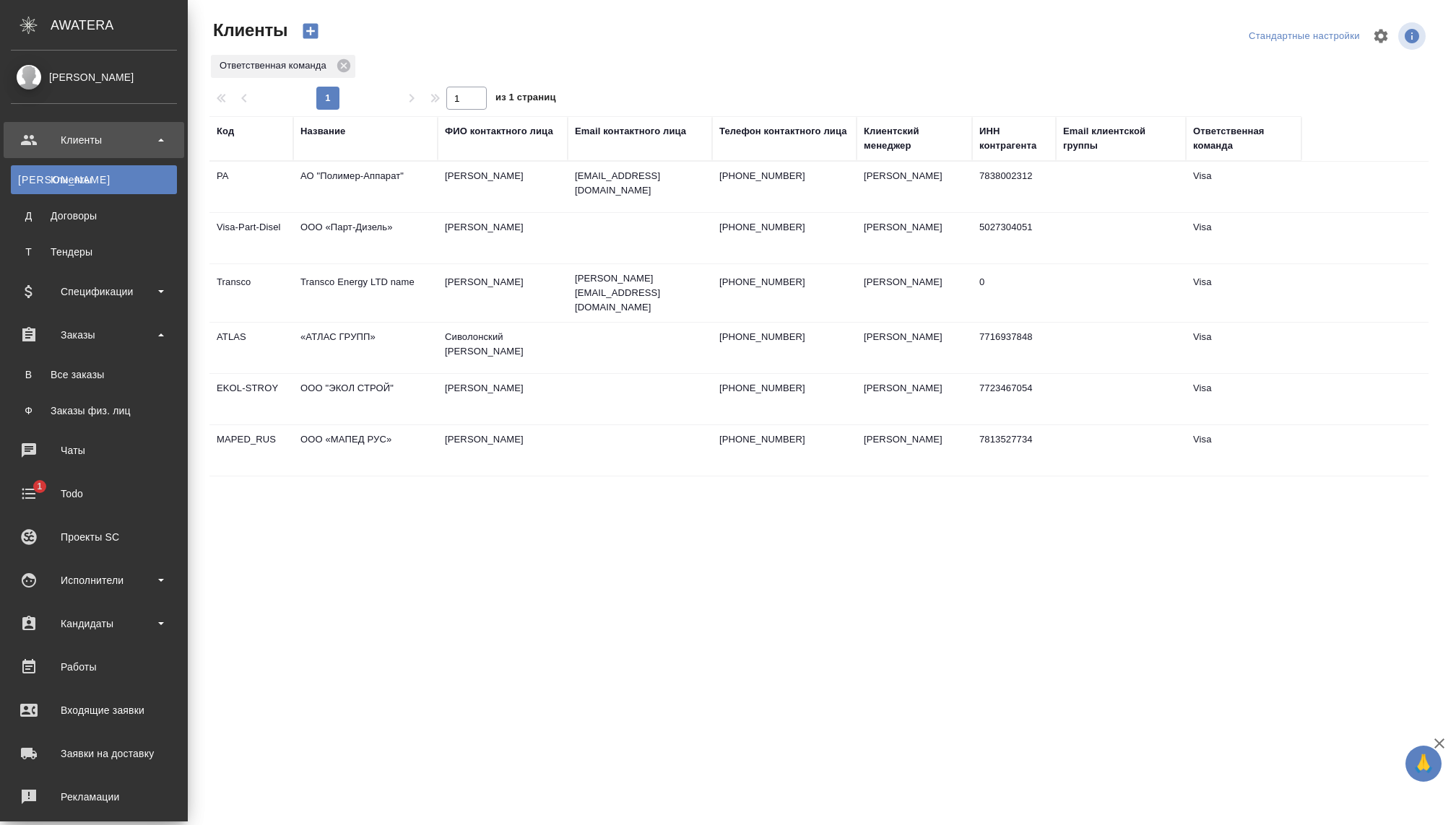
click at [77, 390] on ul "В Все заказы Ф Заказы физ. лиц" at bounding box center [93, 389] width 188 height 72
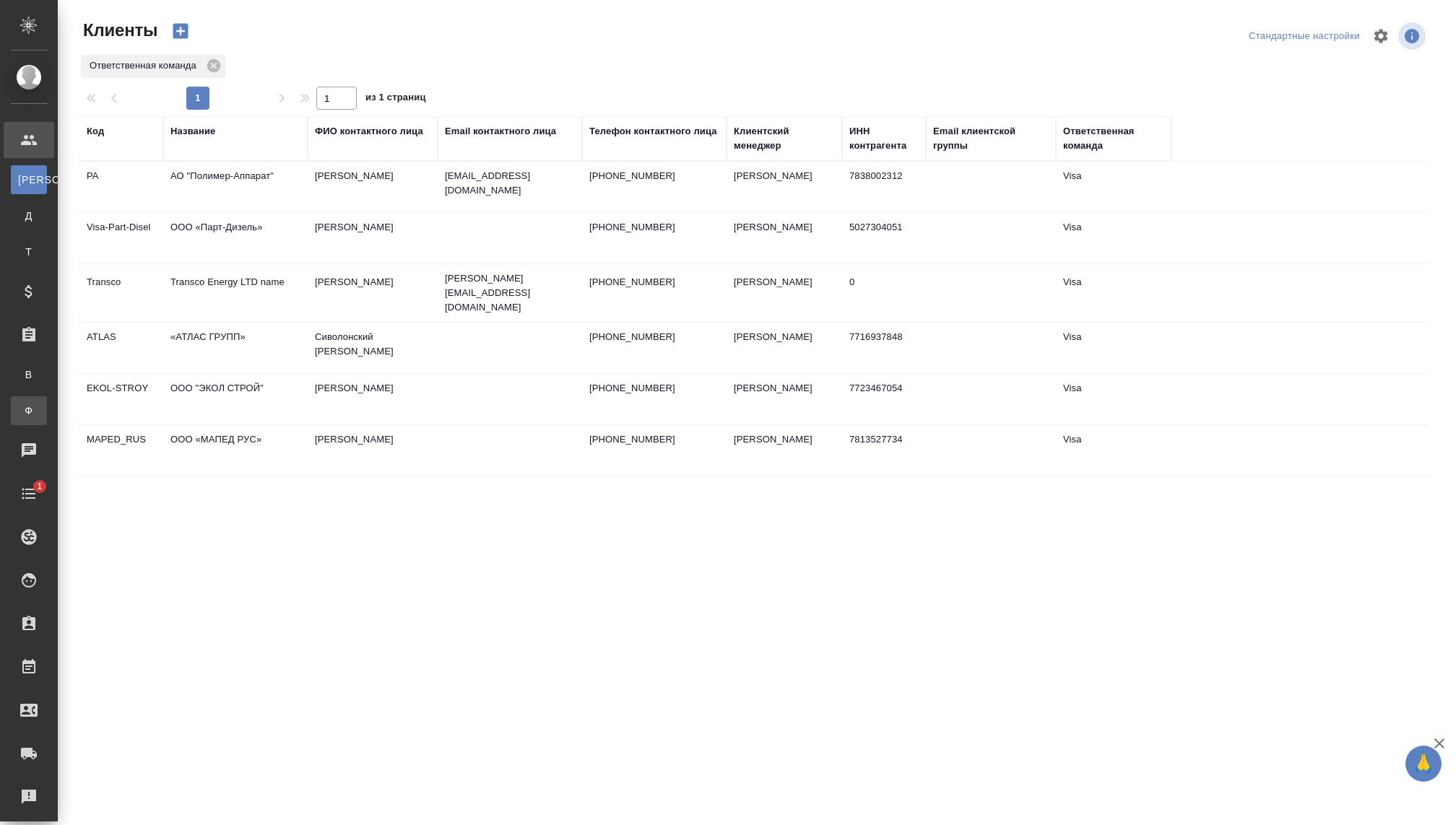
click at [22, 408] on div "Заказы физ. лиц" at bounding box center [11, 411] width 22 height 15
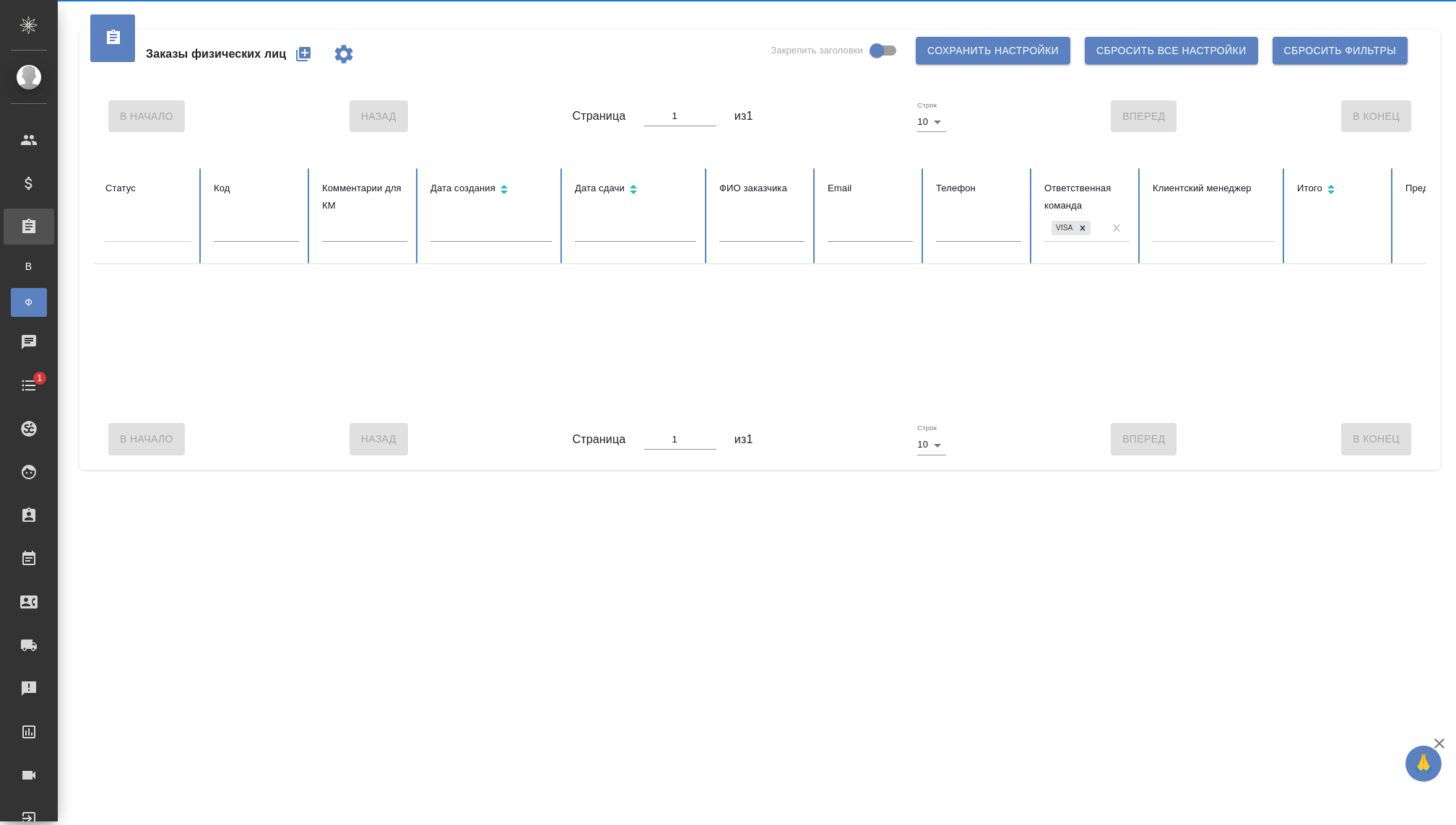
click at [26, 403] on ul "Клиенты Спецификации Заказы В Все заказы Ф Заказы физ. лиц Чаты 1 Todo Проекты …" at bounding box center [28, 476] width 58 height 722
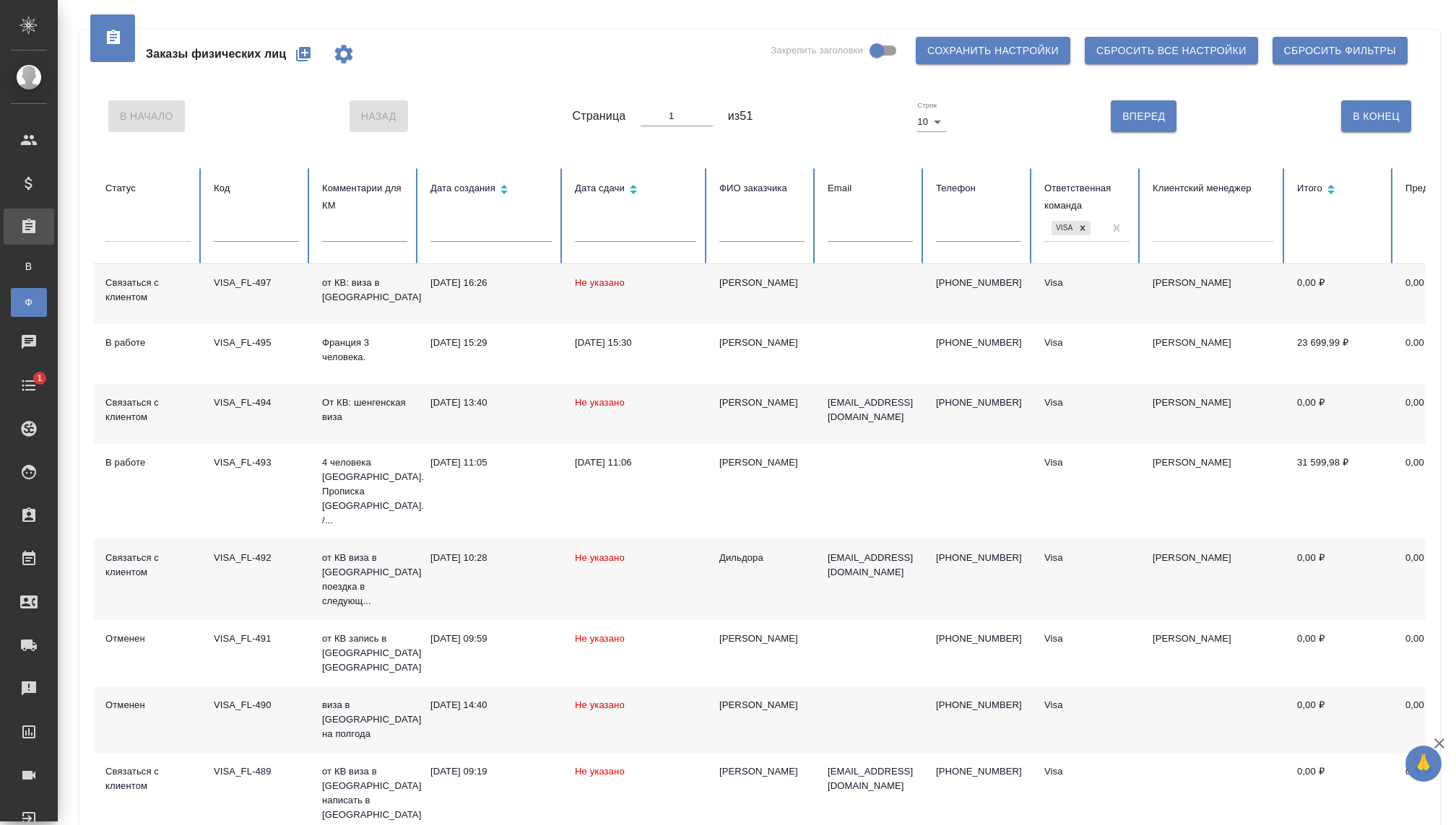
click at [247, 233] on input "text" at bounding box center [256, 232] width 85 height 20
type input "331"
